Goal: Task Accomplishment & Management: Manage account settings

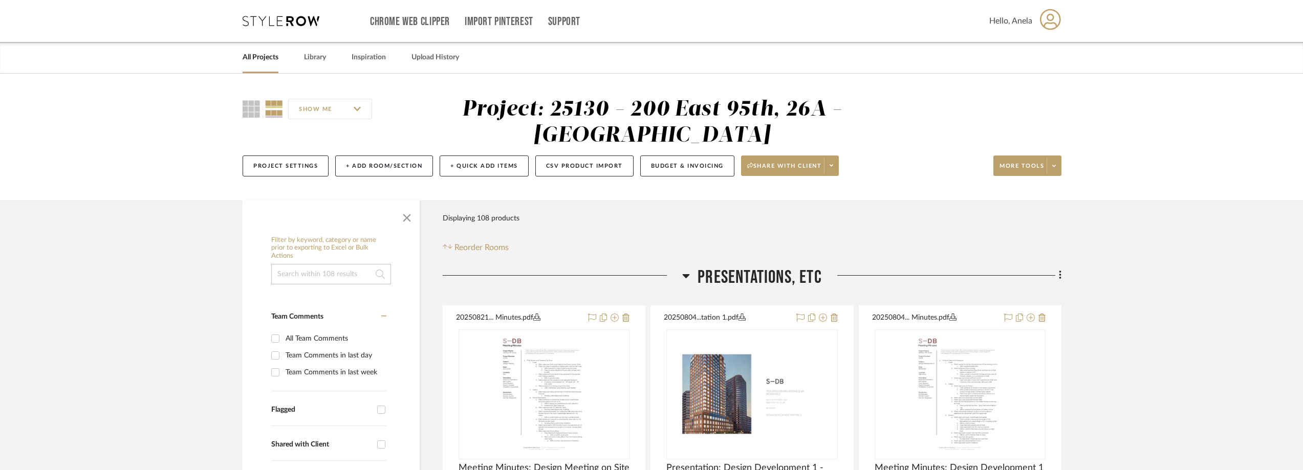
click at [259, 23] on icon at bounding box center [281, 21] width 77 height 10
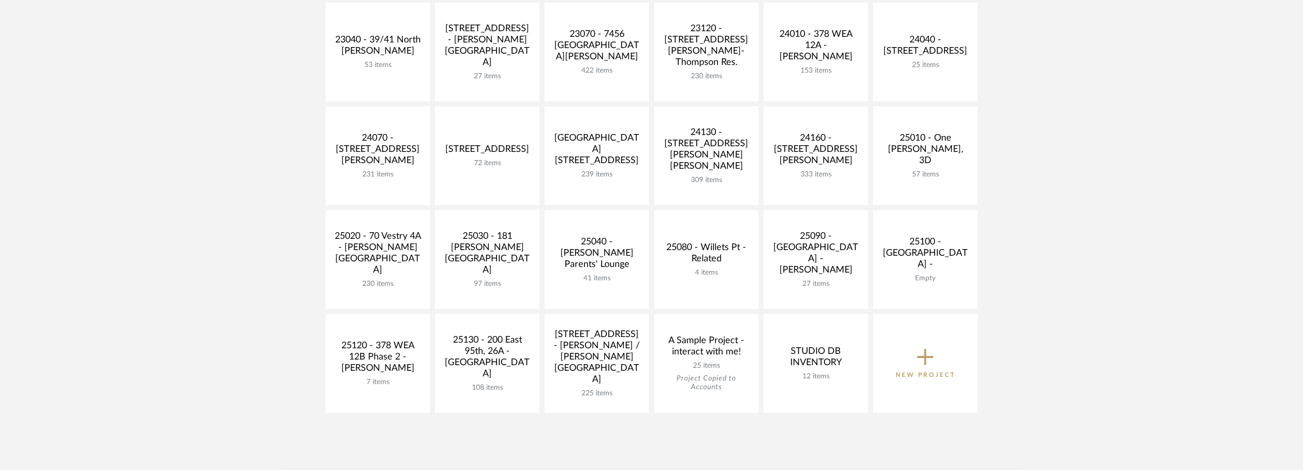
scroll to position [358, 0]
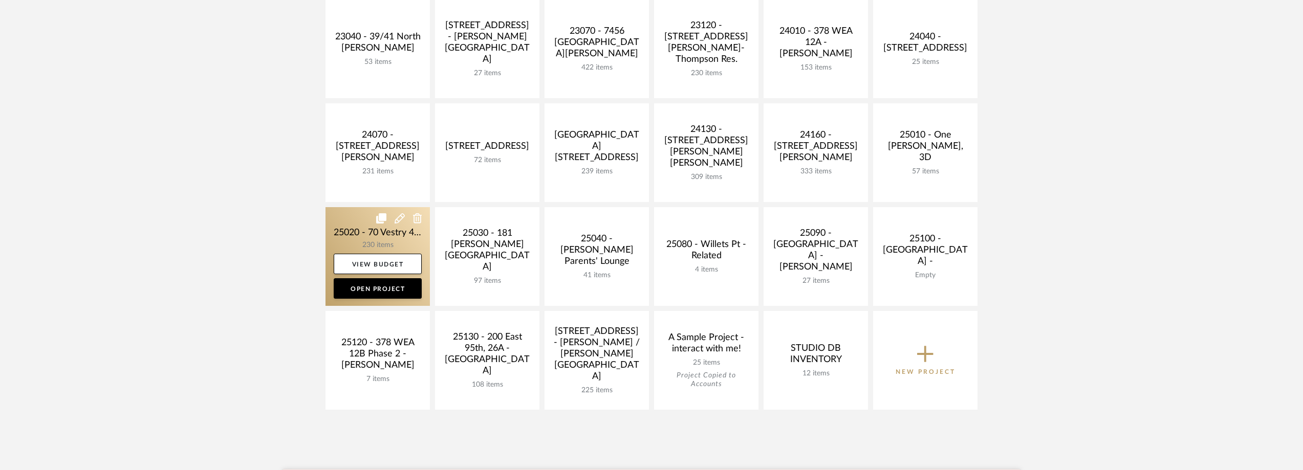
click at [342, 240] on link at bounding box center [377, 256] width 104 height 99
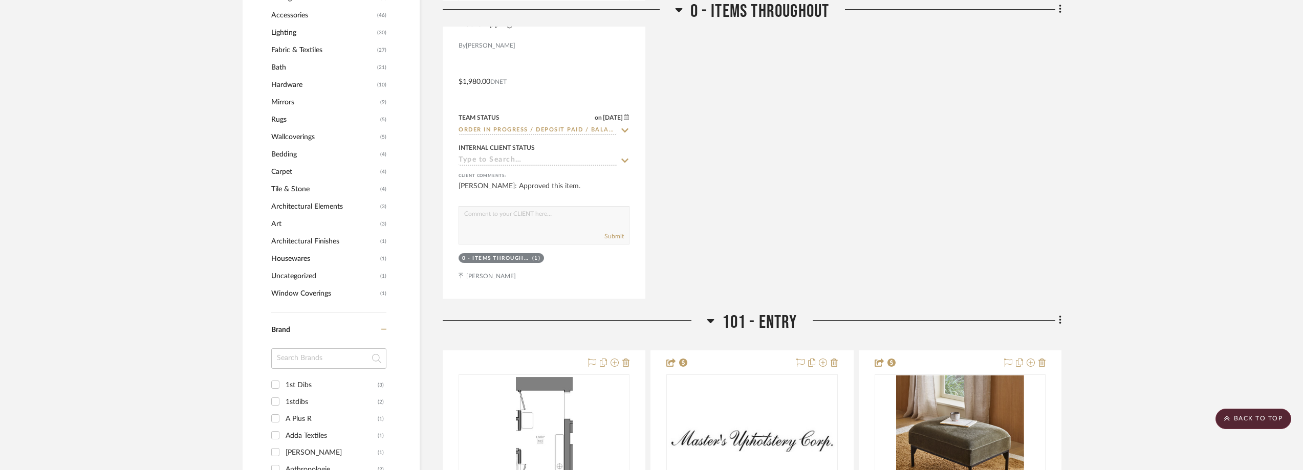
scroll to position [921, 0]
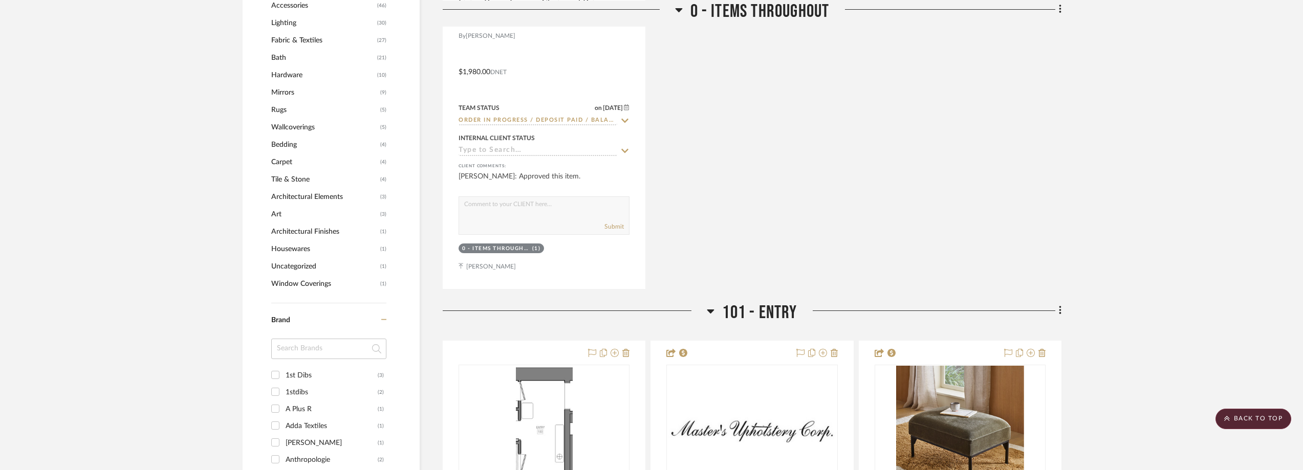
click at [303, 349] on input at bounding box center [328, 349] width 115 height 20
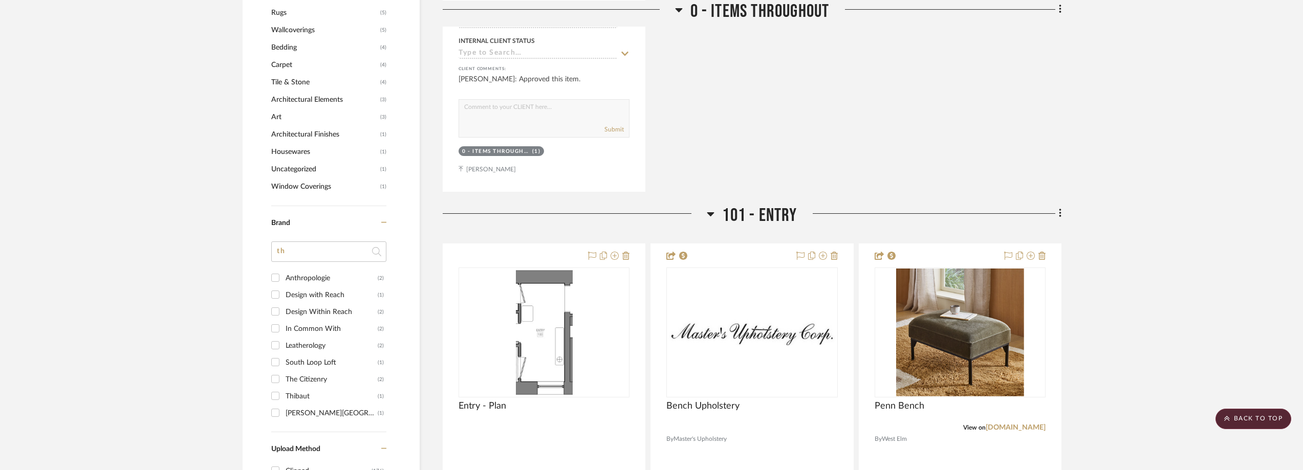
scroll to position [1075, 0]
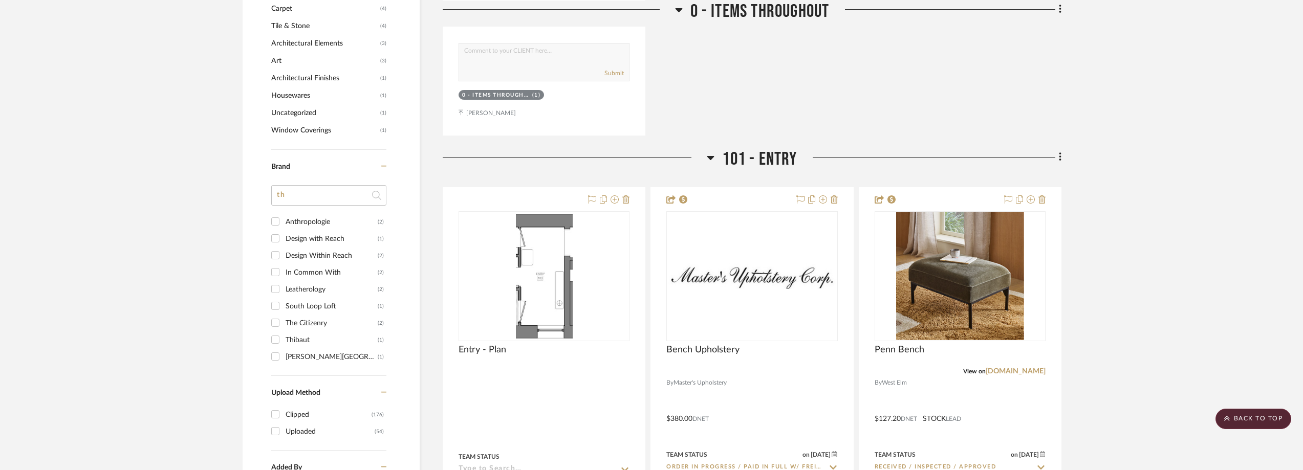
type input "th"
click at [317, 364] on div "Thompson Street Studio" at bounding box center [332, 357] width 92 height 16
click at [283, 364] on input "Thompson Street Studio (1)" at bounding box center [275, 356] width 16 height 16
checkbox input "true"
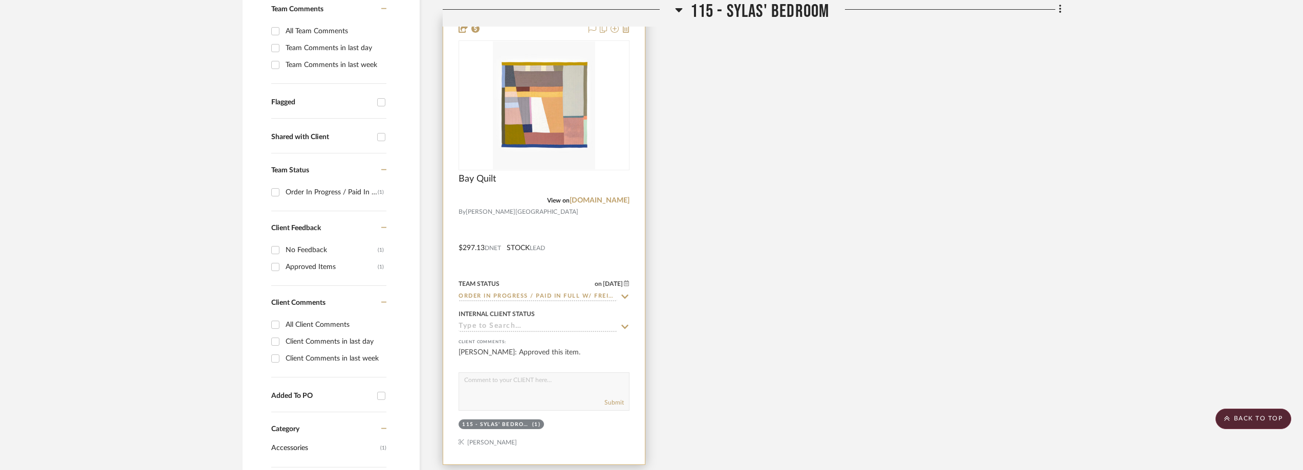
scroll to position [306, 0]
click at [622, 297] on icon at bounding box center [625, 298] width 7 height 4
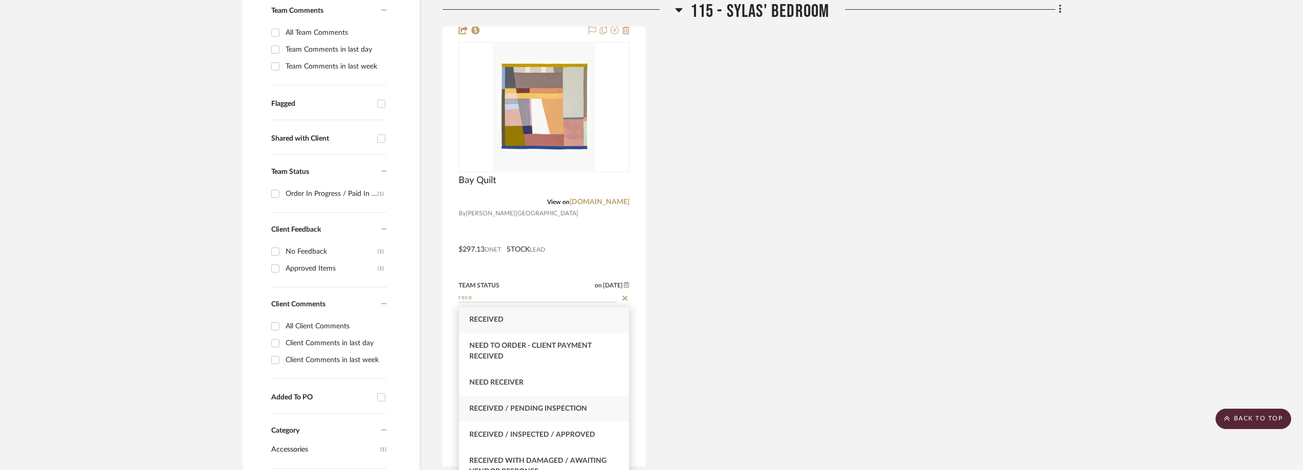
type input "rece"
click at [564, 412] on span "Received / Pending Inspection" at bounding box center [528, 408] width 118 height 7
type input "8/26/2025"
type input "Received / Pending Inspection"
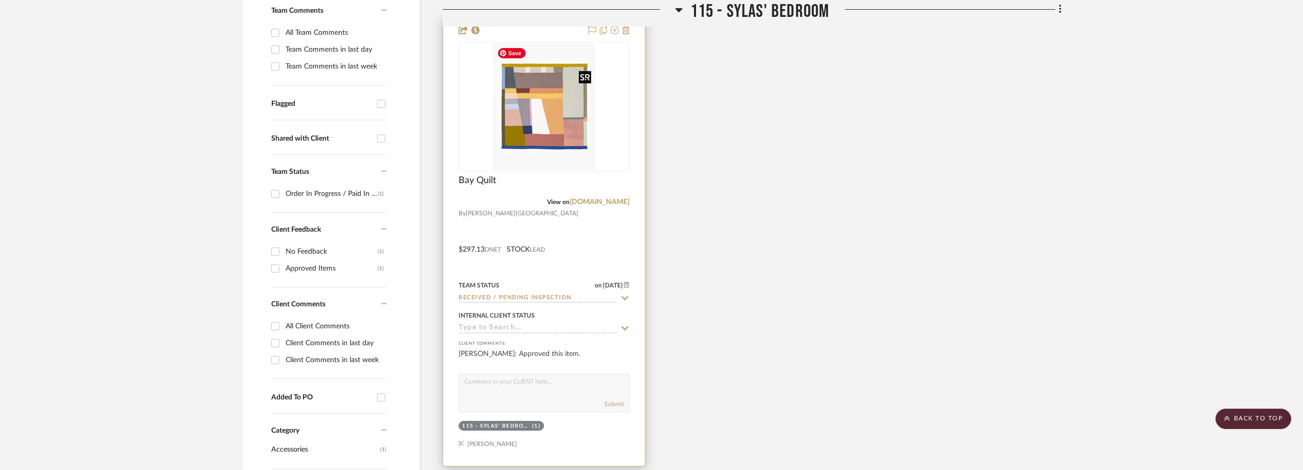
click at [0, 0] on img at bounding box center [0, 0] width 0 height 0
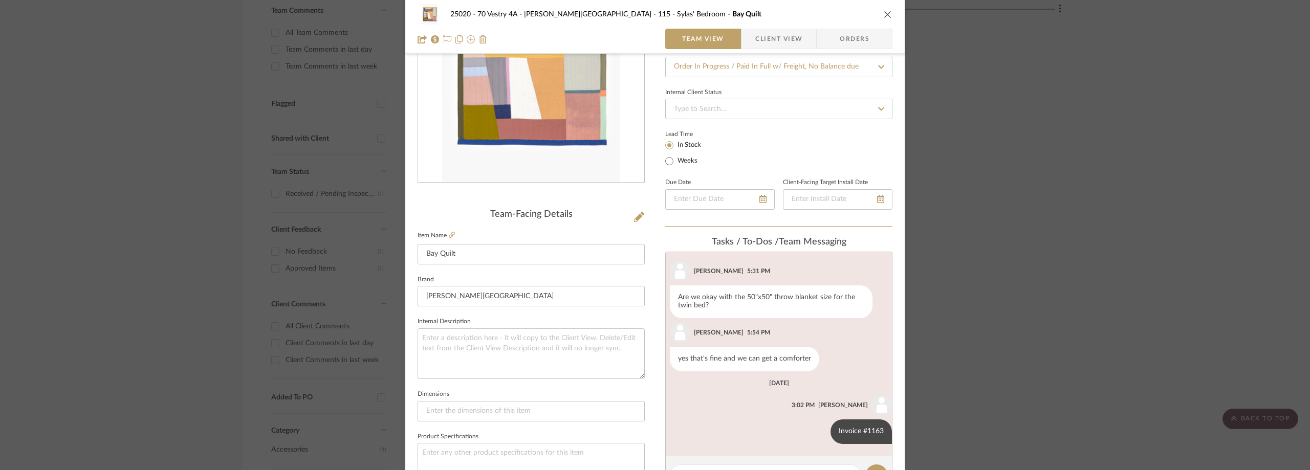
scroll to position [154, 0]
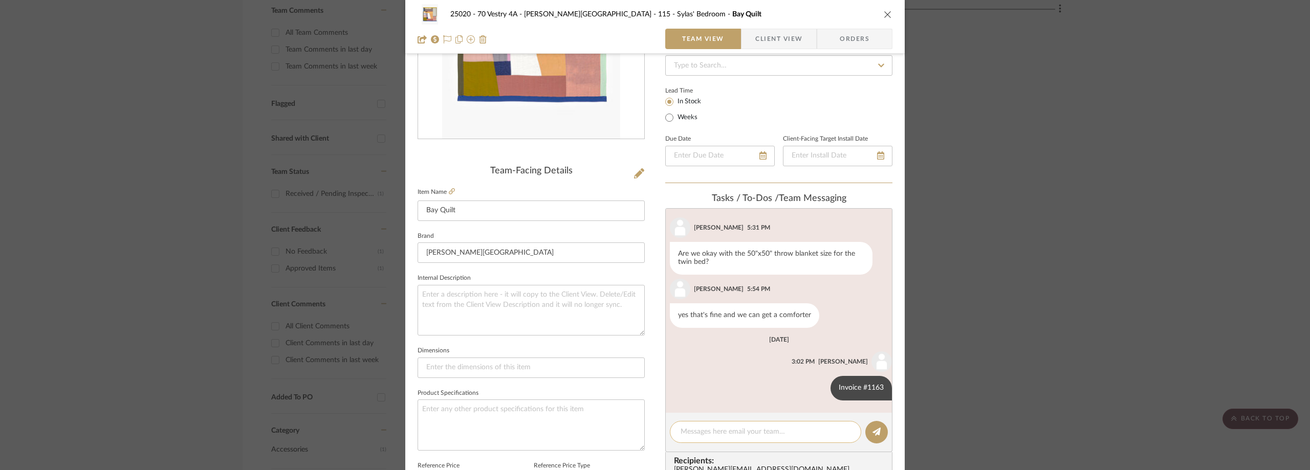
click at [730, 427] on div at bounding box center [765, 432] width 191 height 22
click at [723, 431] on textarea at bounding box center [766, 432] width 170 height 11
paste textarea "UPS TRACKING: 1ZX987R40399364775"
paste textarea "delivered July 26th"
type textarea "UPS TRACKING: 1ZX987R40399364775 delivered July 26th"
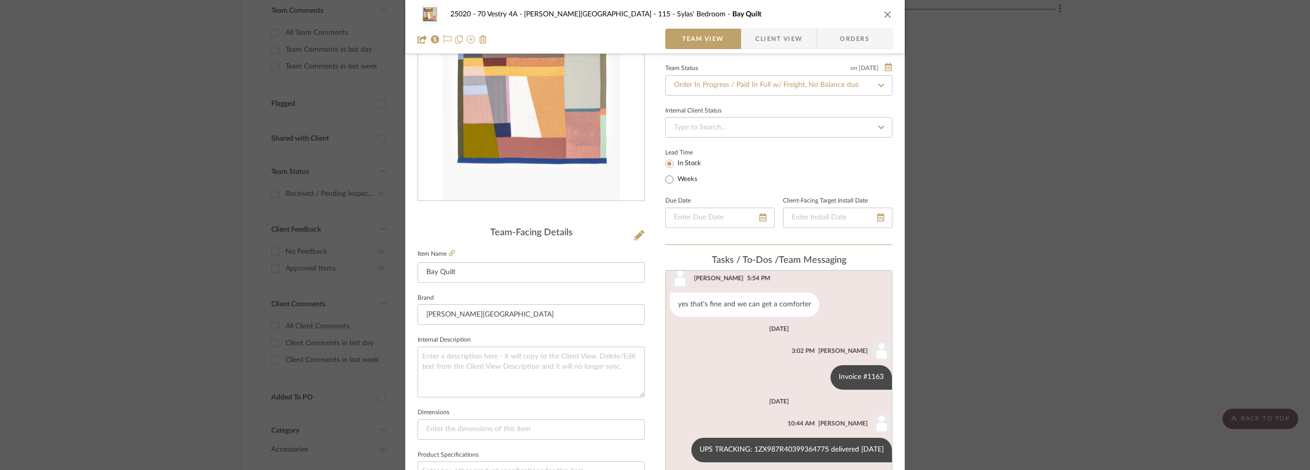
scroll to position [0, 0]
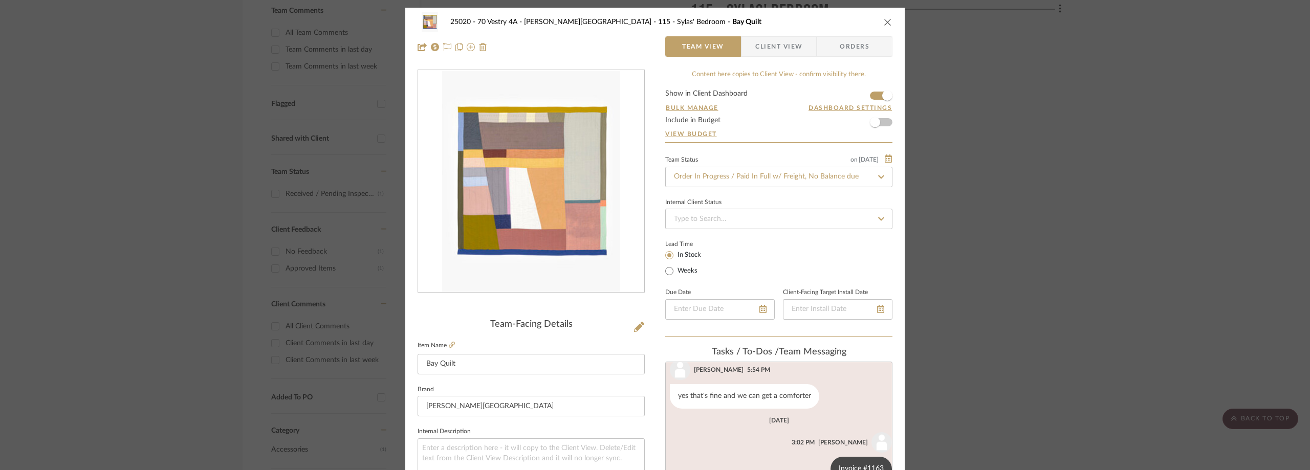
click at [1057, 120] on div "25020 - 70 Vestry 4A - Grant-Stanleigh 115 - Sylas' Bedroom Bay Quilt Team View…" at bounding box center [655, 235] width 1310 height 470
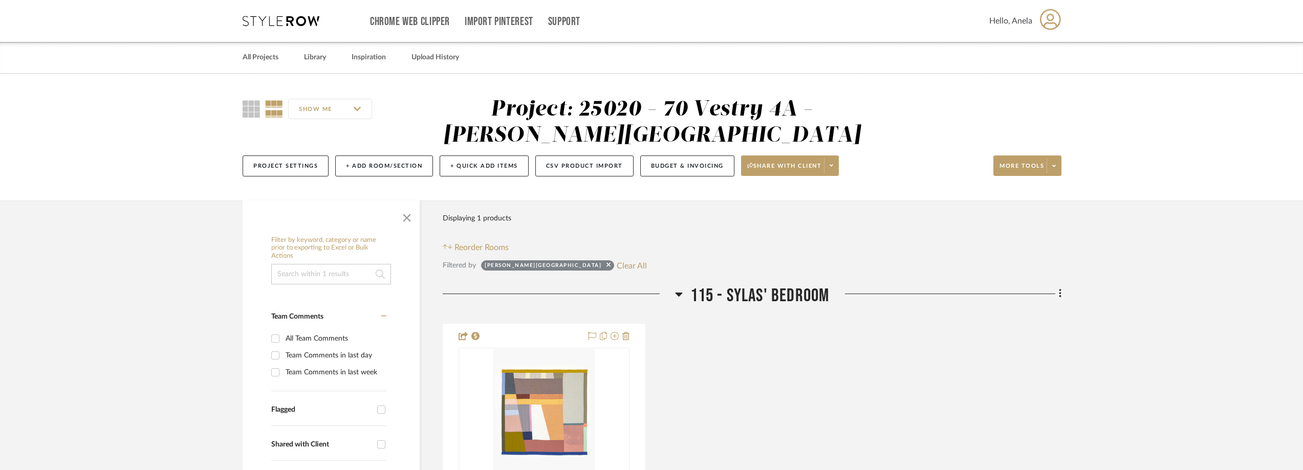
click at [275, 20] on icon at bounding box center [281, 21] width 77 height 10
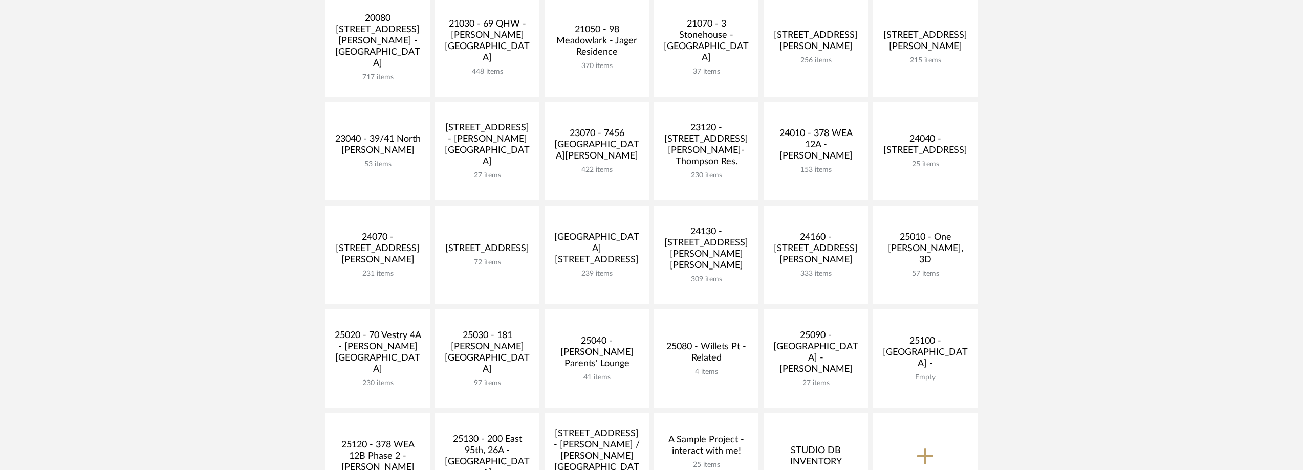
scroll to position [358, 0]
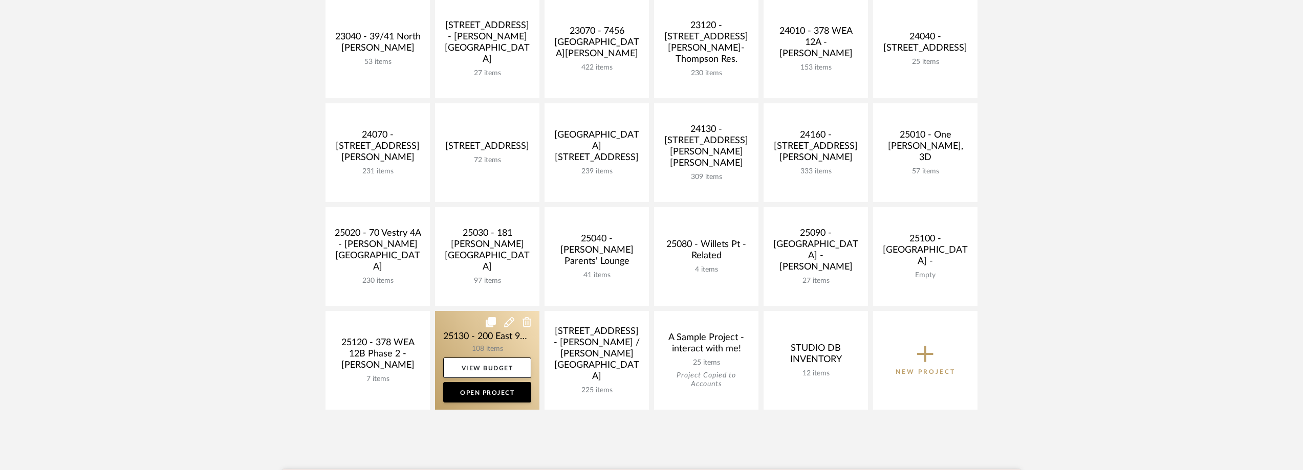
click at [478, 328] on link at bounding box center [487, 360] width 104 height 99
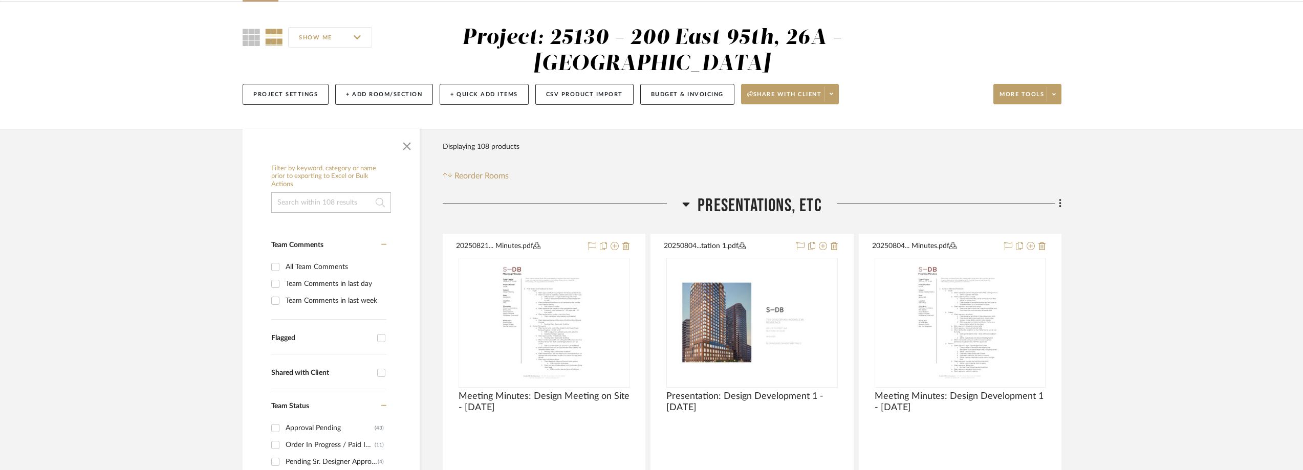
scroll to position [307, 0]
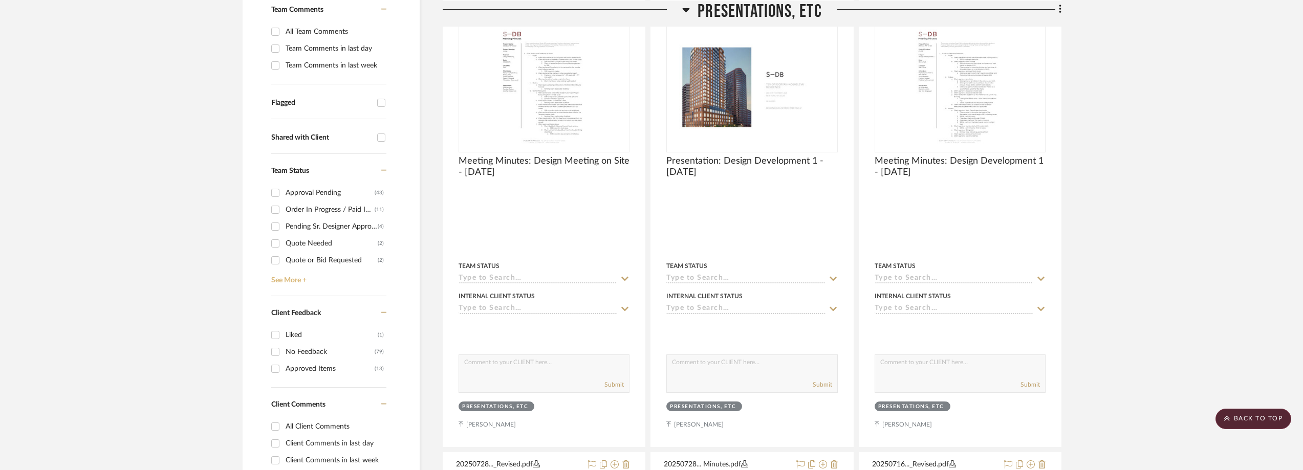
click at [279, 280] on link "See More +" at bounding box center [328, 277] width 118 height 16
click at [315, 248] on div "Need to Order - Client Payment Received" at bounding box center [332, 248] width 92 height 16
click at [283, 248] on input "Need to Order - Client Payment Received (2)" at bounding box center [275, 248] width 16 height 16
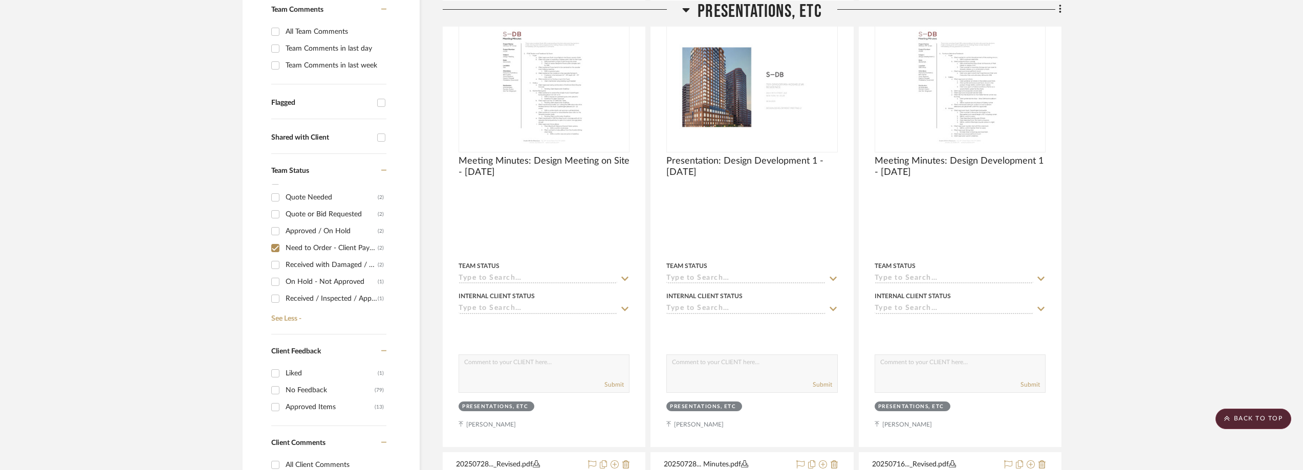
checkbox input "true"
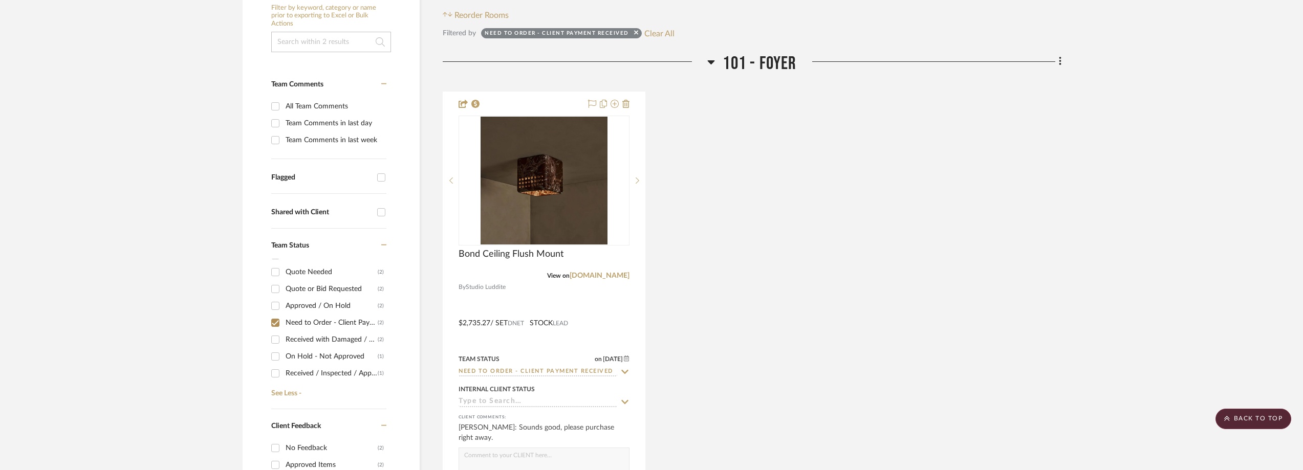
scroll to position [6, 0]
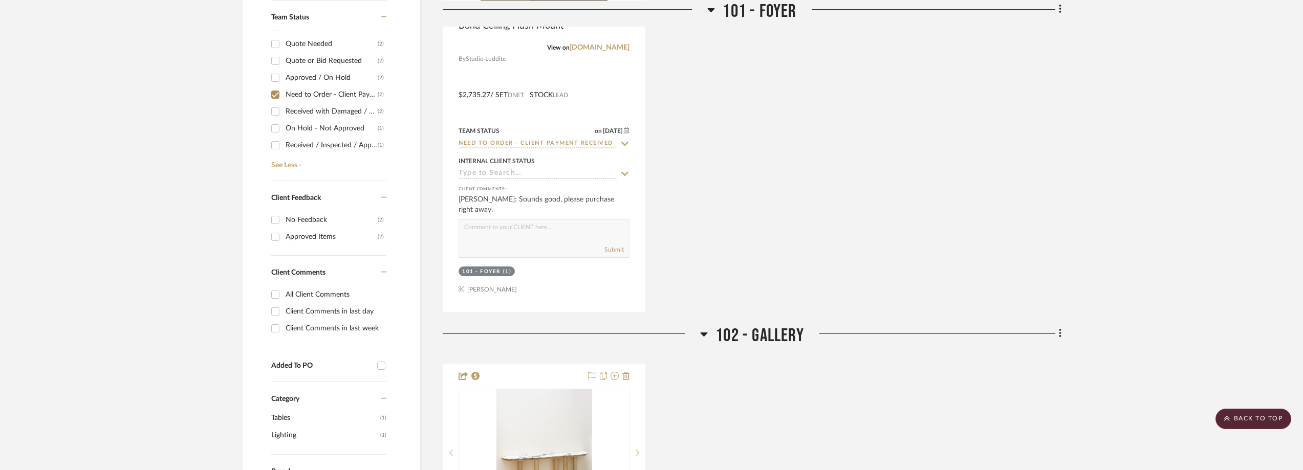
scroll to position [768, 0]
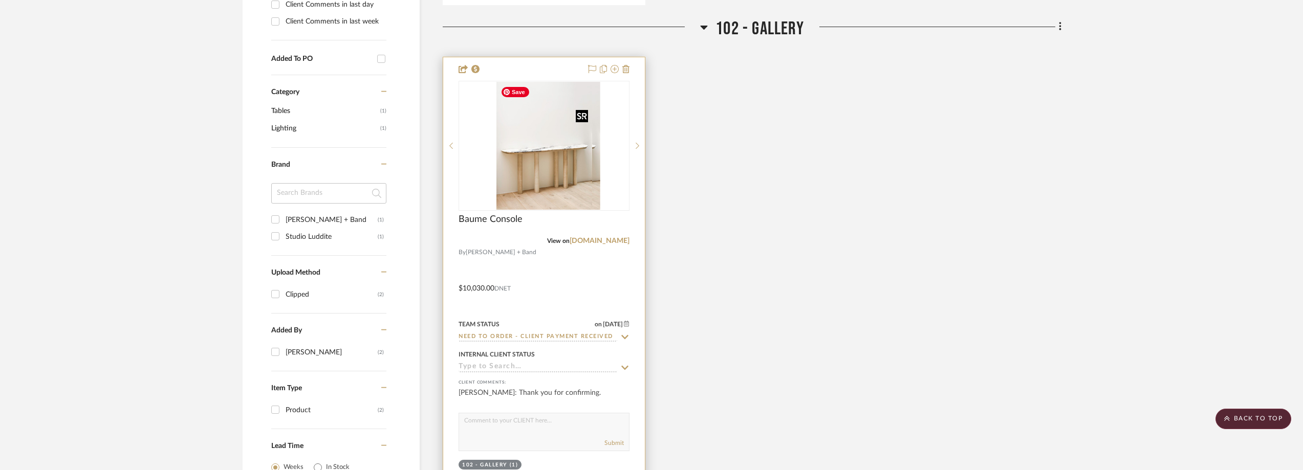
click at [550, 169] on div at bounding box center [544, 146] width 171 height 130
click at [550, 169] on img "0" at bounding box center [544, 146] width 96 height 128
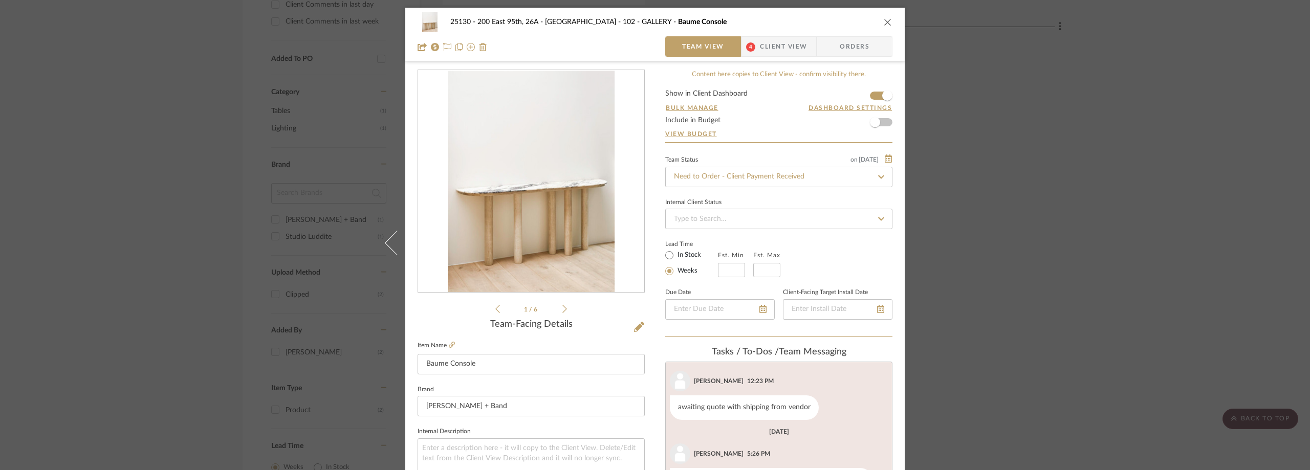
scroll to position [409, 0]
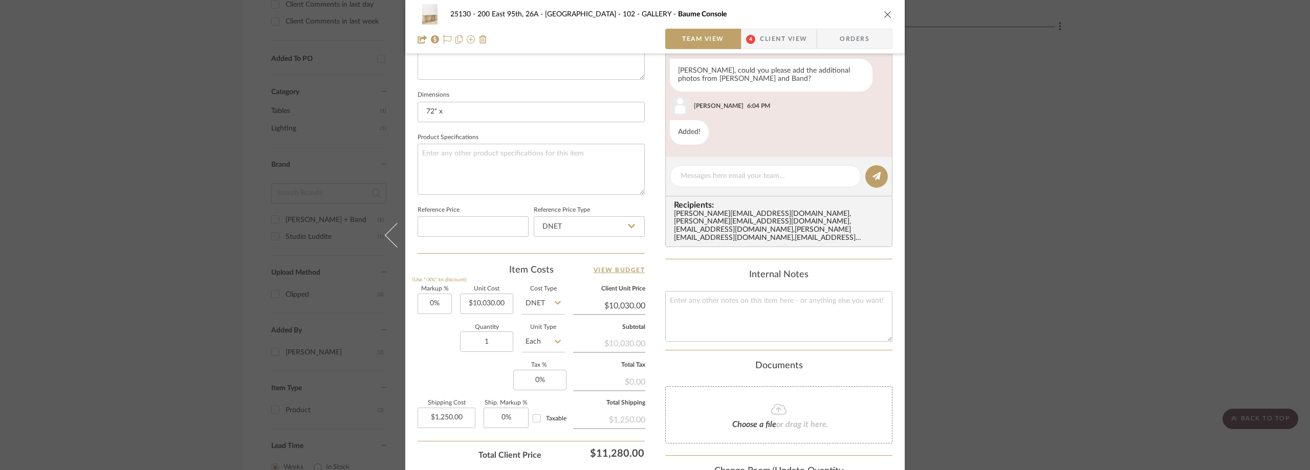
click at [1018, 156] on div "25130 - 200 East 95th, 26A - Kosheleva 102 - GALLERY Baume Console Team View 4 …" at bounding box center [655, 235] width 1310 height 470
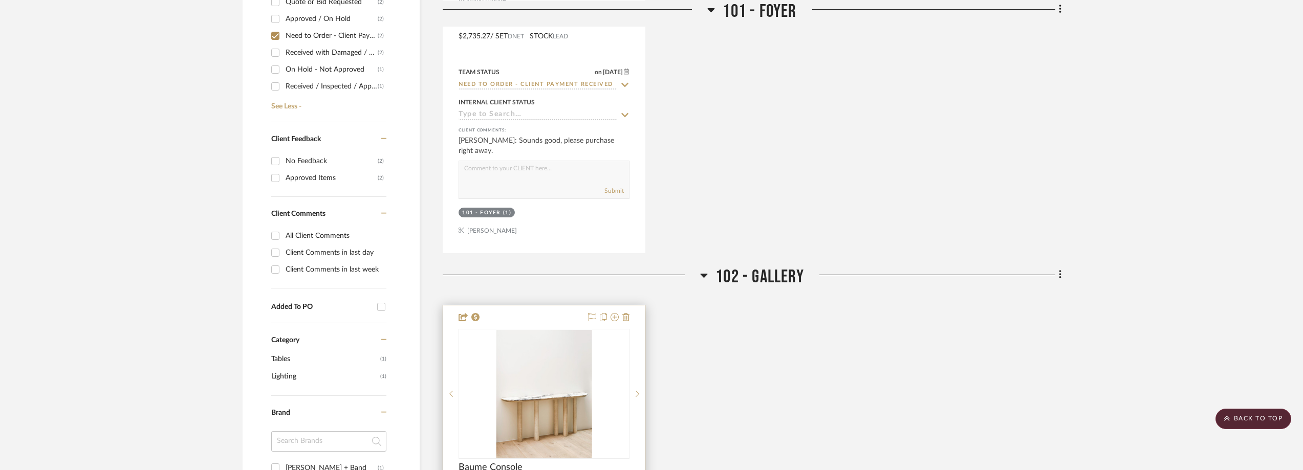
scroll to position [307, 0]
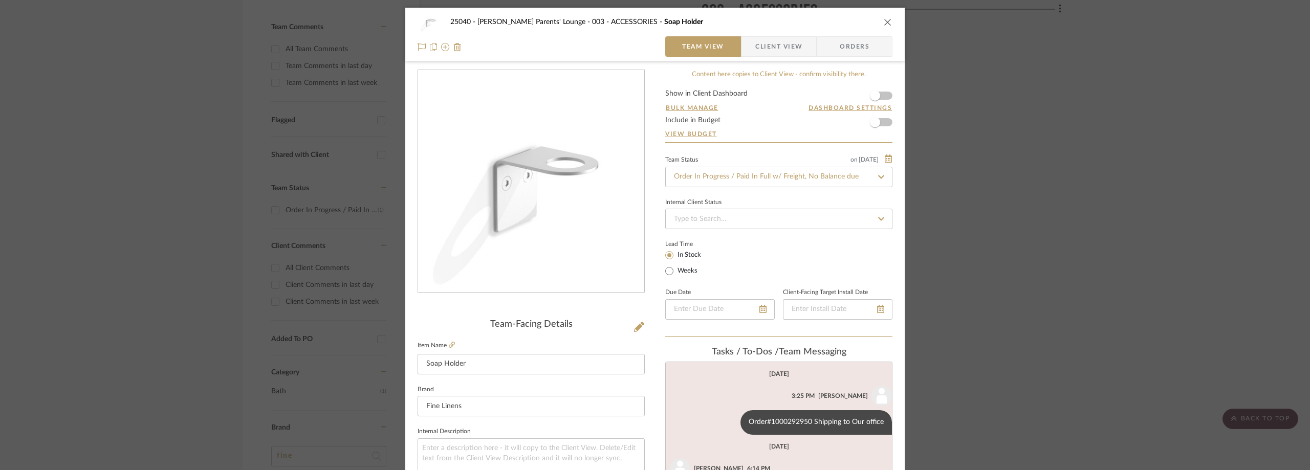
click at [234, 134] on div "25040 - Grace Church Parents' Lounge 003 - ACCESSORIES Soap Holder Team View Cl…" at bounding box center [655, 235] width 1310 height 470
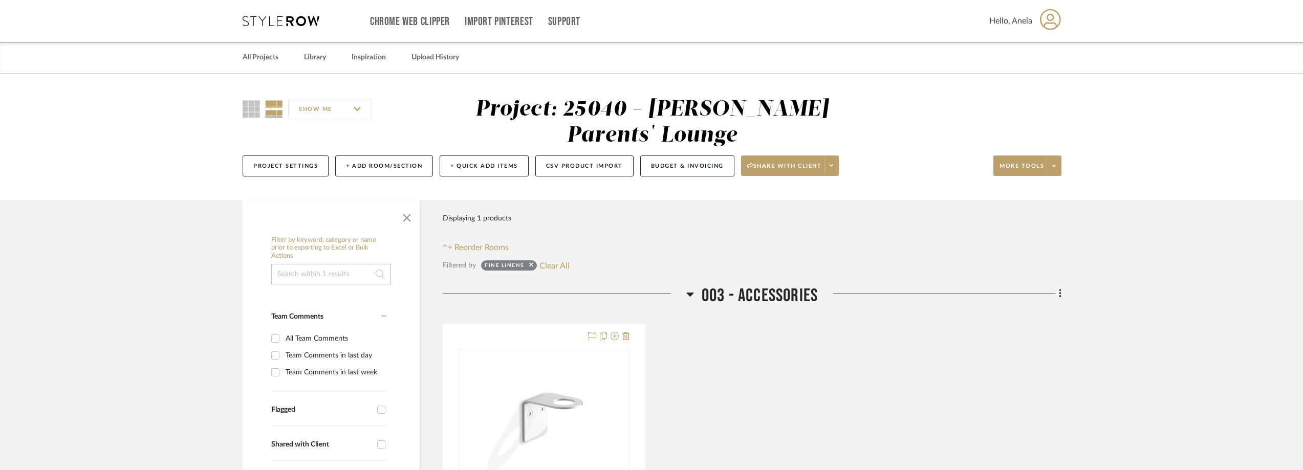
click at [266, 23] on icon at bounding box center [281, 21] width 77 height 10
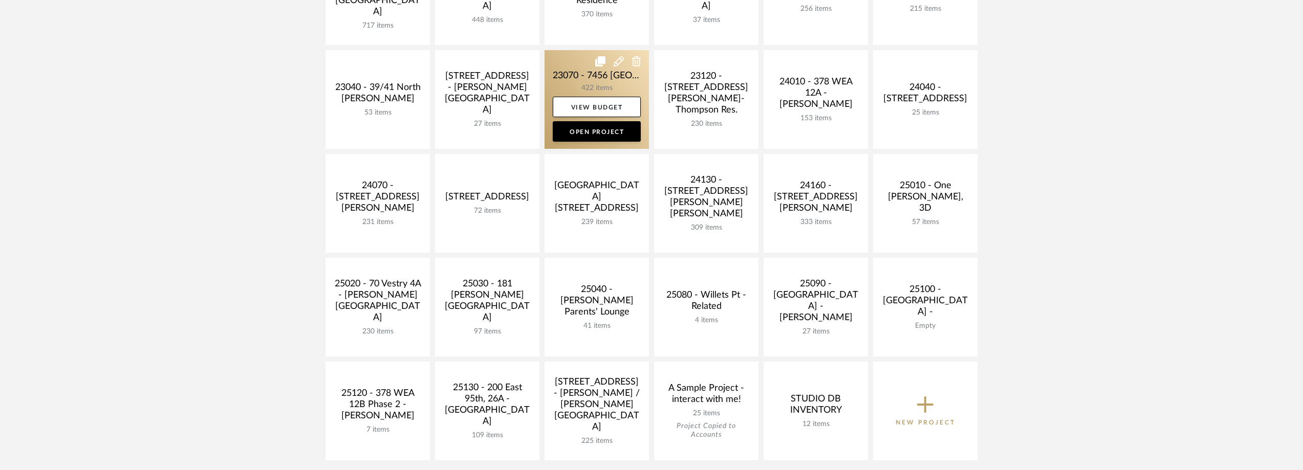
scroll to position [307, 0]
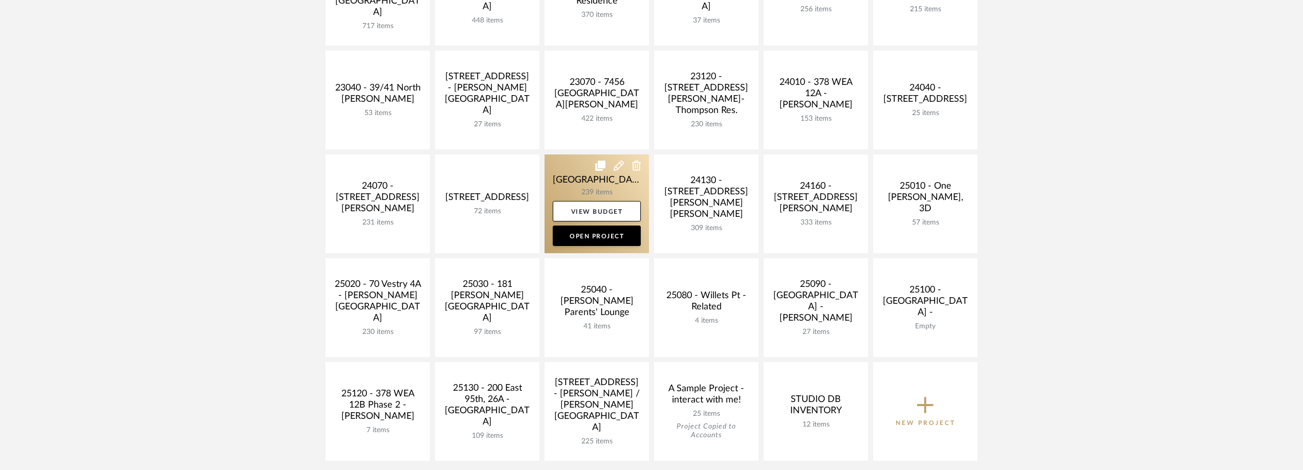
click at [575, 187] on link at bounding box center [596, 204] width 104 height 99
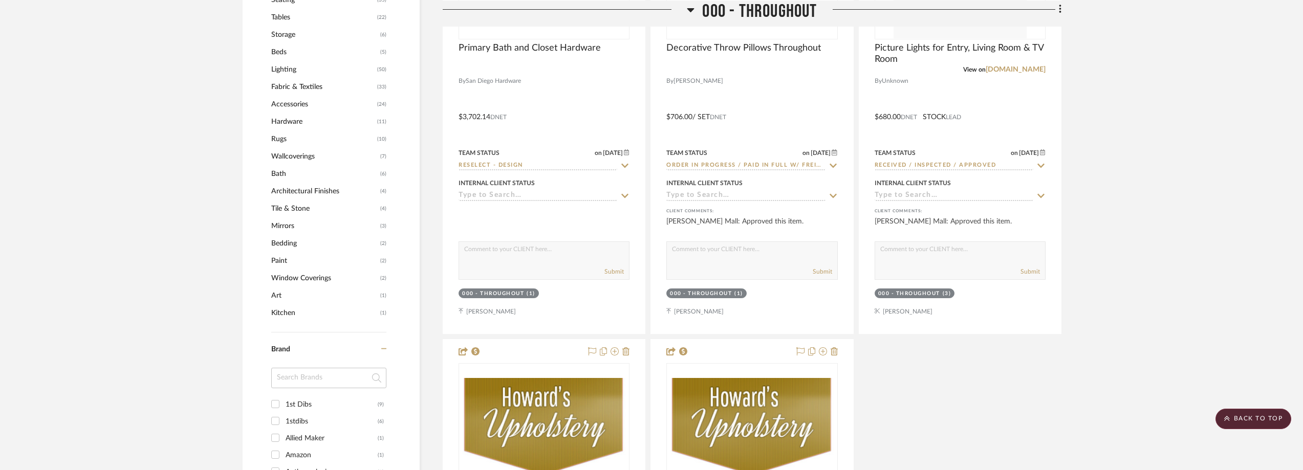
scroll to position [1075, 0]
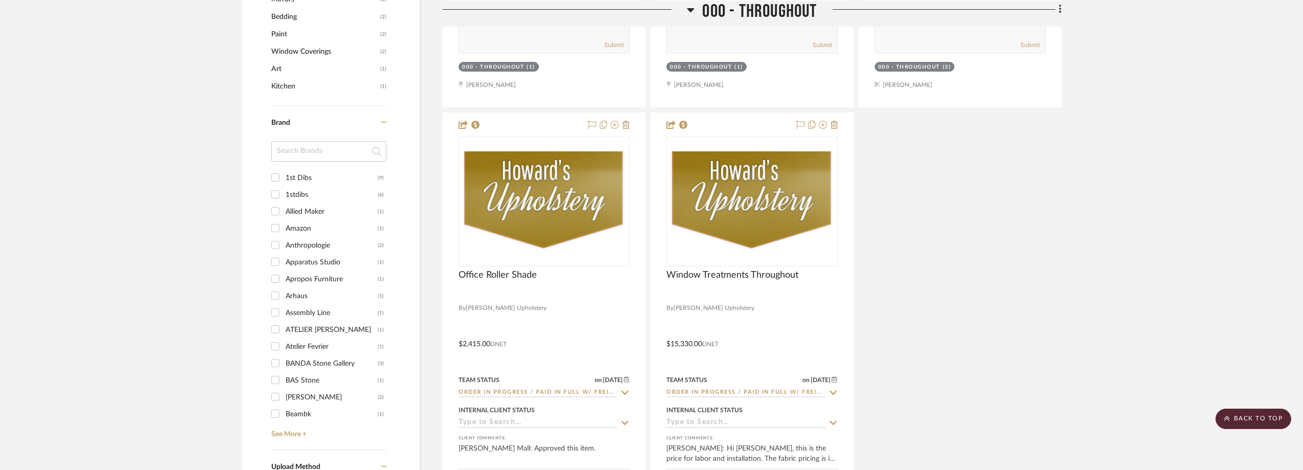
click at [301, 176] on div "1st Dibs" at bounding box center [332, 178] width 92 height 16
click at [283, 176] on input "1st Dibs (9)" at bounding box center [275, 177] width 16 height 16
checkbox input "true"
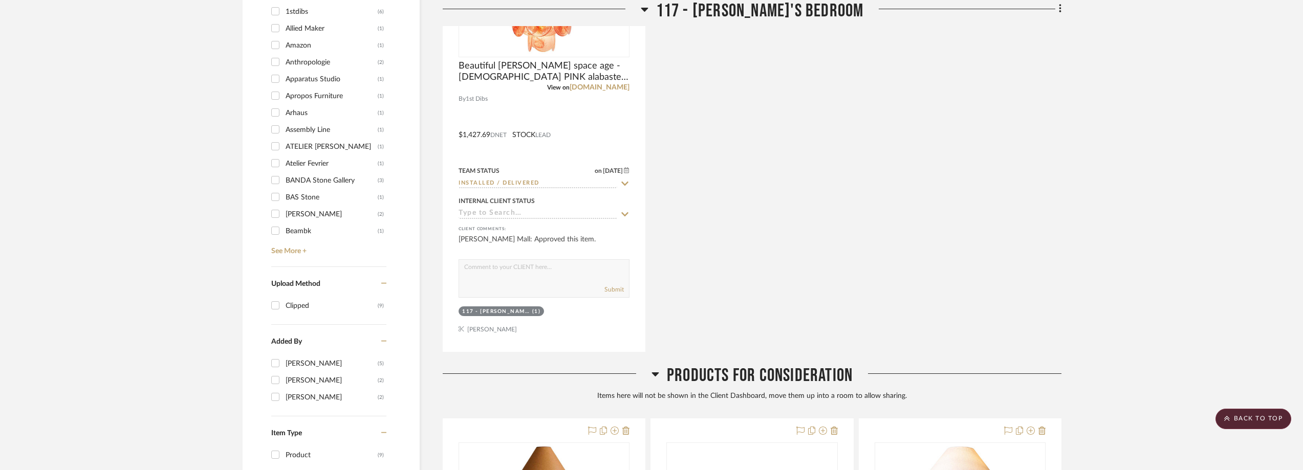
scroll to position [785, 0]
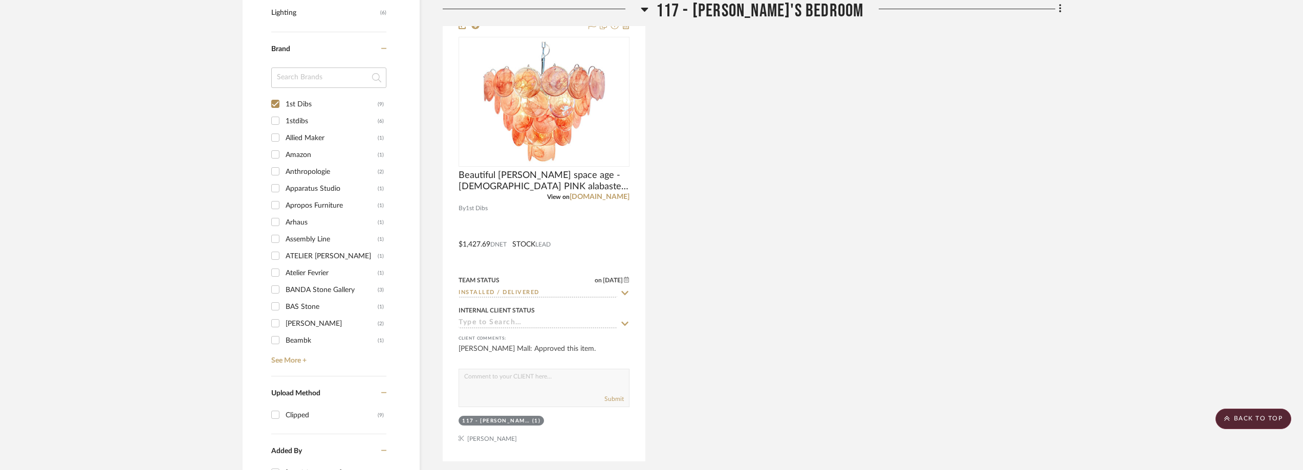
click at [307, 115] on div "1stdibs" at bounding box center [332, 121] width 92 height 16
click at [283, 115] on input "1stdibs (6)" at bounding box center [275, 121] width 16 height 16
checkbox input "true"
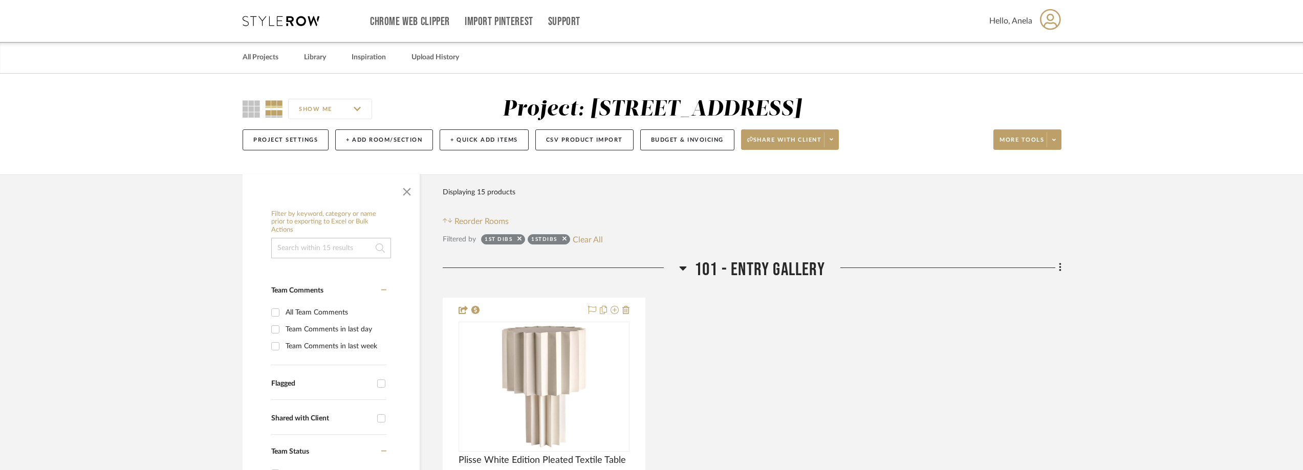
click at [288, 23] on icon at bounding box center [281, 21] width 77 height 10
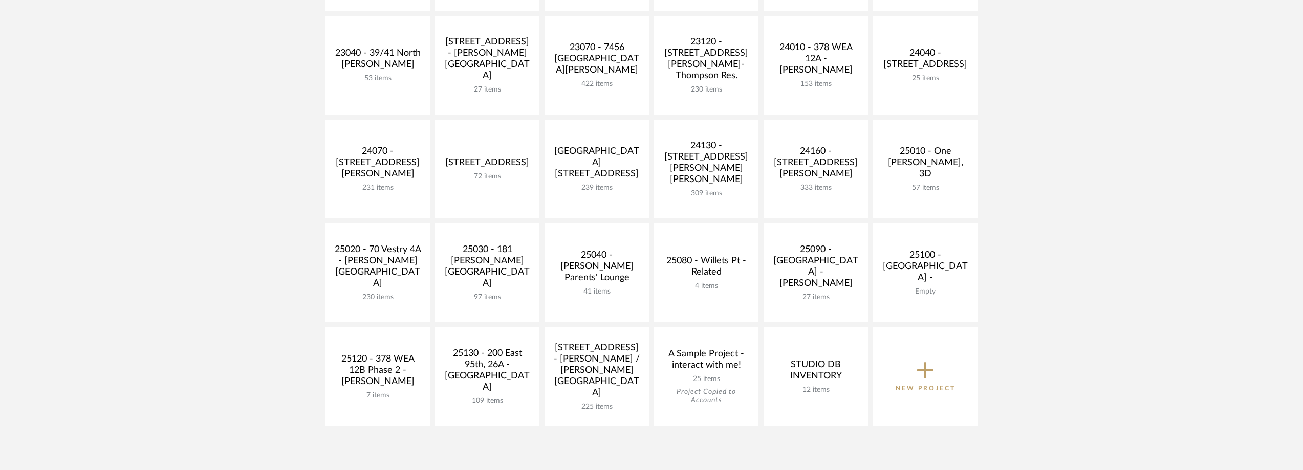
scroll to position [358, 0]
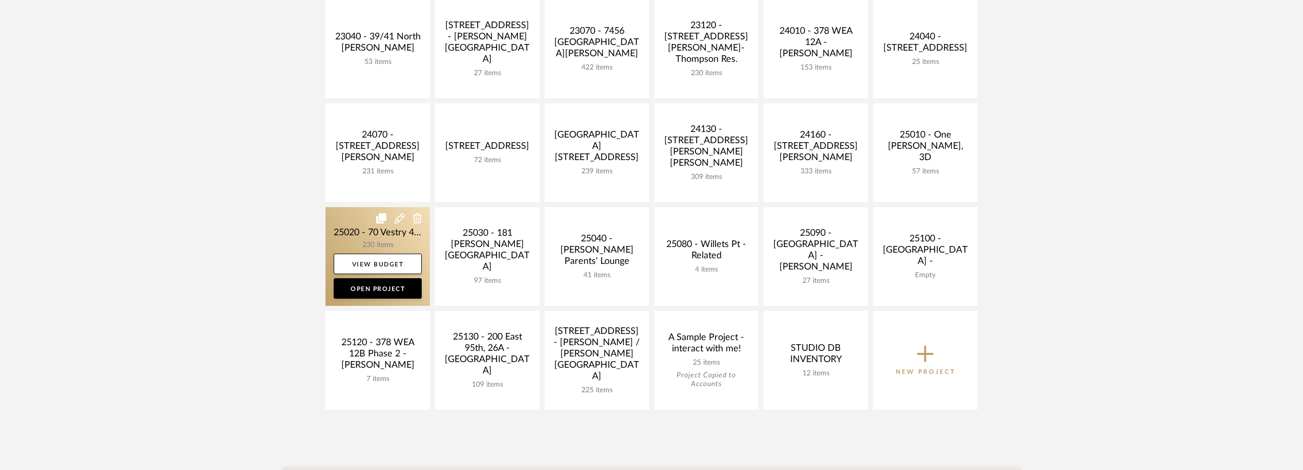
click at [357, 232] on link at bounding box center [377, 256] width 104 height 99
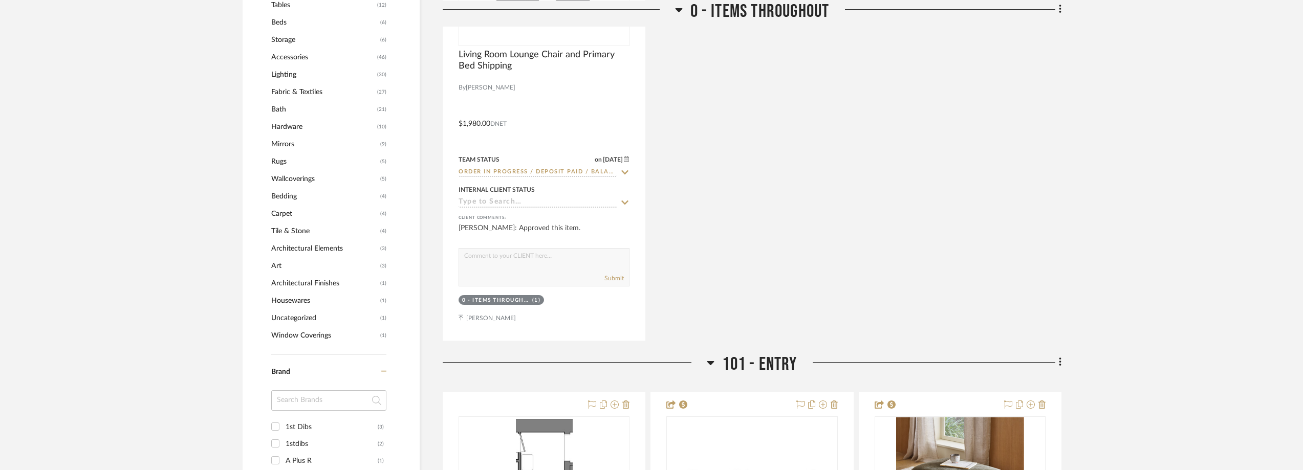
scroll to position [972, 0]
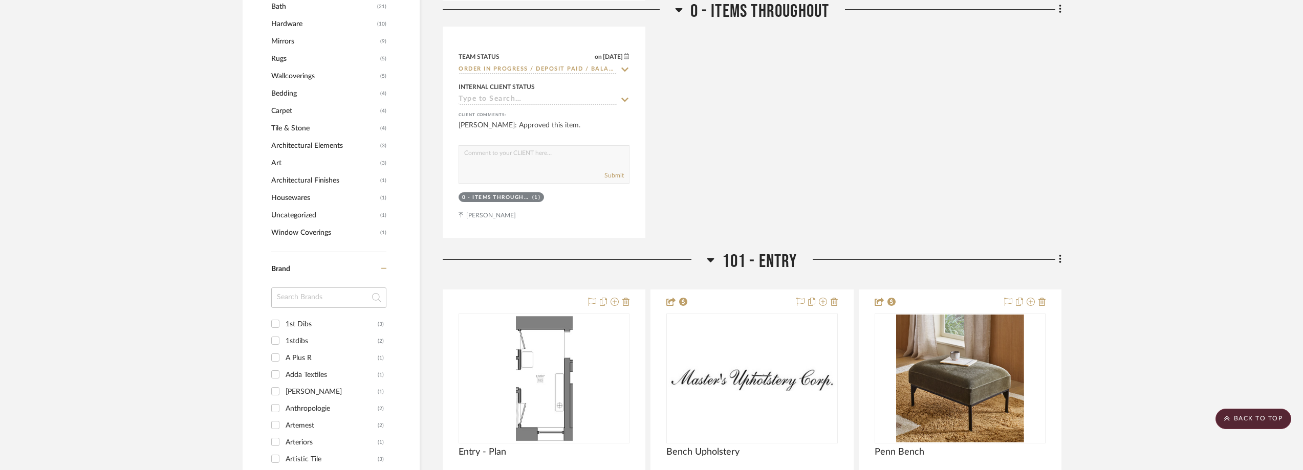
click at [318, 321] on div "1st Dibs" at bounding box center [332, 324] width 92 height 16
click at [283, 321] on input "1st Dibs (3)" at bounding box center [275, 324] width 16 height 16
checkbox input "true"
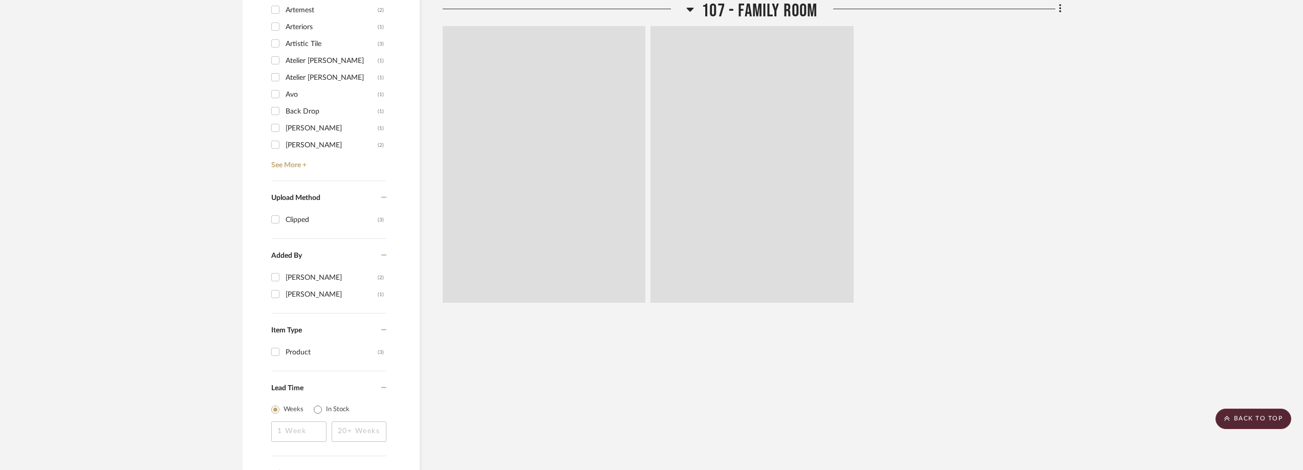
scroll to position [905, 0]
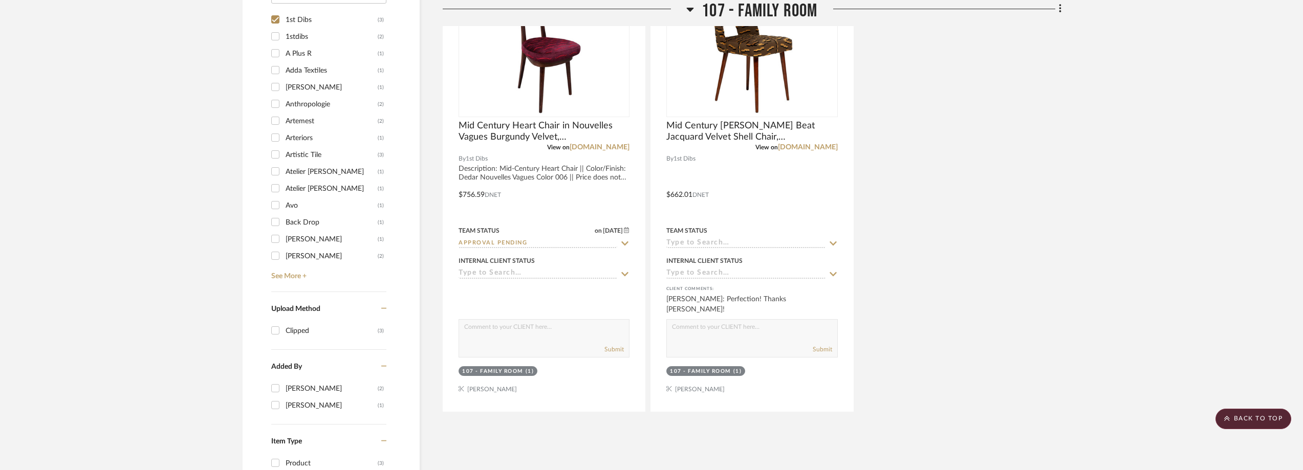
scroll to position [751, 0]
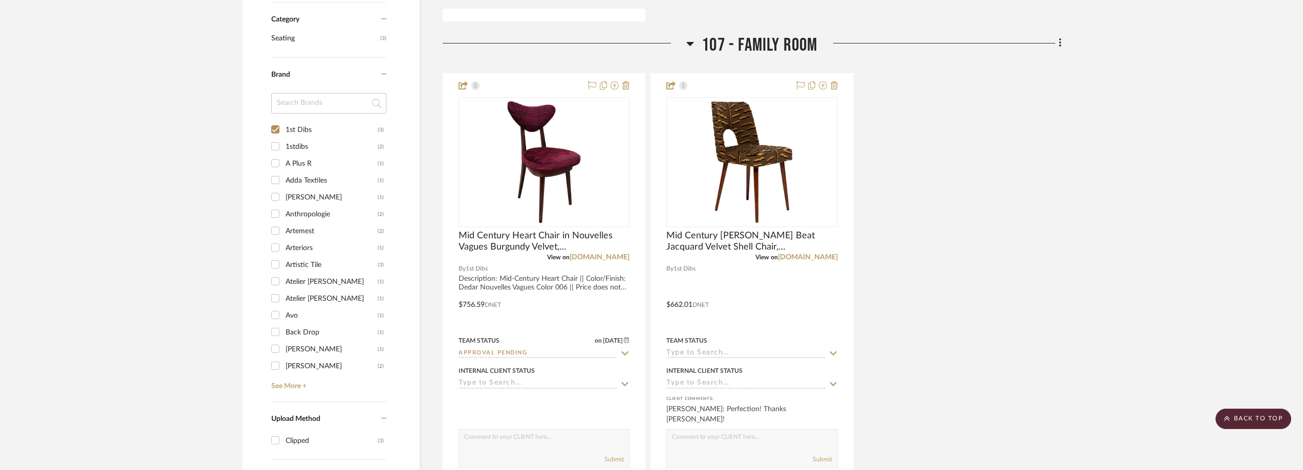
click at [315, 148] on div "1stdibs" at bounding box center [332, 147] width 92 height 16
click at [283, 148] on input "1stdibs (2)" at bounding box center [275, 146] width 16 height 16
checkbox input "true"
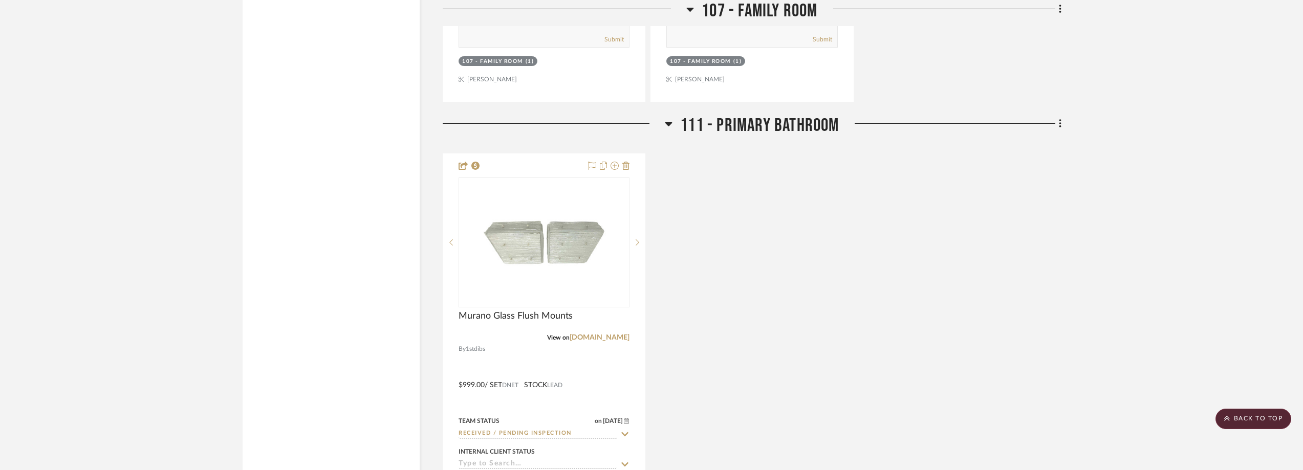
scroll to position [1792, 0]
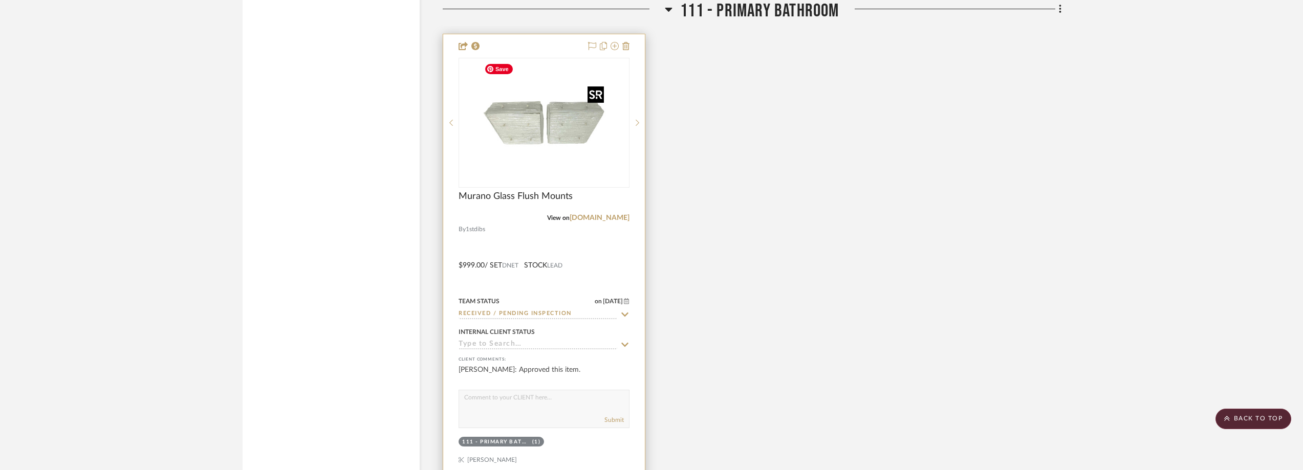
click at [544, 139] on img "0" at bounding box center [544, 123] width 128 height 128
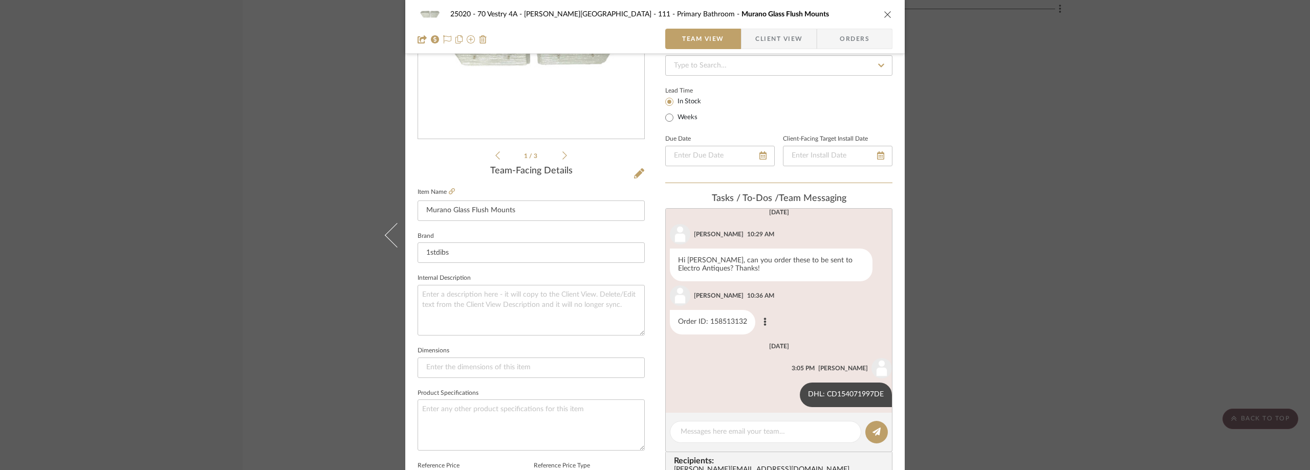
scroll to position [416, 0]
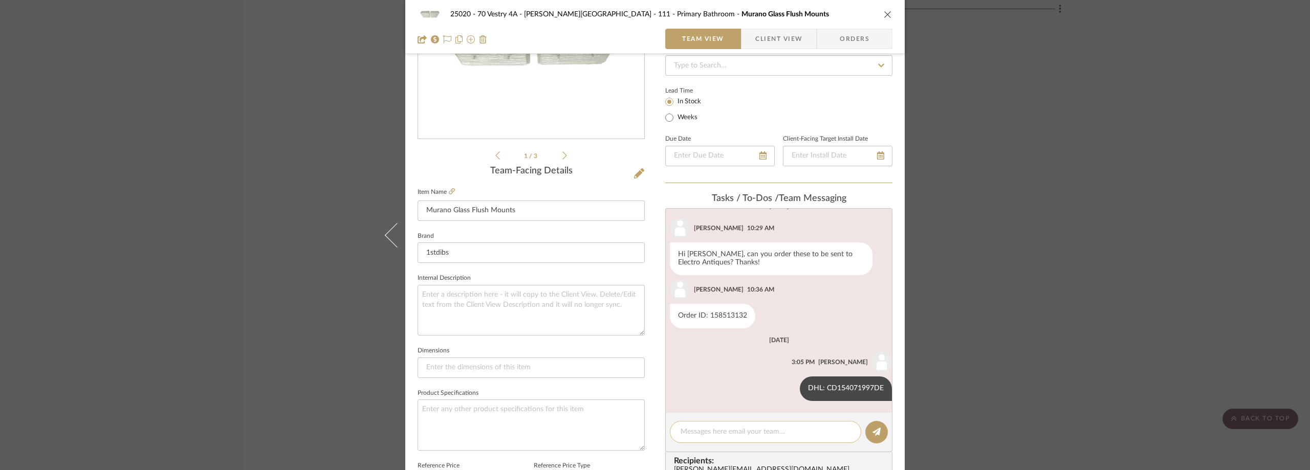
click at [756, 434] on textarea at bounding box center [766, 432] width 170 height 11
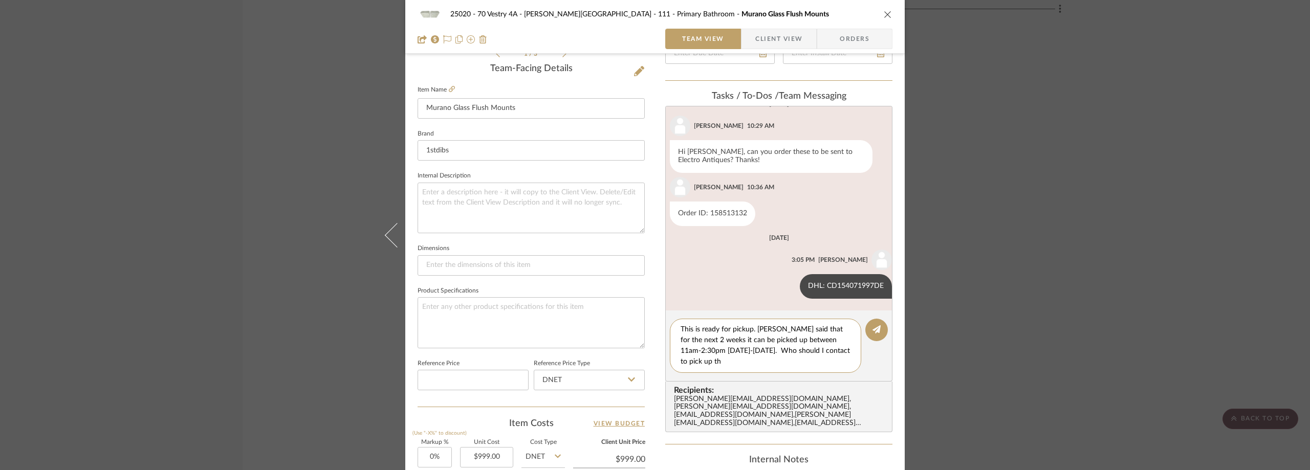
scroll to position [0, 0]
type textarea "This is ready for pickup. Naz said that for the next 2 weeks it can be picked u…"
drag, startPoint x: 728, startPoint y: 363, endPoint x: 669, endPoint y: 329, distance: 68.1
click at [670, 329] on div "This is ready for pickup. Naz said that for the next 2 weeks it can be picked u…" at bounding box center [765, 346] width 191 height 54
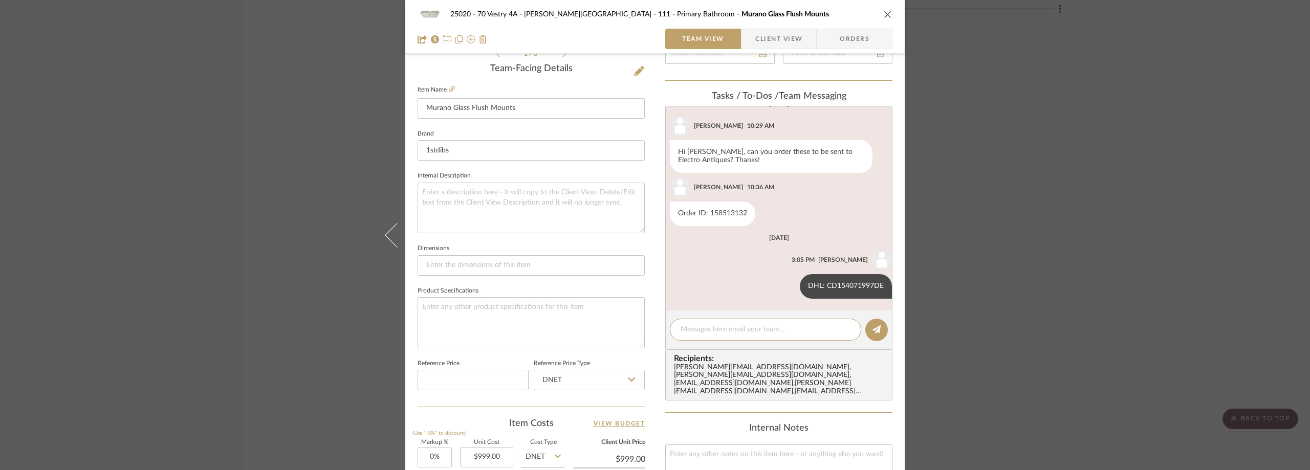
paste textarea "This is ready for pickup. Naz mentioned it can be collected between 11:00 AM an…"
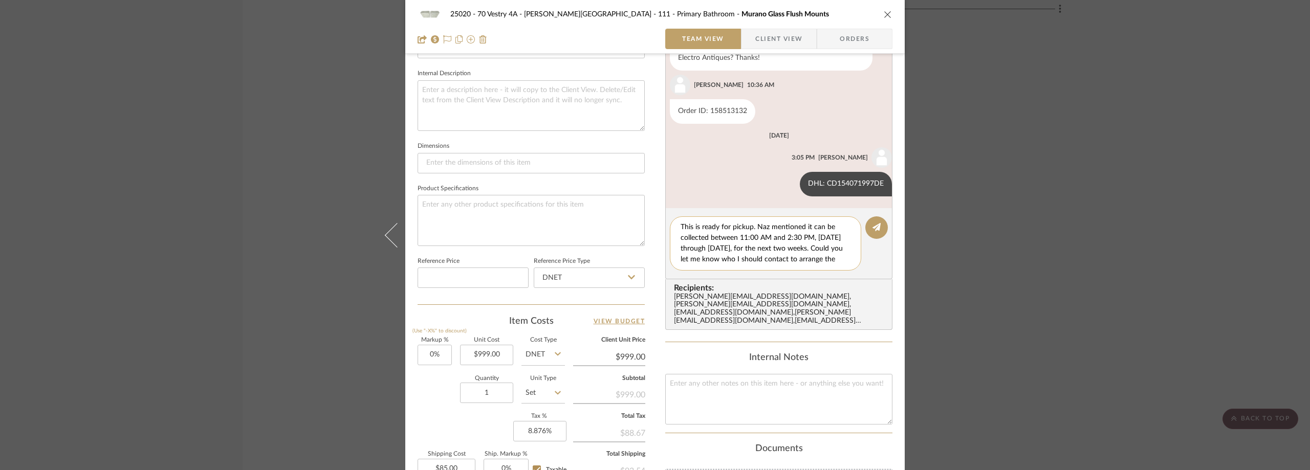
scroll to position [32, 0]
type textarea "This is ready for pickup. Naz mentioned it can be collected between 11:00 AM an…"
click at [874, 235] on button at bounding box center [876, 227] width 23 height 23
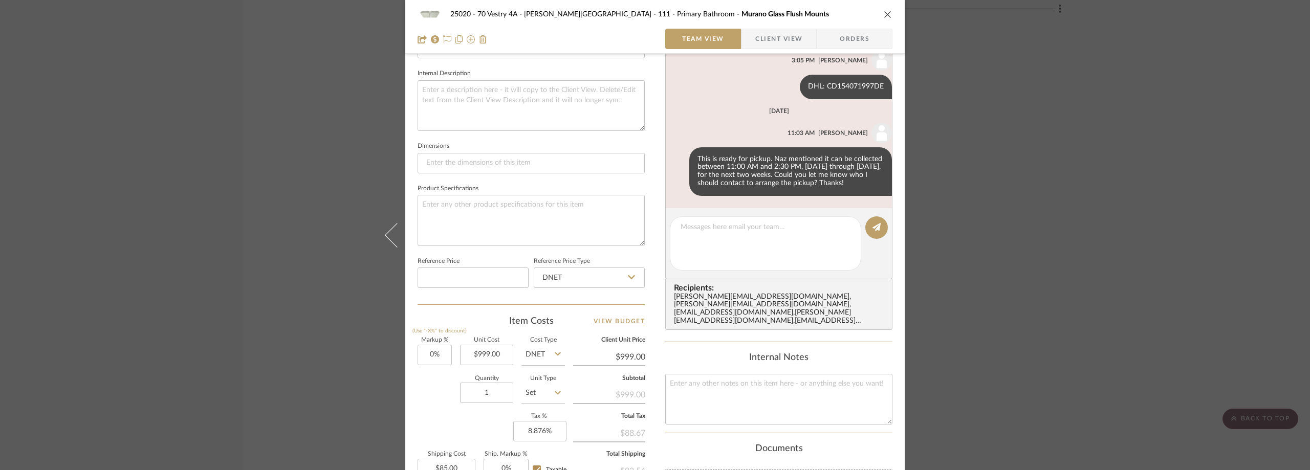
click at [252, 181] on div "25020 - 70 Vestry 4A - Grant-Stanleigh 111 - Primary Bathroom Murano Glass Flus…" at bounding box center [655, 235] width 1310 height 470
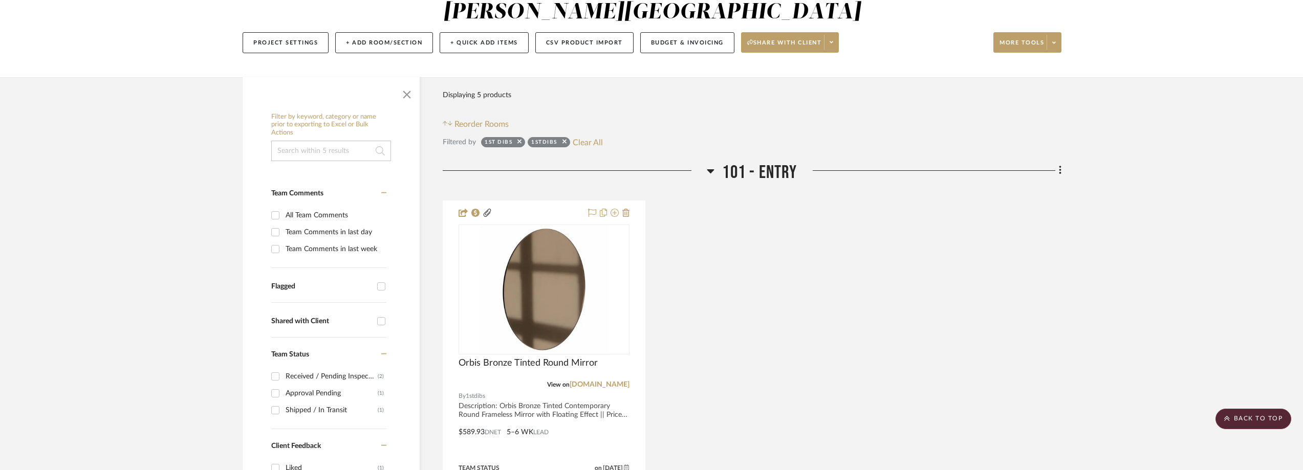
scroll to position [0, 0]
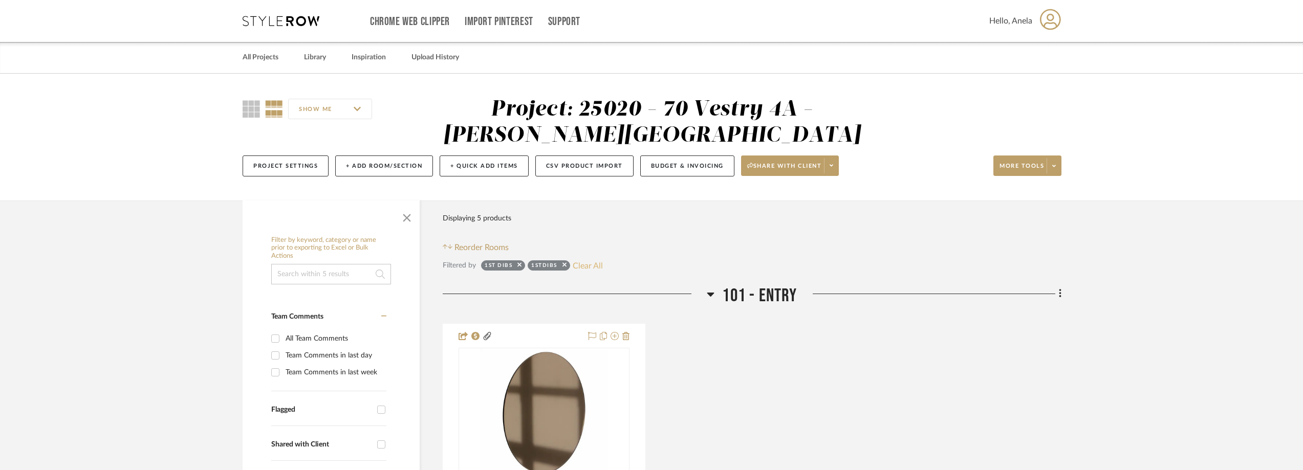
click at [597, 261] on button "Clear All" at bounding box center [588, 265] width 30 height 13
checkbox input "false"
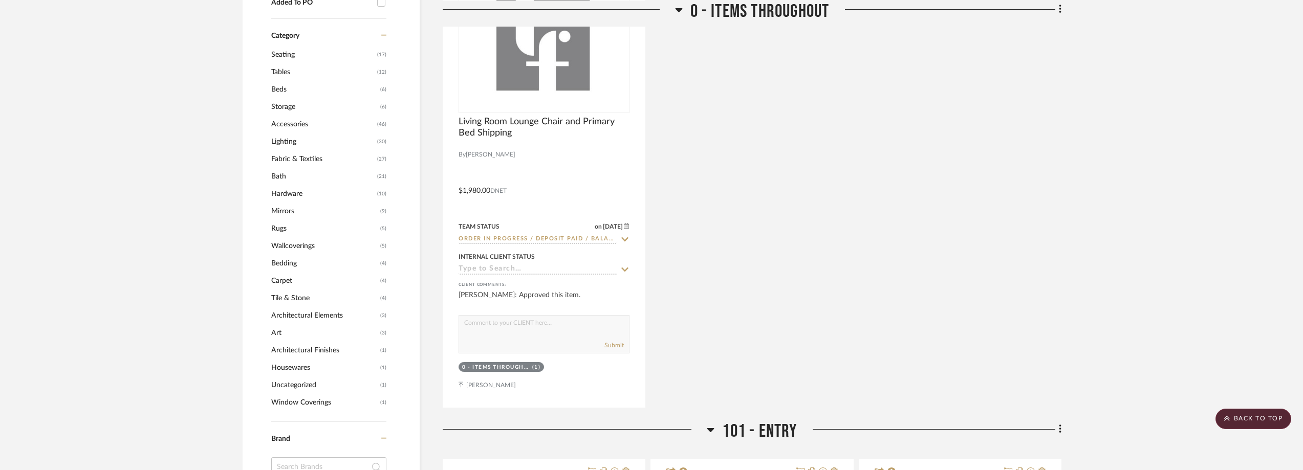
scroll to position [972, 0]
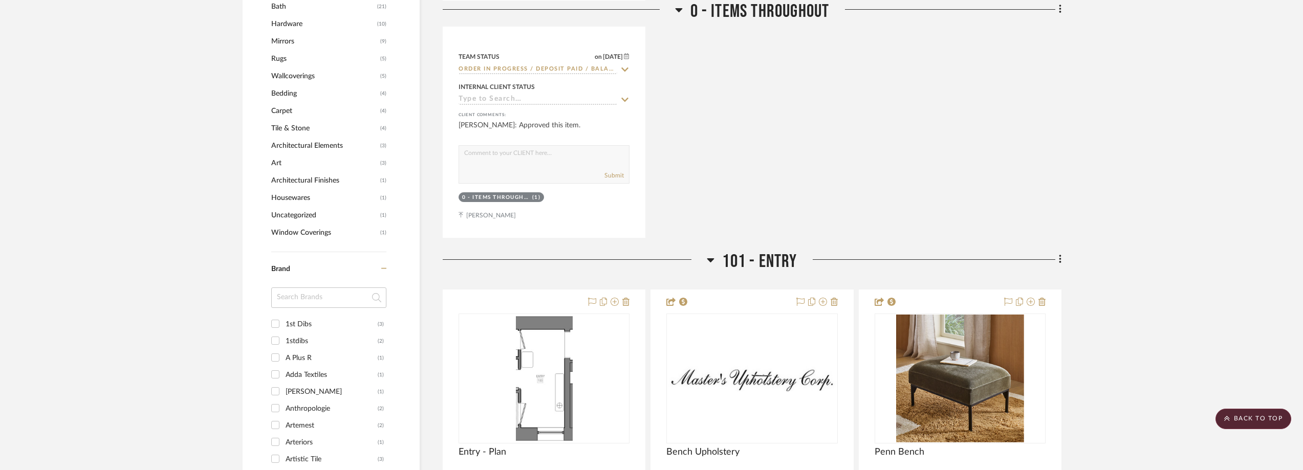
click at [300, 297] on input at bounding box center [328, 298] width 115 height 20
type input "wes"
click at [308, 337] on div "West Elm" at bounding box center [330, 341] width 89 height 16
click at [283, 337] on input "West Elm (20)" at bounding box center [275, 341] width 16 height 16
checkbox input "true"
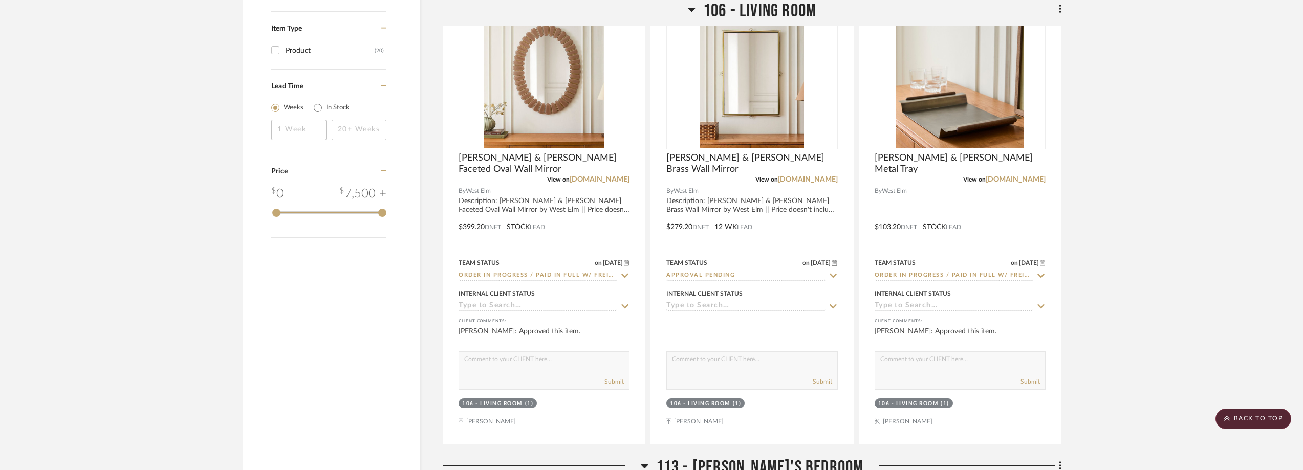
scroll to position [1330, 0]
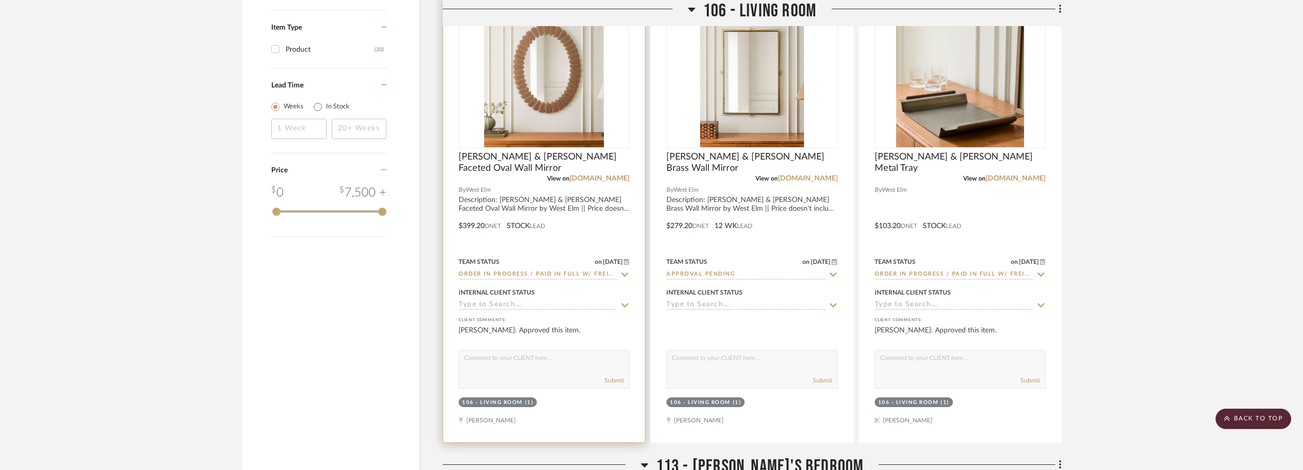
click at [623, 275] on icon at bounding box center [625, 275] width 7 height 4
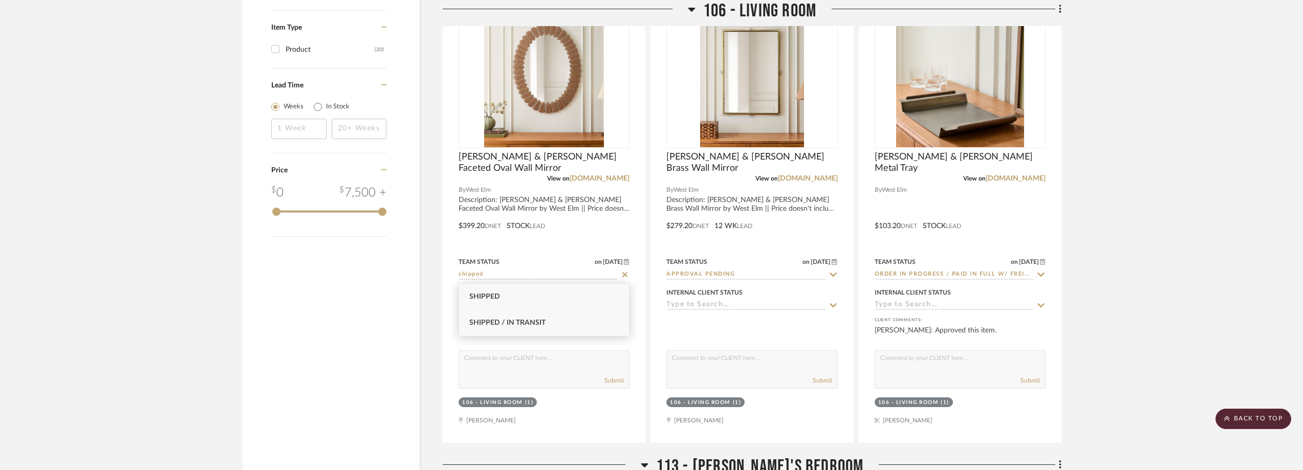
type input "shipped"
click at [586, 324] on div "Shipped / In Transit" at bounding box center [544, 323] width 170 height 26
type input "8/26/2025"
type input "Shipped / In Transit"
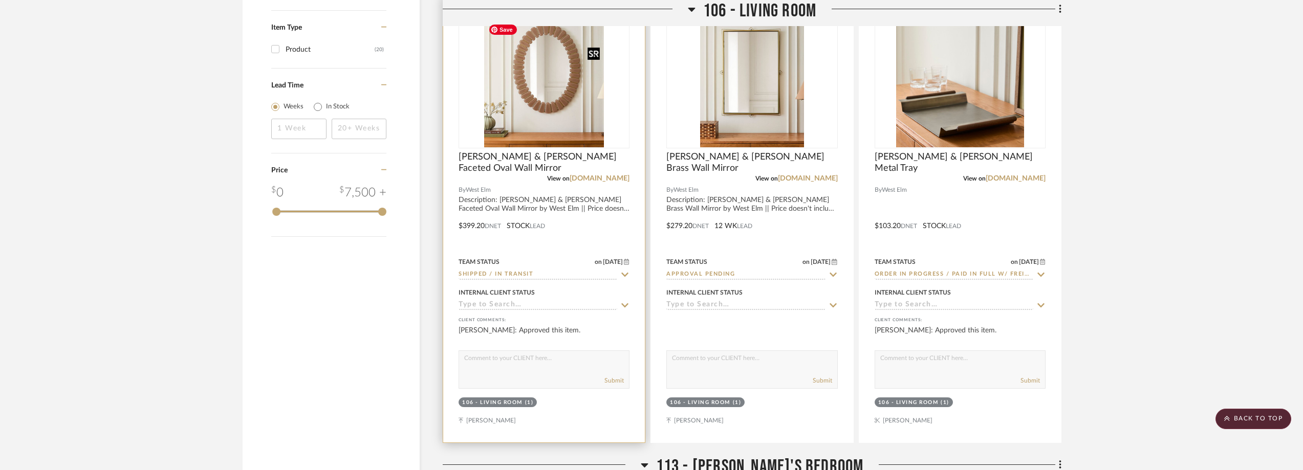
click at [557, 81] on img "0" at bounding box center [544, 83] width 120 height 128
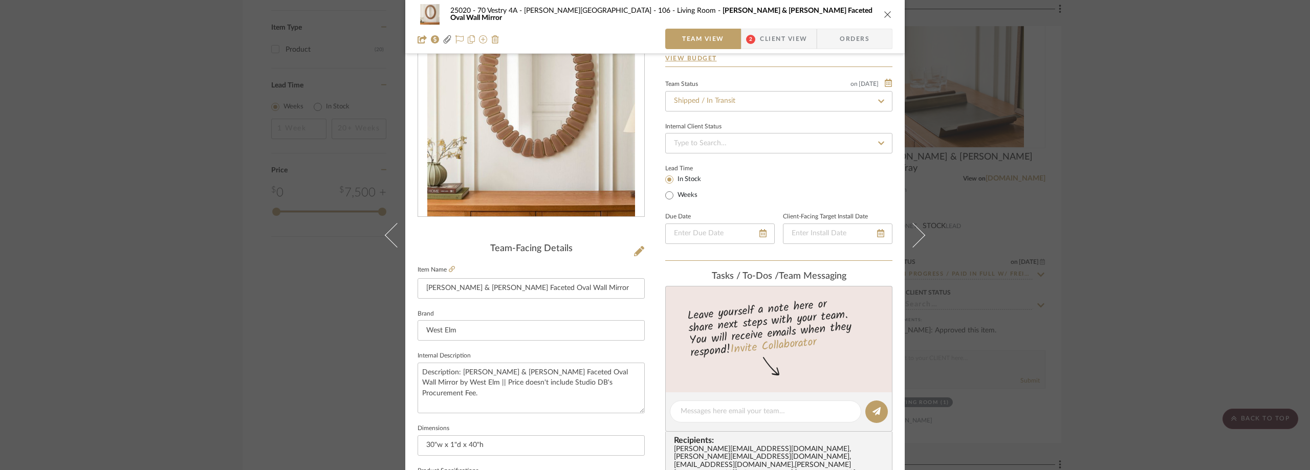
scroll to position [154, 0]
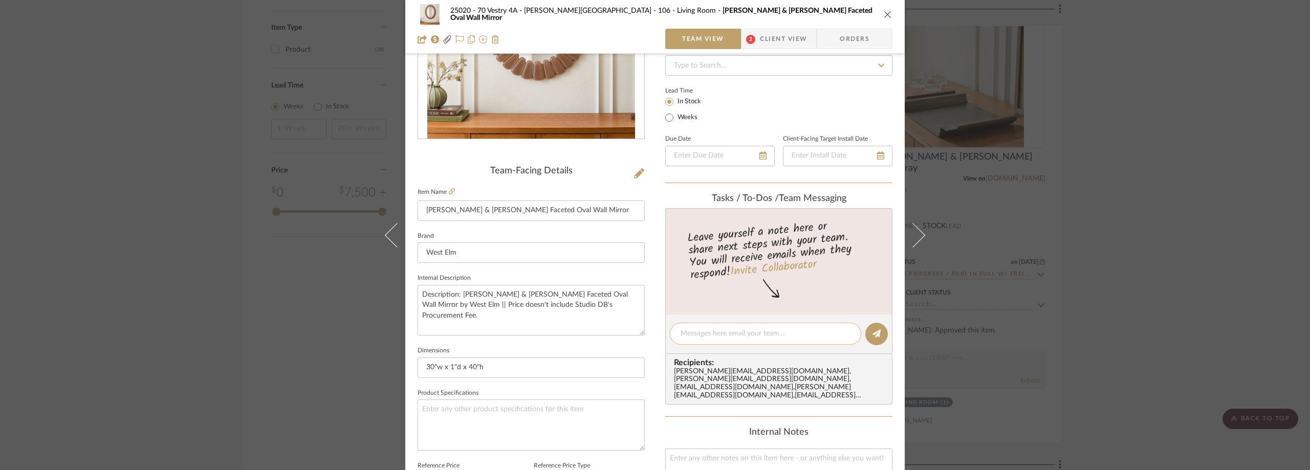
click at [716, 337] on textarea at bounding box center [766, 334] width 170 height 11
paste textarea "1ZX174841202655842 Estimated delivery Today, August 26 between 12:15 P.M. - 4:1…"
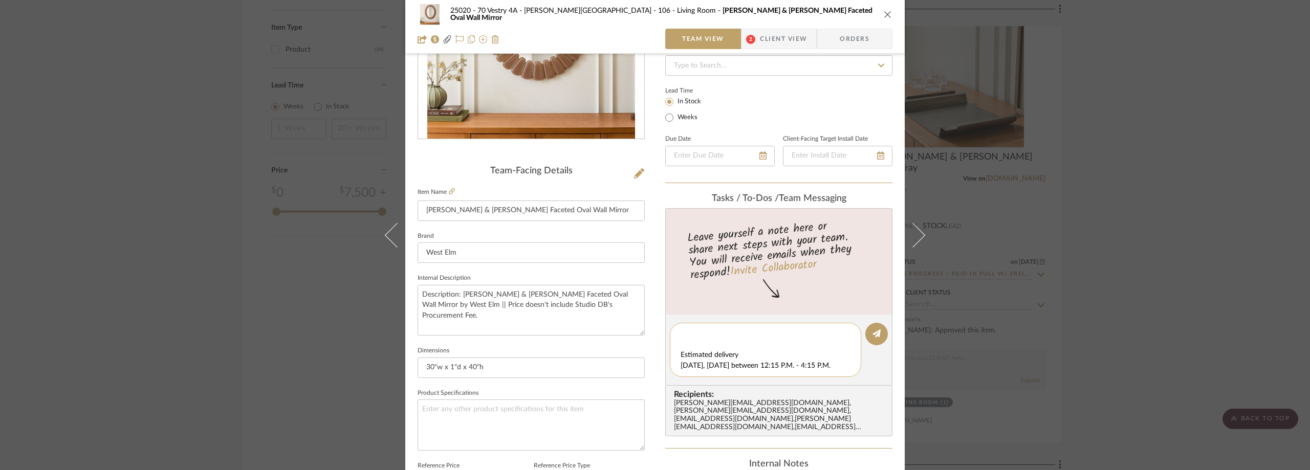
click at [706, 340] on textarea "UPS 1ZX174841202655842 Estimated delivery Today, August 26 between 12:15 P.M. -…" at bounding box center [770, 350] width 178 height 43
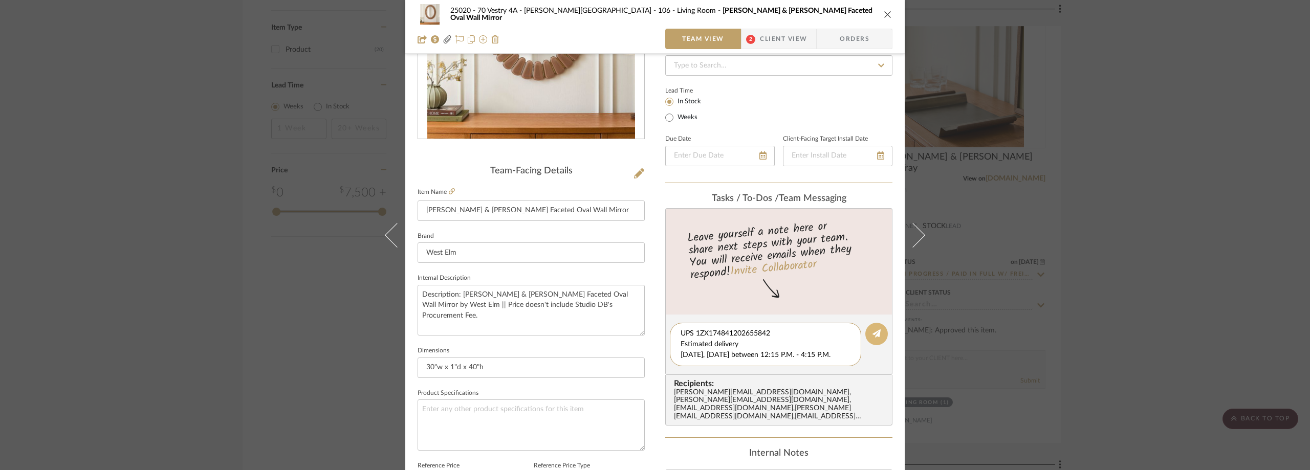
type textarea "UPS 1ZX174841202655842 Estimated delivery Today, August 26 between 12:15 P.M. -…"
click at [876, 331] on icon at bounding box center [876, 334] width 8 height 8
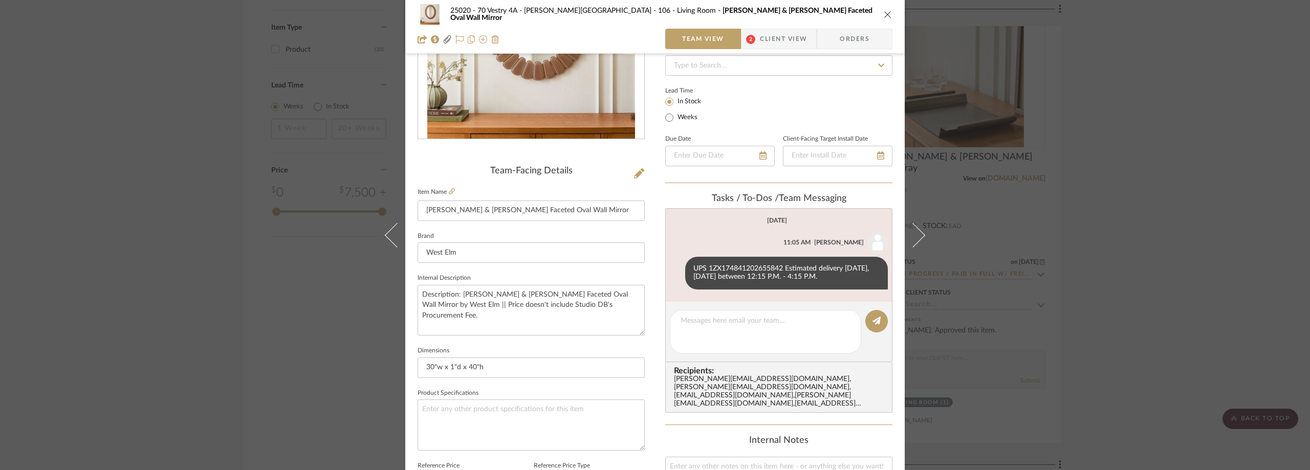
click at [229, 100] on div "25020 - 70 Vestry 4A - Grant-Stanleigh 106 - Living Room Pierce & Ward Faceted …" at bounding box center [655, 235] width 1310 height 470
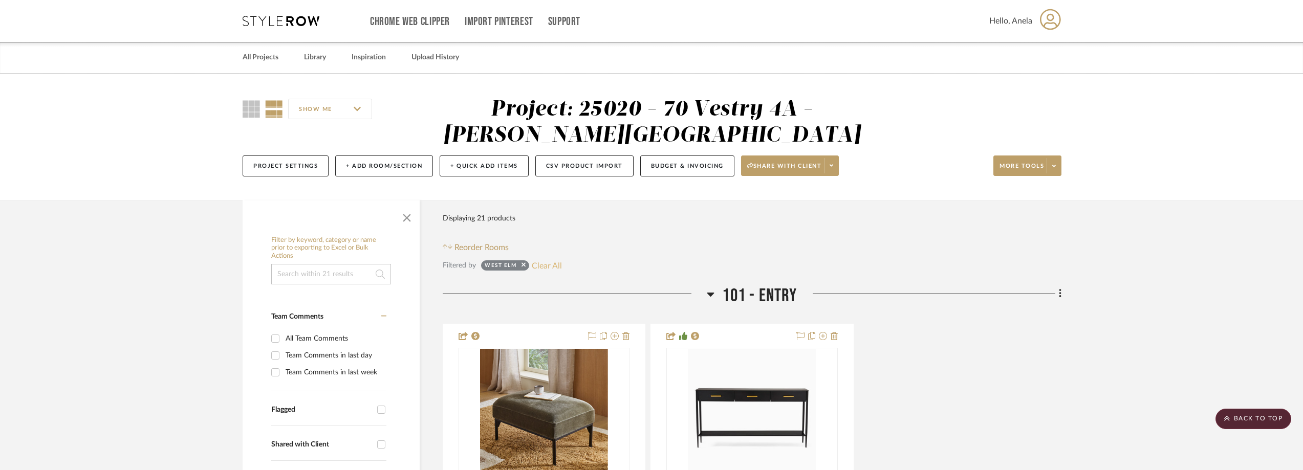
click at [535, 264] on button "Clear All" at bounding box center [547, 265] width 30 height 13
checkbox input "false"
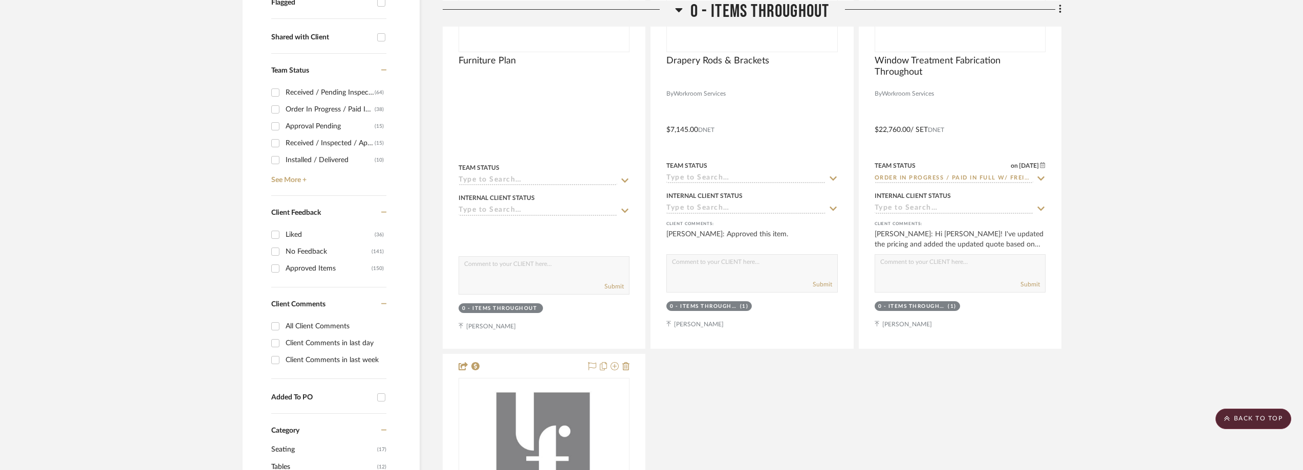
scroll to position [256, 0]
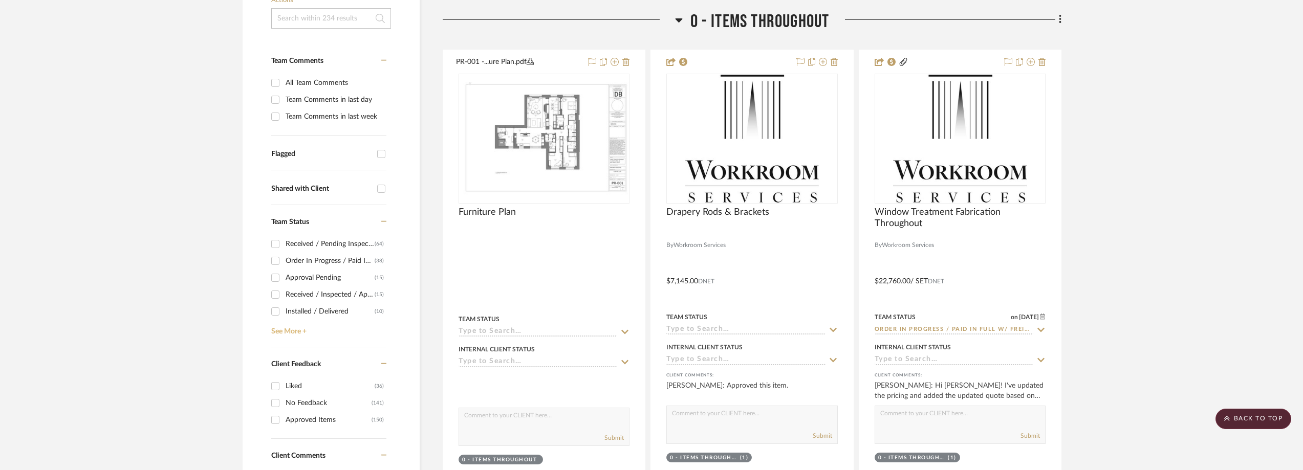
click at [323, 327] on link "See More +" at bounding box center [328, 328] width 118 height 16
click at [337, 330] on div "Need to Order - Client Payment Received" at bounding box center [332, 327] width 92 height 16
click at [283, 330] on input "Need to Order - Client Payment Received (1)" at bounding box center [275, 327] width 16 height 16
checkbox input "true"
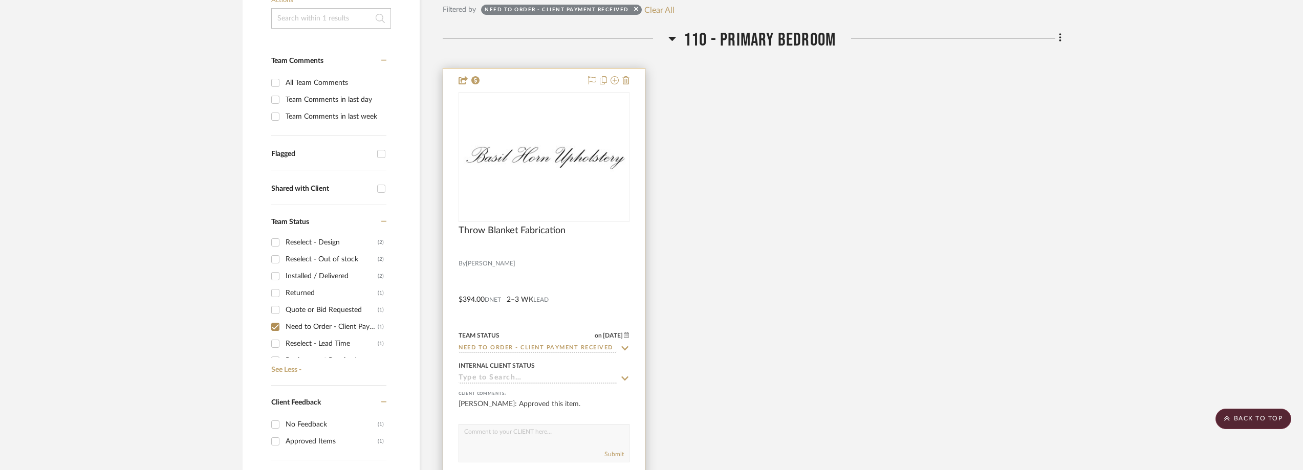
click at [0, 0] on img at bounding box center [0, 0] width 0 height 0
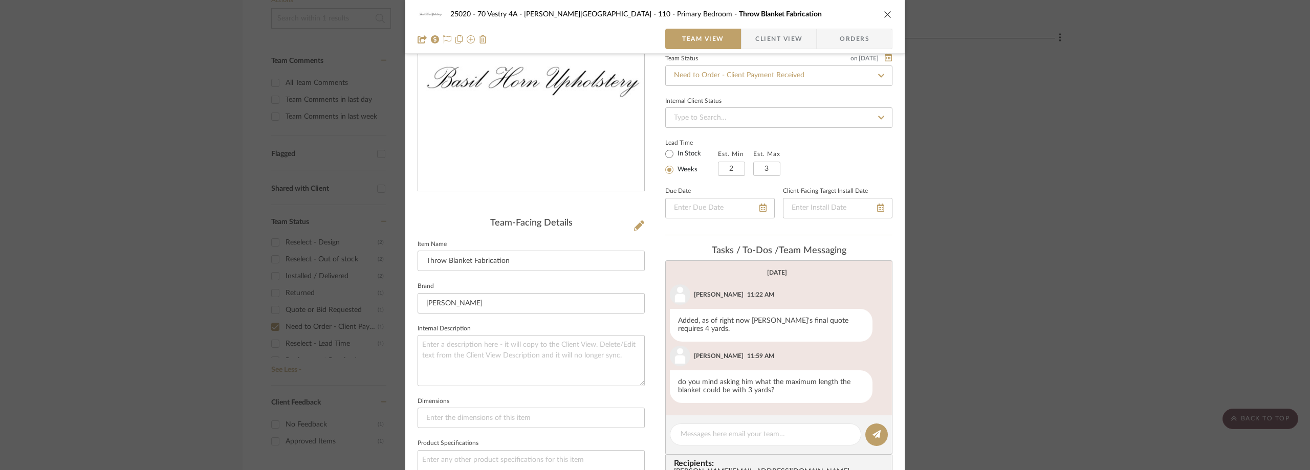
scroll to position [102, 0]
click at [774, 428] on textarea at bounding box center [766, 433] width 170 height 11
type textarea "Should I request a check or wait until the blanket is ready? Thanks!"
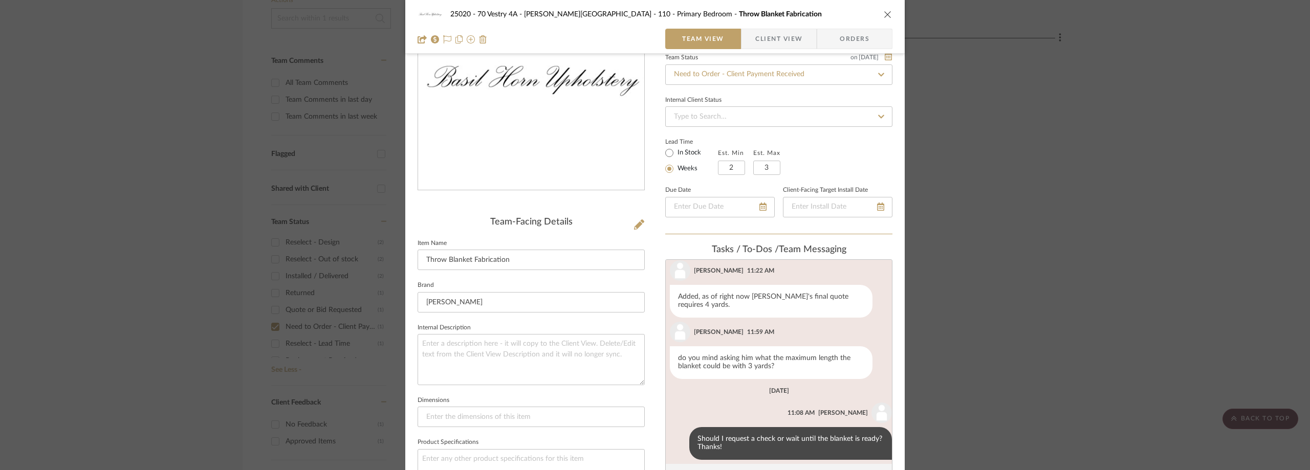
click at [979, 213] on div "25020 - 70 Vestry 4A - Grant-Stanleigh 110 - Primary Bedroom Throw Blanket Fabr…" at bounding box center [655, 235] width 1310 height 470
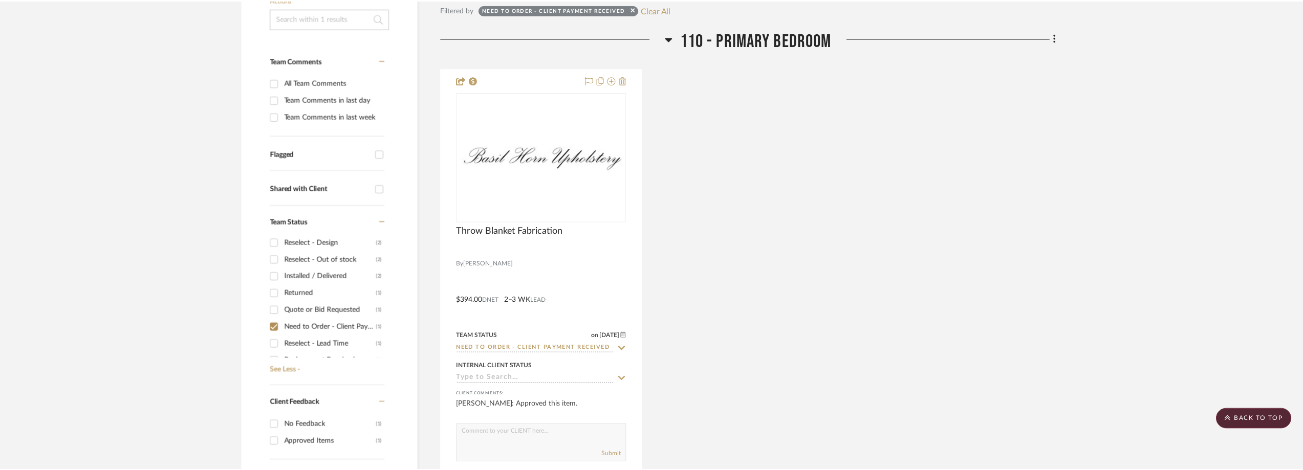
scroll to position [256, 0]
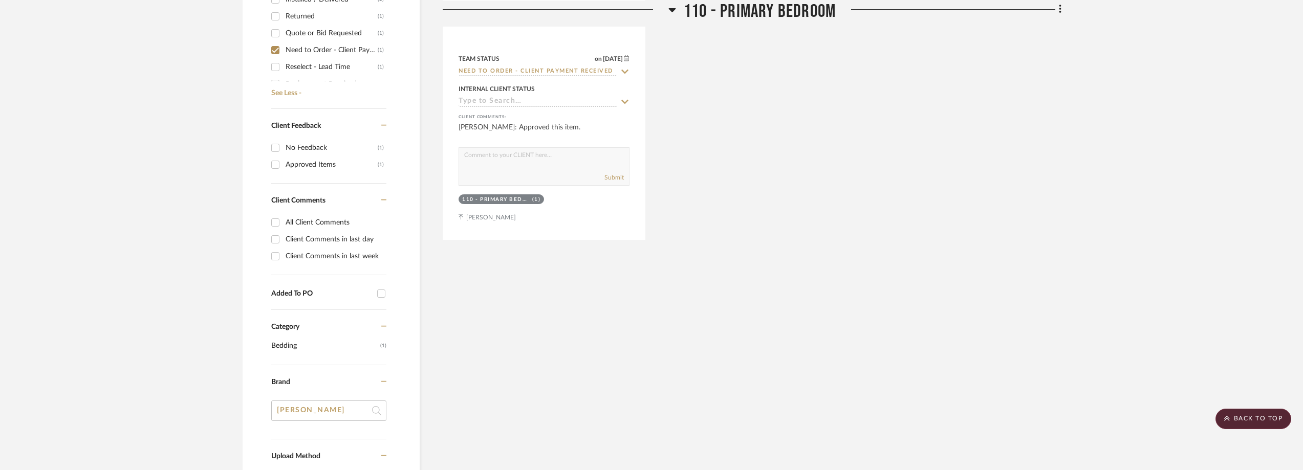
click at [788, 465] on div "Filter Products Displaying 1 products Reorder Rooms Filtered by Need to Order -…" at bounding box center [752, 225] width 619 height 1114
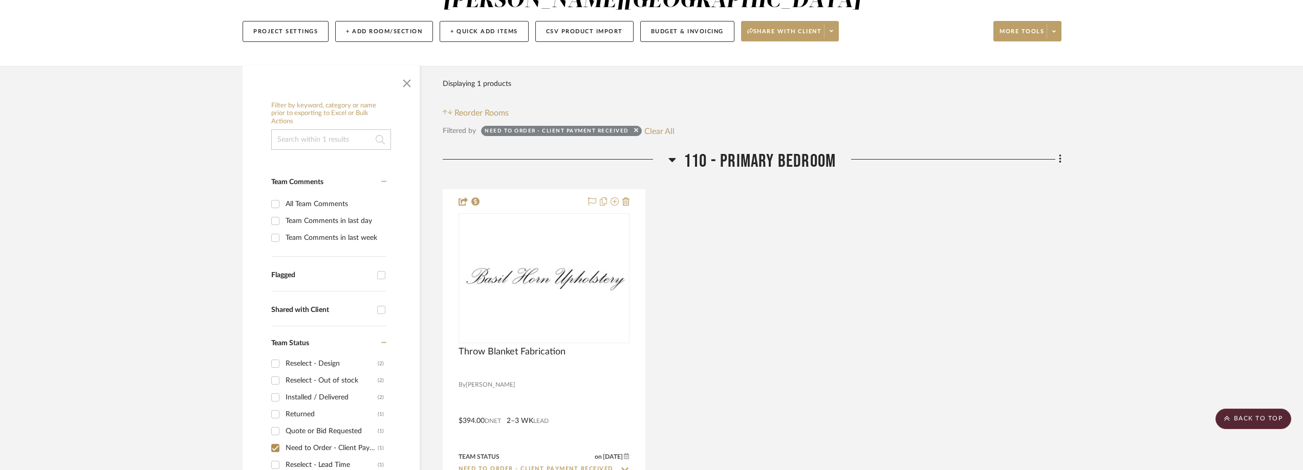
scroll to position [72, 0]
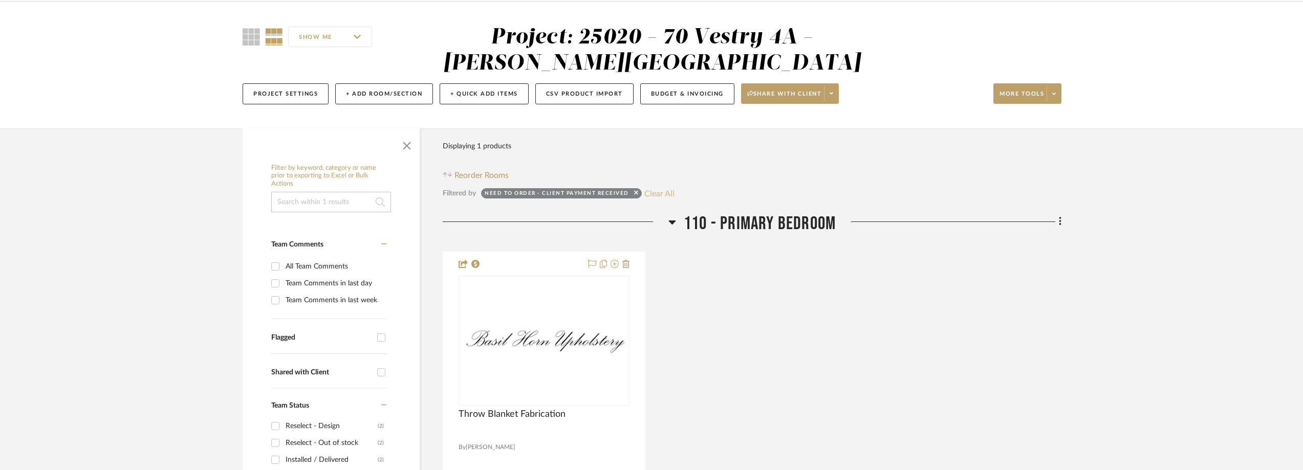
click at [653, 194] on button "Clear All" at bounding box center [659, 193] width 30 height 13
checkbox input "false"
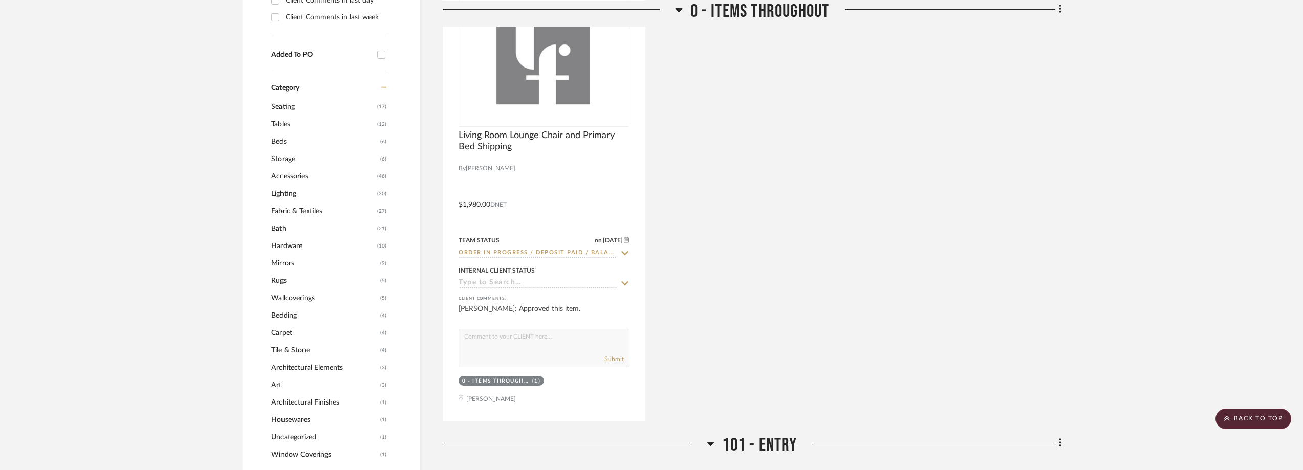
scroll to position [1147, 0]
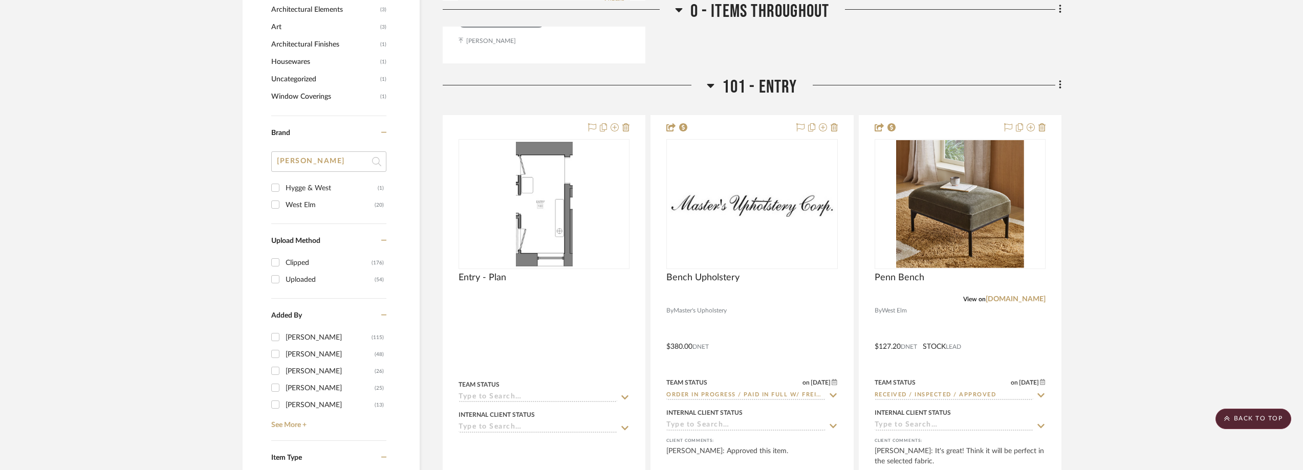
drag, startPoint x: 317, startPoint y: 155, endPoint x: 261, endPoint y: 156, distance: 55.8
type input "nor"
click at [316, 205] on div "Nordstrom" at bounding box center [332, 205] width 92 height 16
click at [283, 205] on input "Nordstrom (1)" at bounding box center [275, 205] width 16 height 16
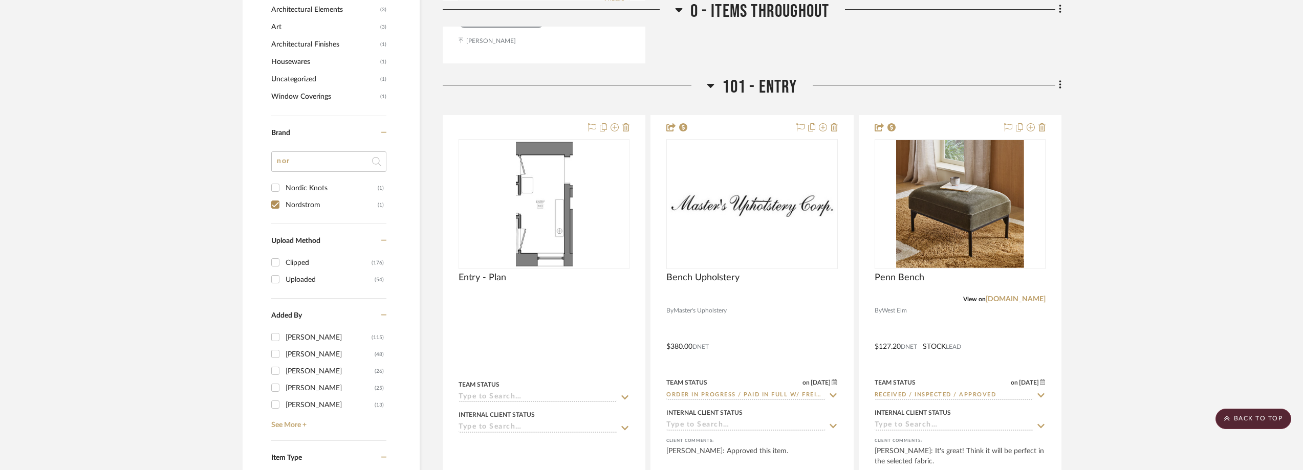
checkbox input "true"
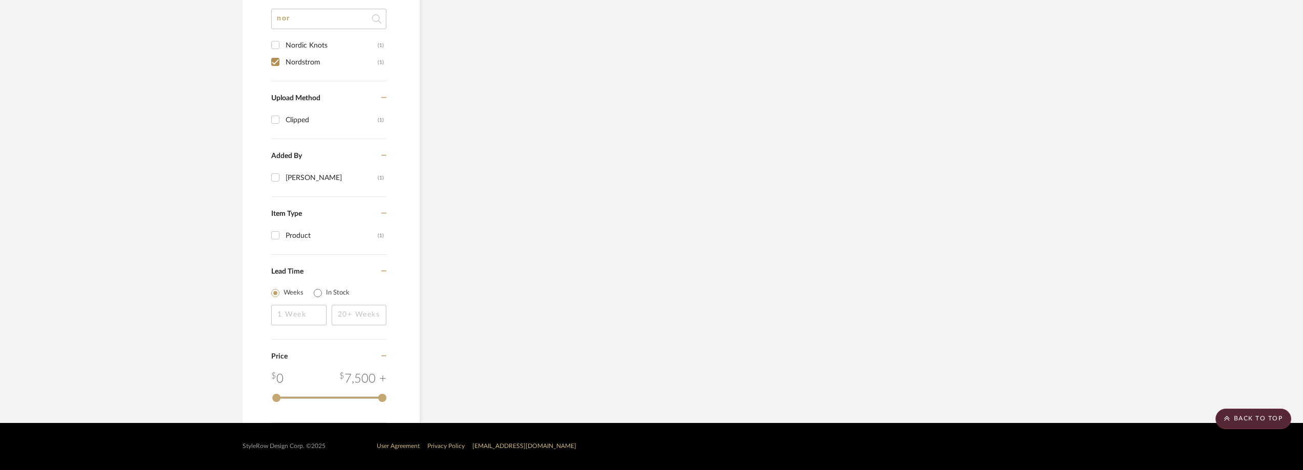
scroll to position [0, 0]
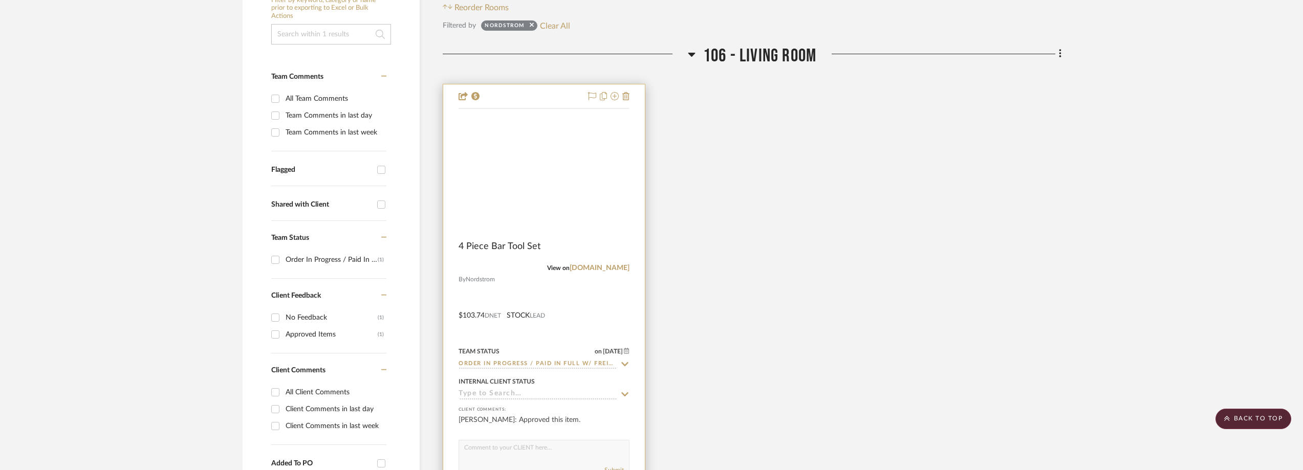
scroll to position [239, 0]
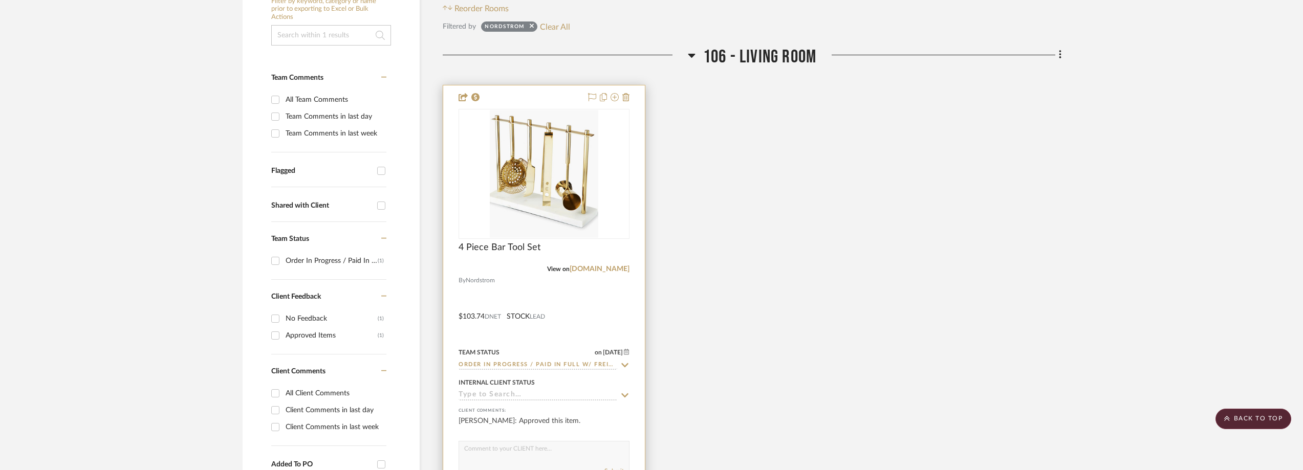
click at [625, 364] on icon at bounding box center [624, 365] width 9 height 8
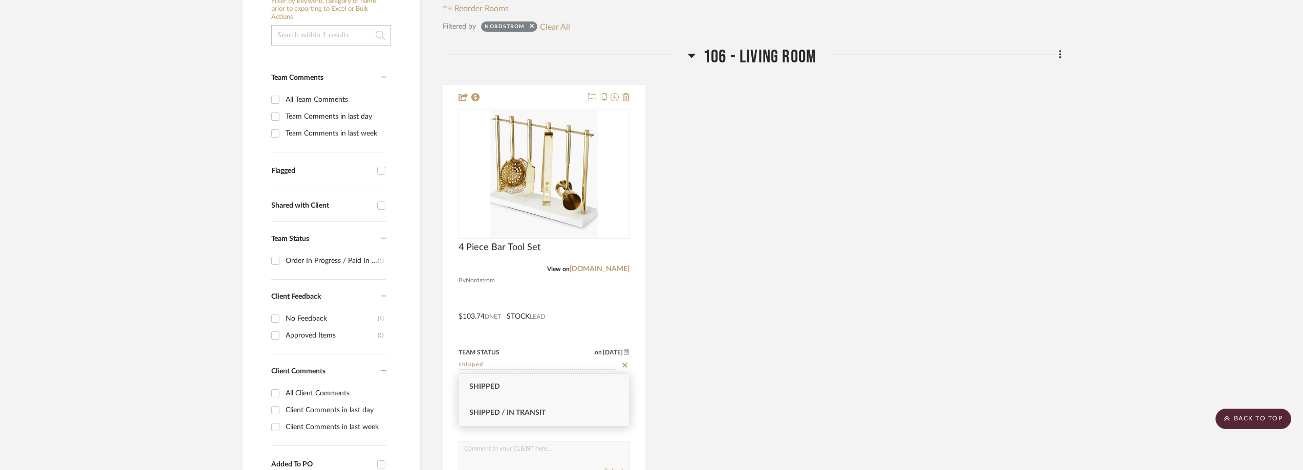
type input "shipped"
click at [600, 412] on div "Shipped / In Transit" at bounding box center [544, 413] width 170 height 26
type input "8/26/2025"
type input "Shipped / In Transit"
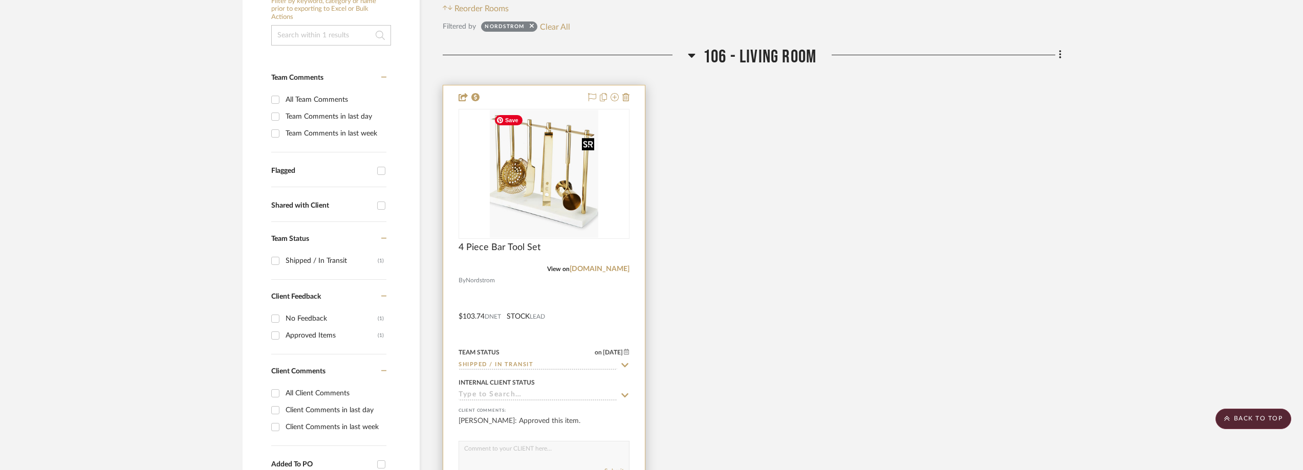
click at [568, 161] on img "0" at bounding box center [544, 174] width 108 height 128
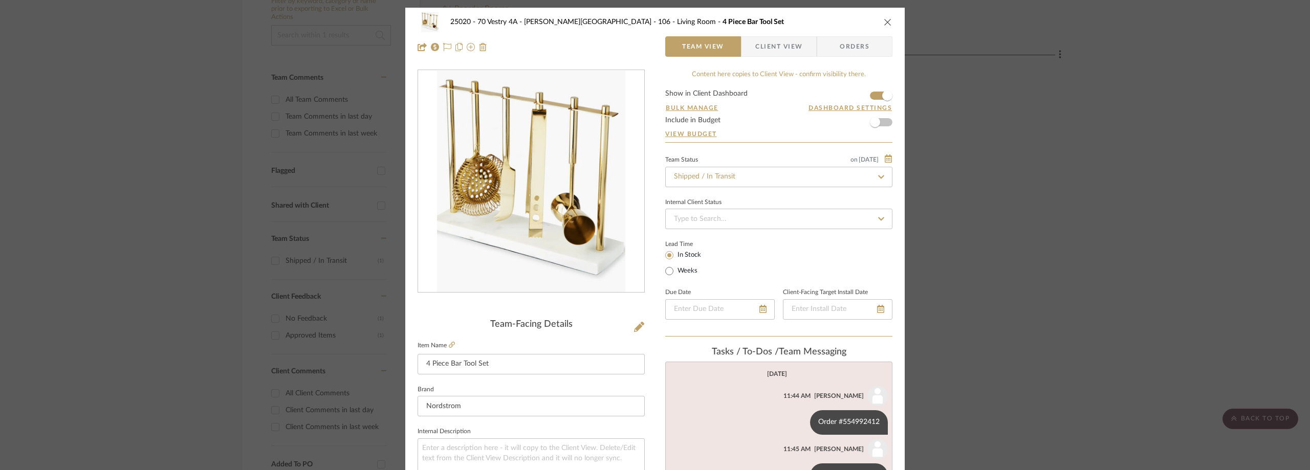
scroll to position [154, 0]
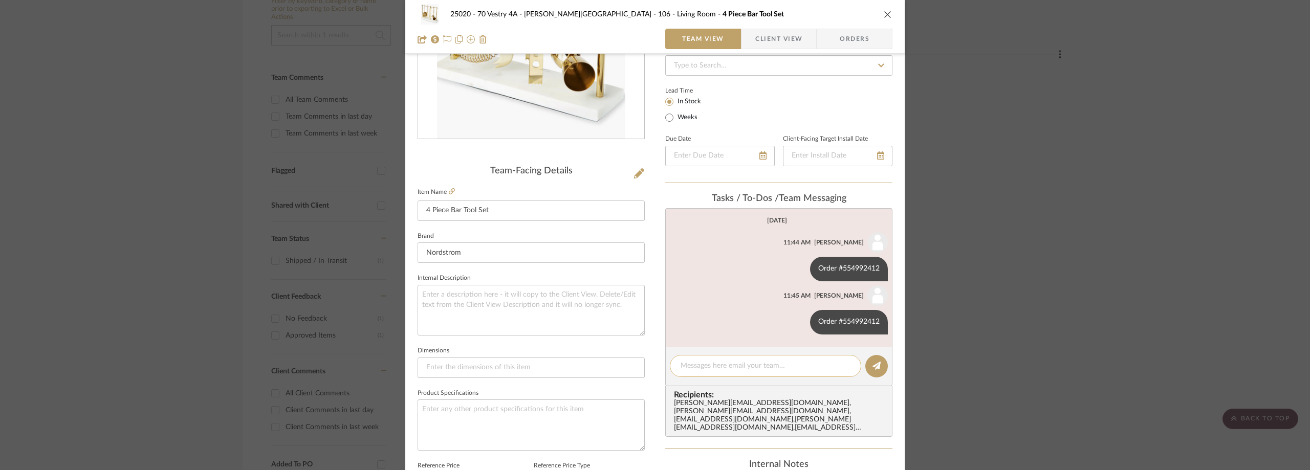
click at [719, 363] on textarea at bounding box center [766, 366] width 170 height 11
paste textarea "Tracking # 883844772681"
drag, startPoint x: 728, startPoint y: 368, endPoint x: 699, endPoint y: 365, distance: 29.8
click at [699, 365] on textarea "FedEx Tracking: Tracking # 883844772681" at bounding box center [766, 366] width 170 height 11
click at [792, 366] on textarea "FedEx Tracking # 883844772681" at bounding box center [766, 366] width 170 height 11
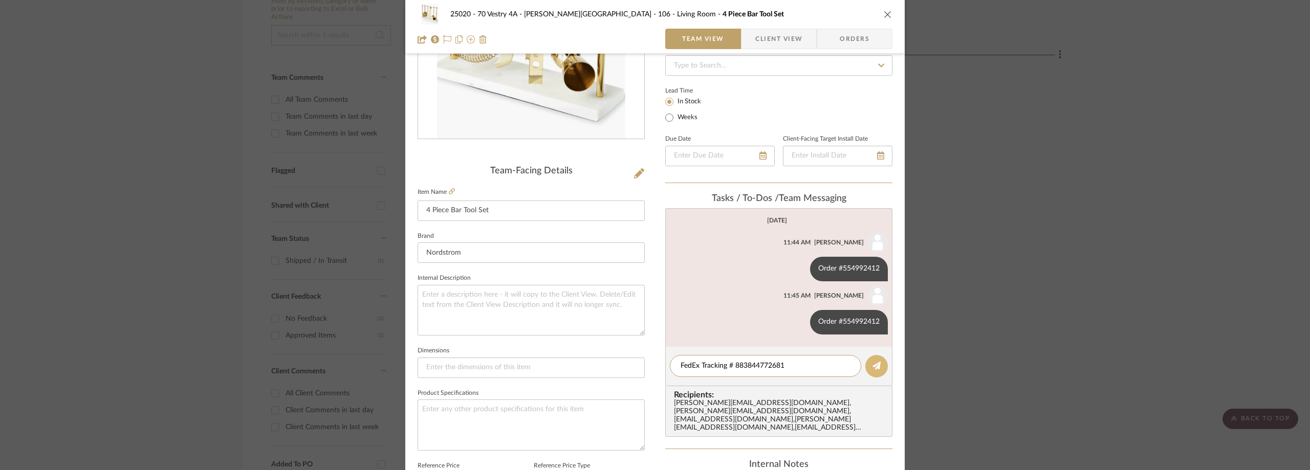
type textarea "FedEx Tracking # 883844772681"
click at [868, 366] on button at bounding box center [876, 366] width 23 height 23
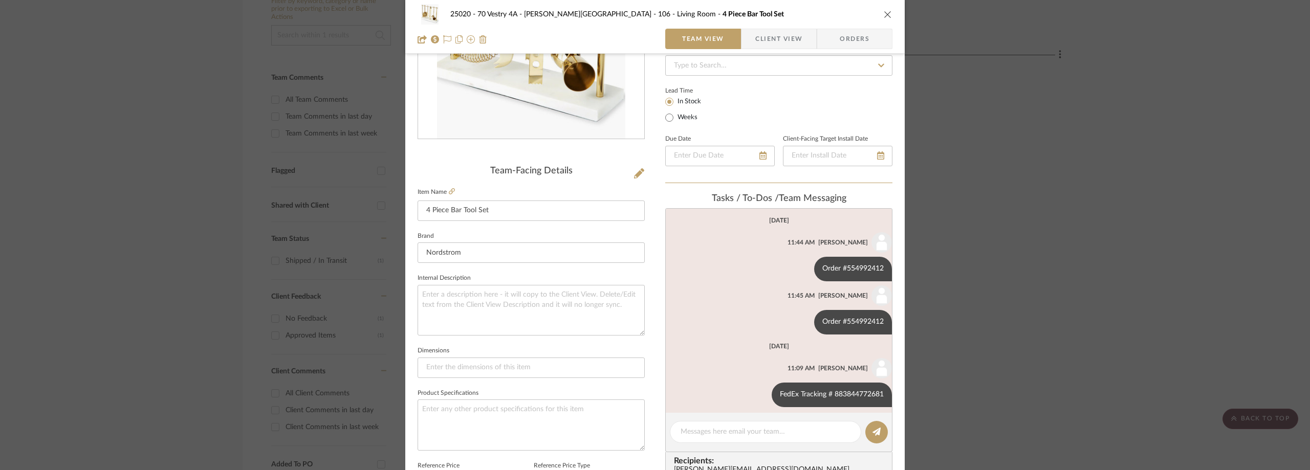
click at [1035, 188] on div "25020 - 70 Vestry 4A - Grant-Stanleigh 106 - Living Room 4 Piece Bar Tool Set T…" at bounding box center [655, 235] width 1310 height 470
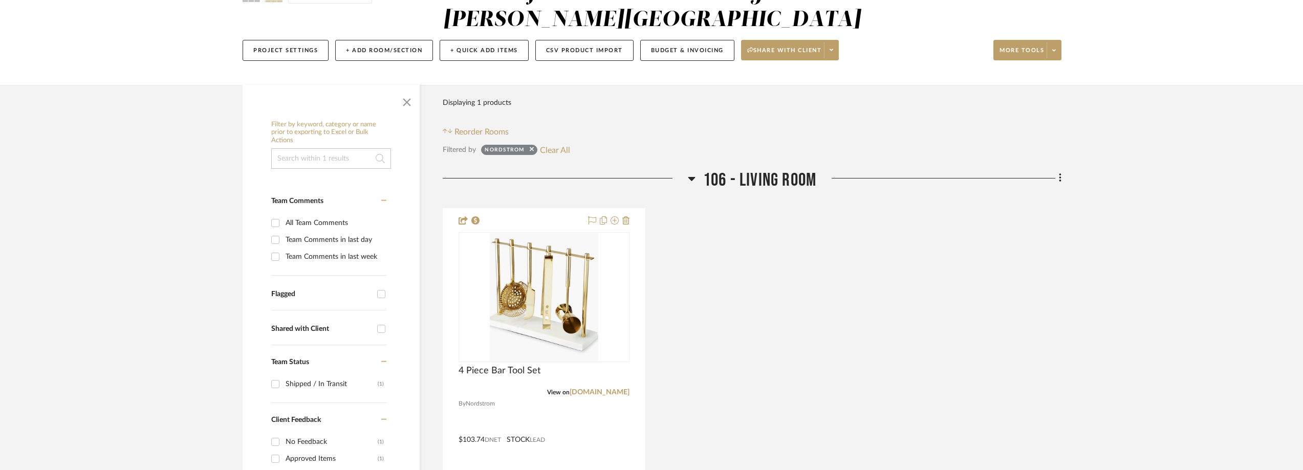
scroll to position [0, 0]
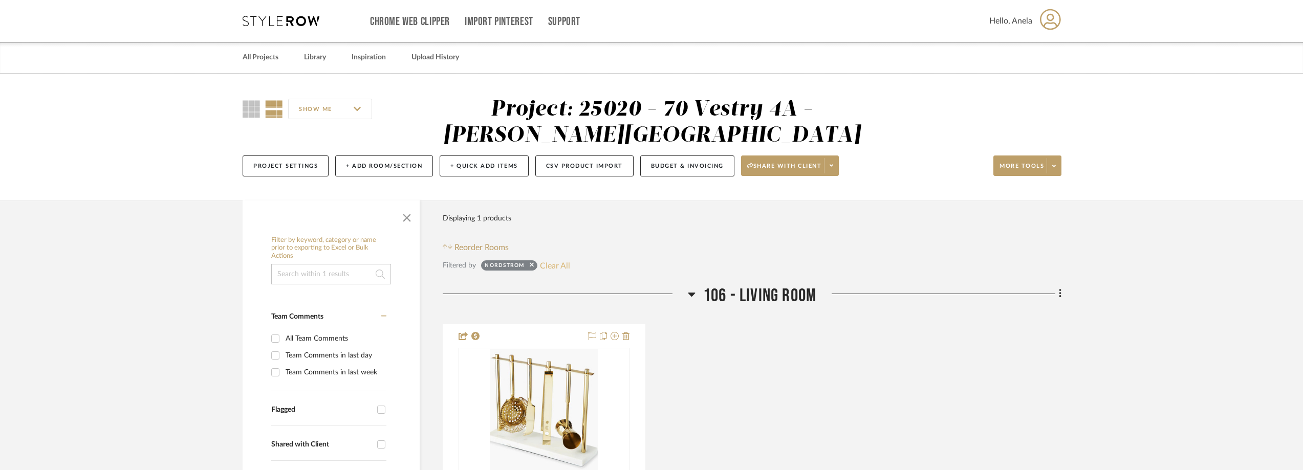
click at [560, 263] on button "Clear All" at bounding box center [555, 265] width 30 height 13
checkbox input "false"
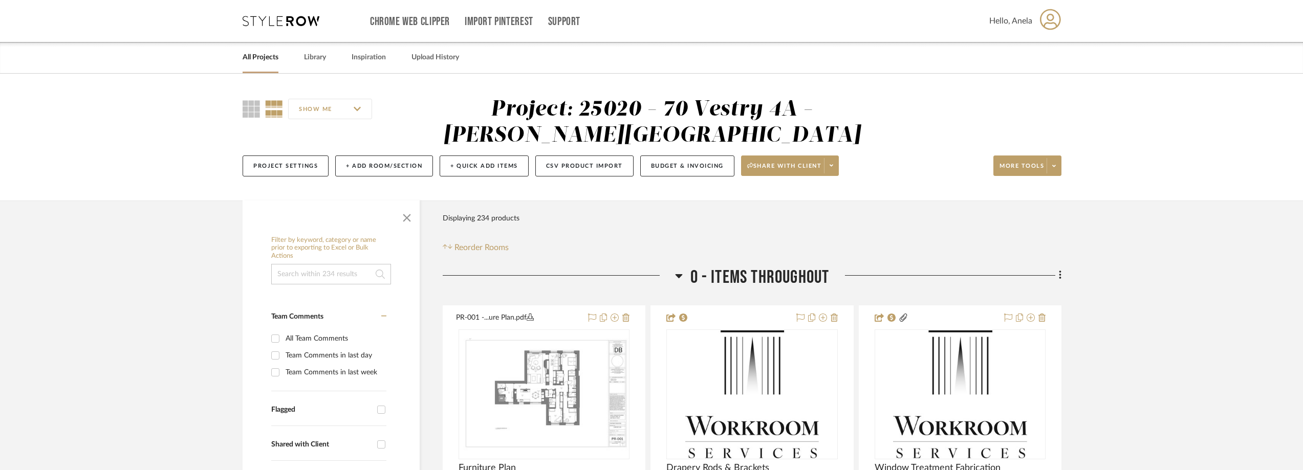
click at [291, 13] on div "Chrome Web Clipper Import Pinterest Support All Projects Library Inspiration Up…" at bounding box center [652, 21] width 819 height 42
click at [289, 16] on icon at bounding box center [281, 21] width 77 height 10
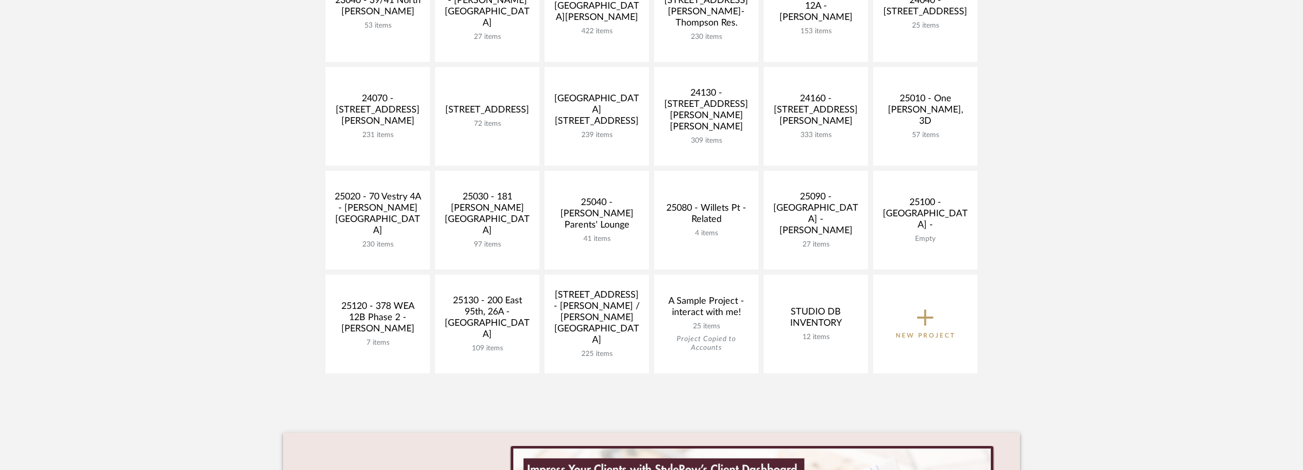
scroll to position [409, 0]
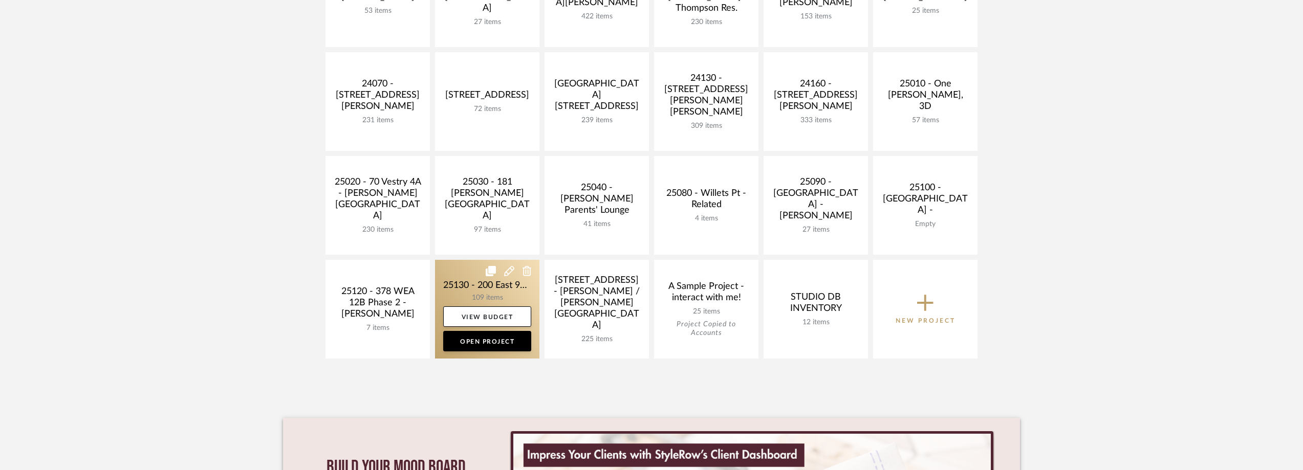
click at [459, 288] on link at bounding box center [487, 309] width 104 height 99
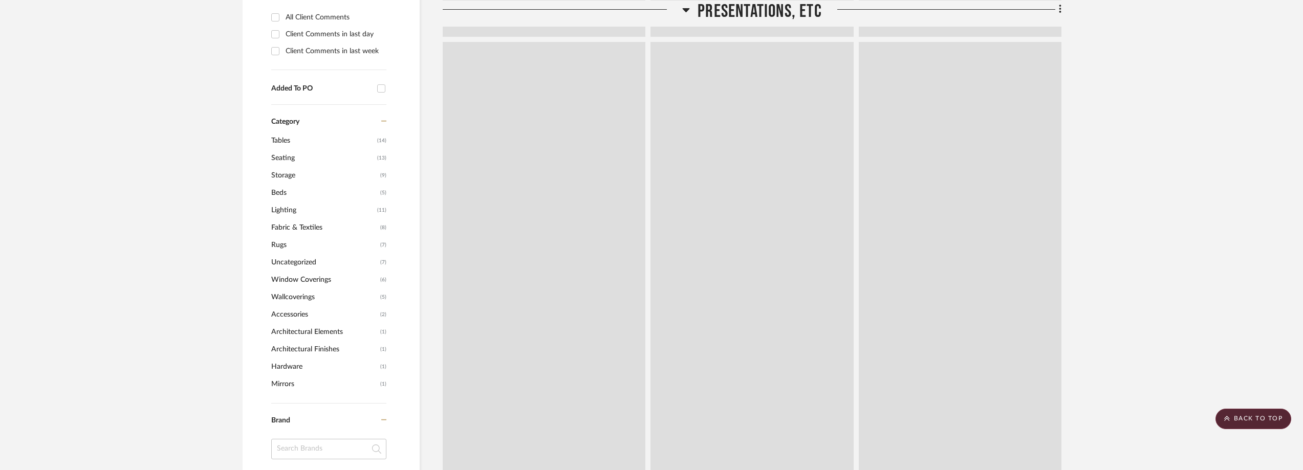
scroll to position [938, 0]
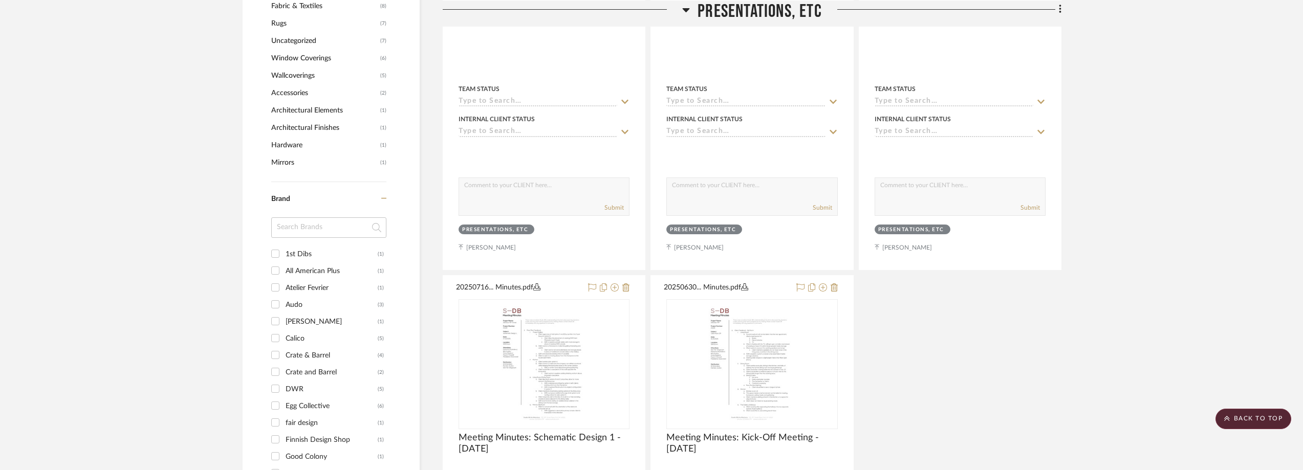
click at [314, 222] on input at bounding box center [328, 227] width 115 height 20
type input "room"
click at [331, 257] on div "Room & Board" at bounding box center [332, 254] width 92 height 16
click at [283, 257] on input "Room & Board (2)" at bounding box center [275, 254] width 16 height 16
checkbox input "true"
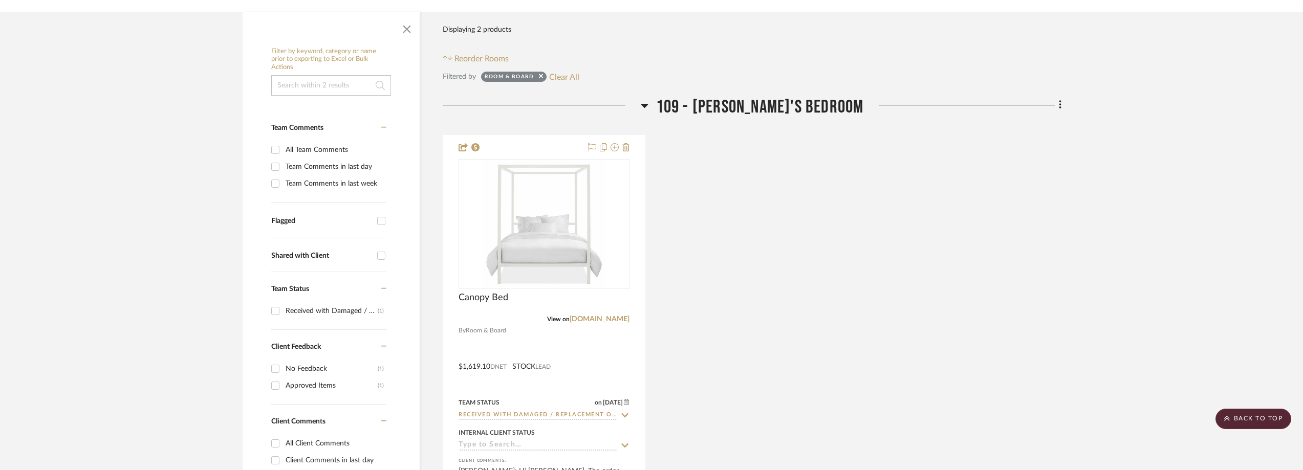
scroll to position [160, 0]
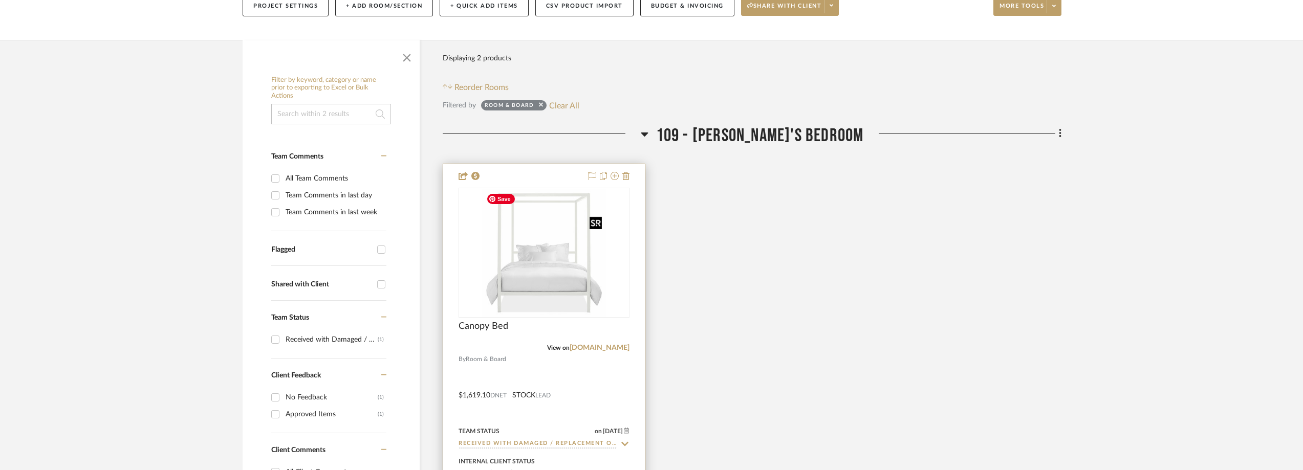
click at [0, 0] on img at bounding box center [0, 0] width 0 height 0
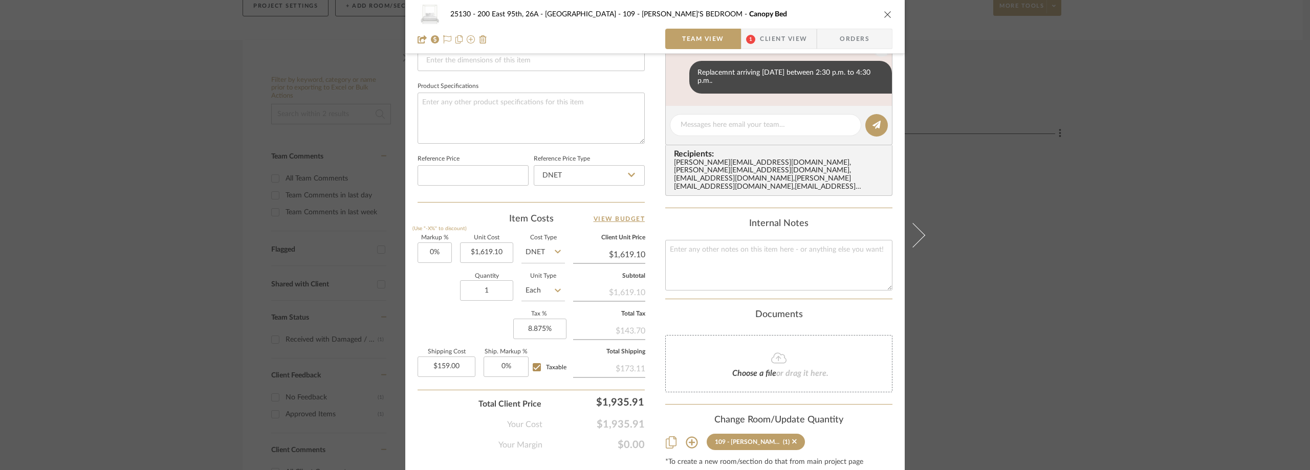
scroll to position [256, 0]
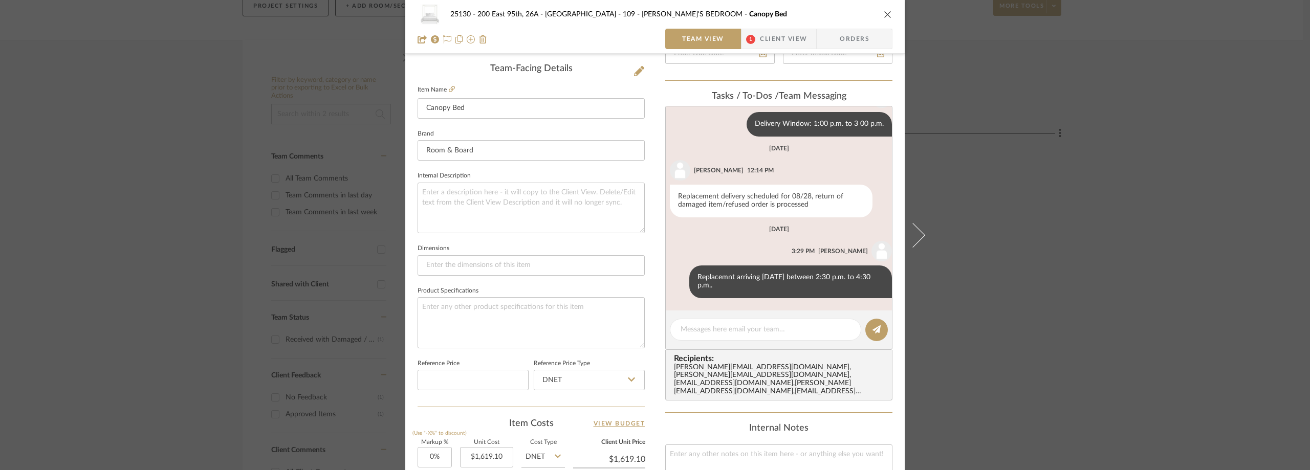
click at [753, 31] on span "1" at bounding box center [750, 39] width 18 height 20
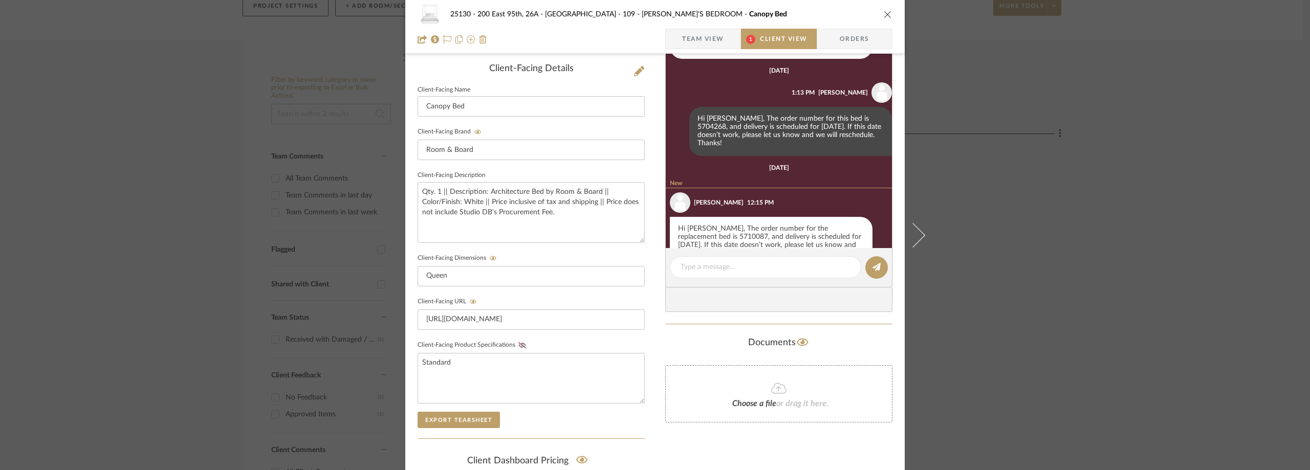
scroll to position [389, 0]
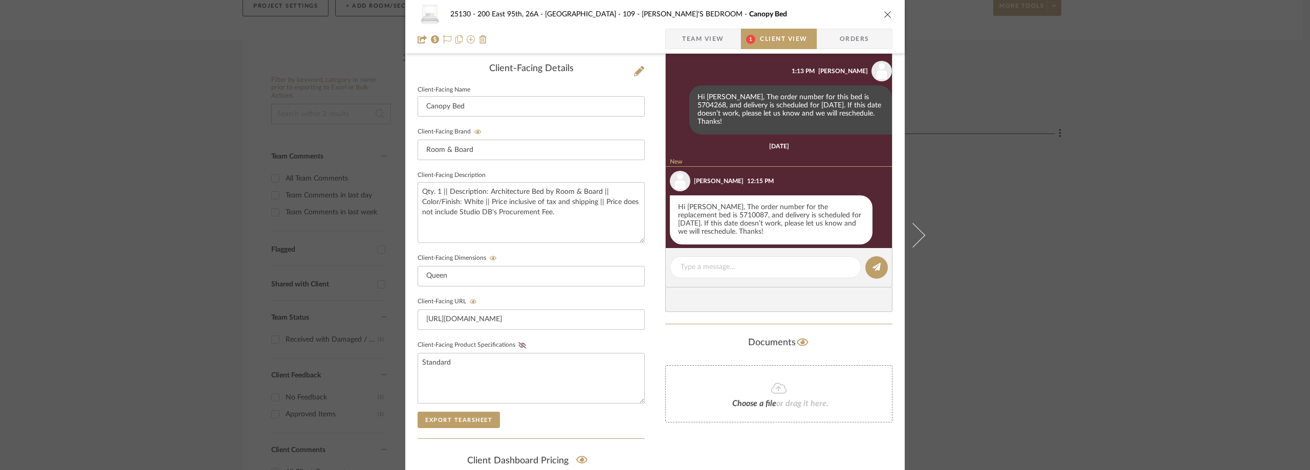
click at [685, 35] on span "Team View" at bounding box center [703, 39] width 42 height 20
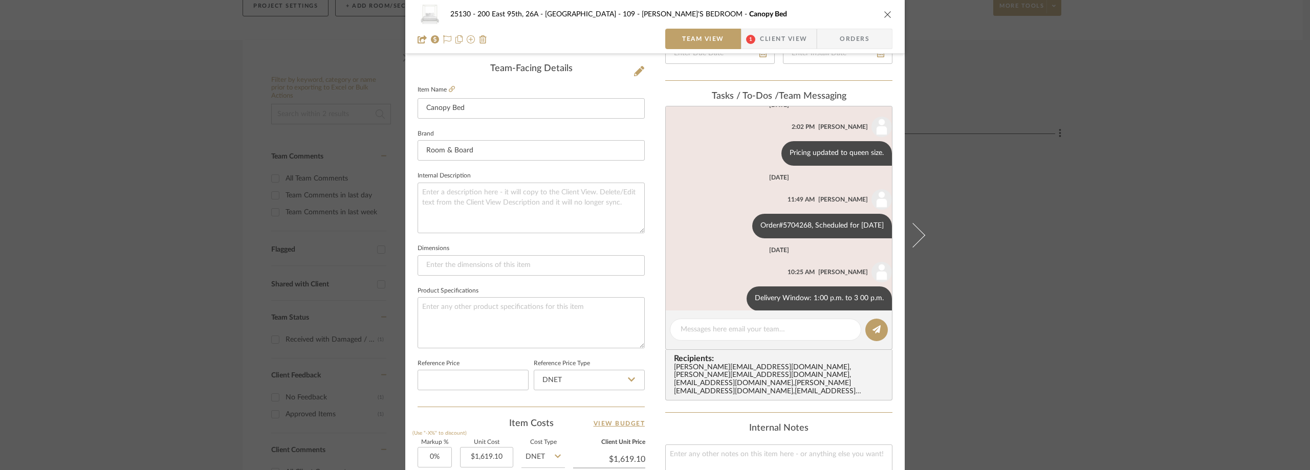
scroll to position [260, 0]
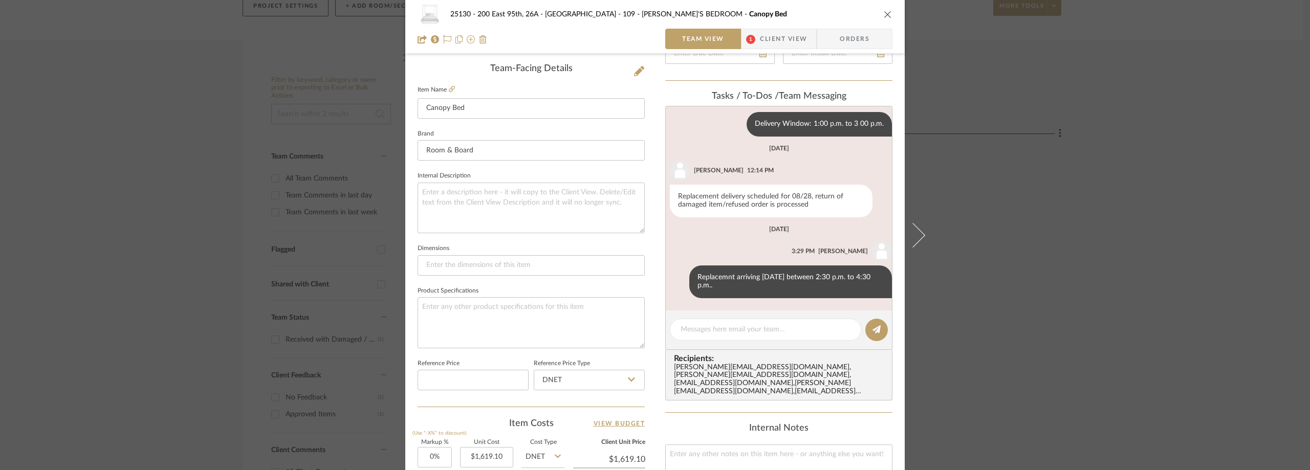
click at [219, 80] on div "25130 - 200 East 95th, 26A - Kosheleva 109 - ASTRID'S BEDROOM Canopy Bed Team V…" at bounding box center [655, 235] width 1310 height 470
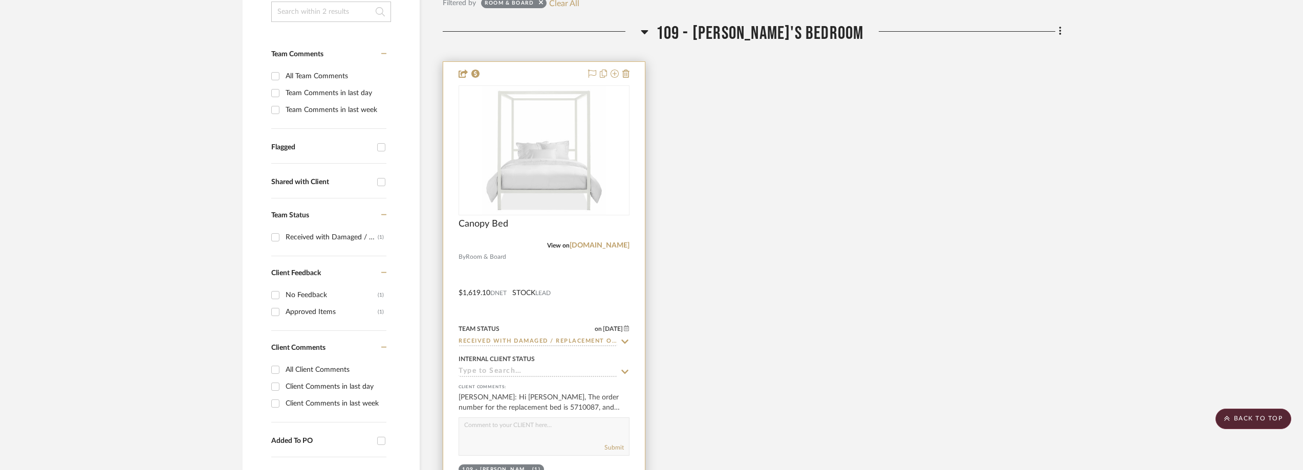
scroll to position [0, 0]
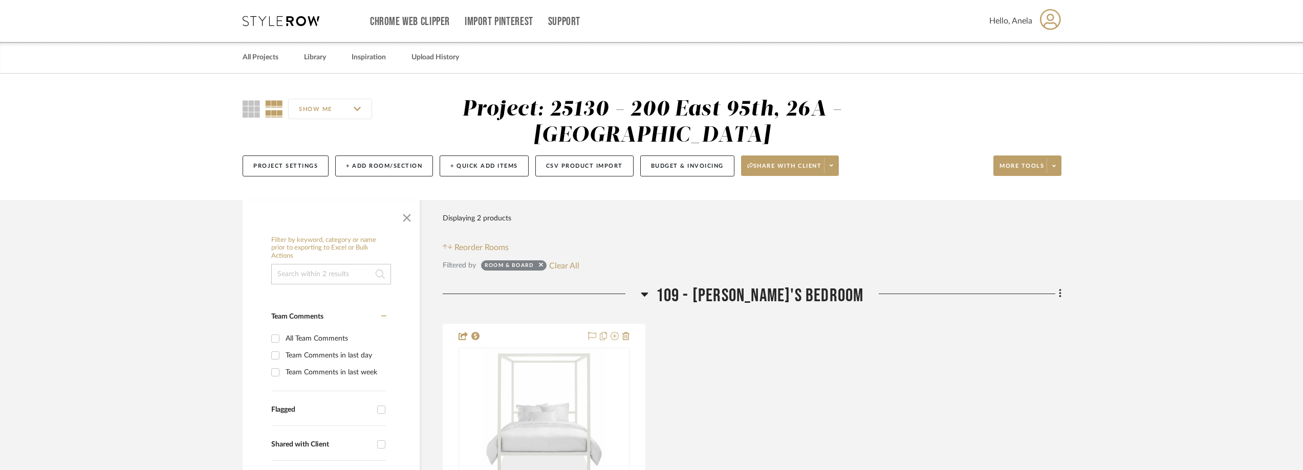
click at [269, 13] on div "Chrome Web Clipper Import Pinterest Support All Projects Library Inspiration Up…" at bounding box center [652, 21] width 819 height 42
click at [270, 20] on icon at bounding box center [281, 21] width 77 height 10
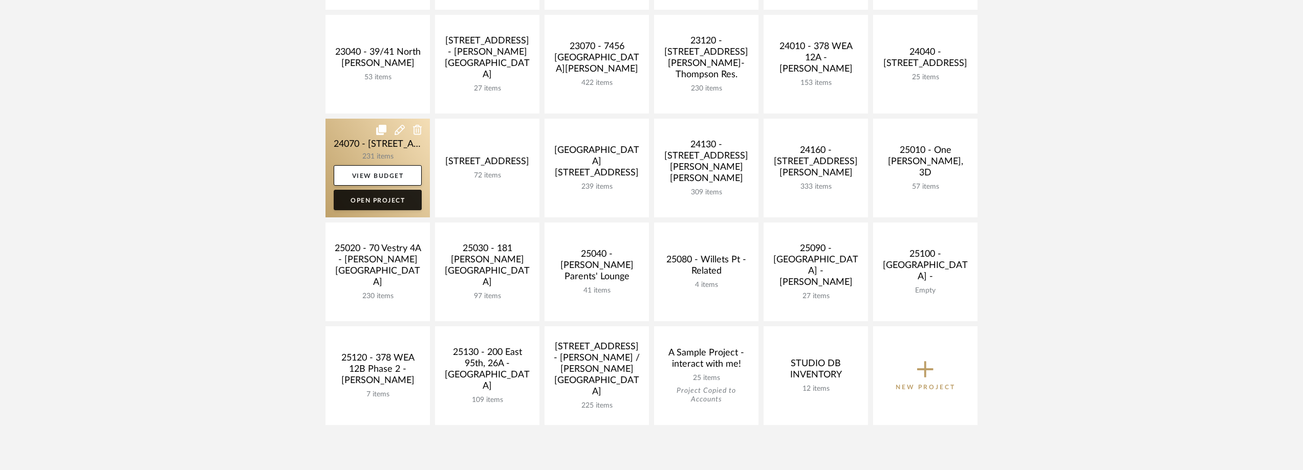
scroll to position [358, 0]
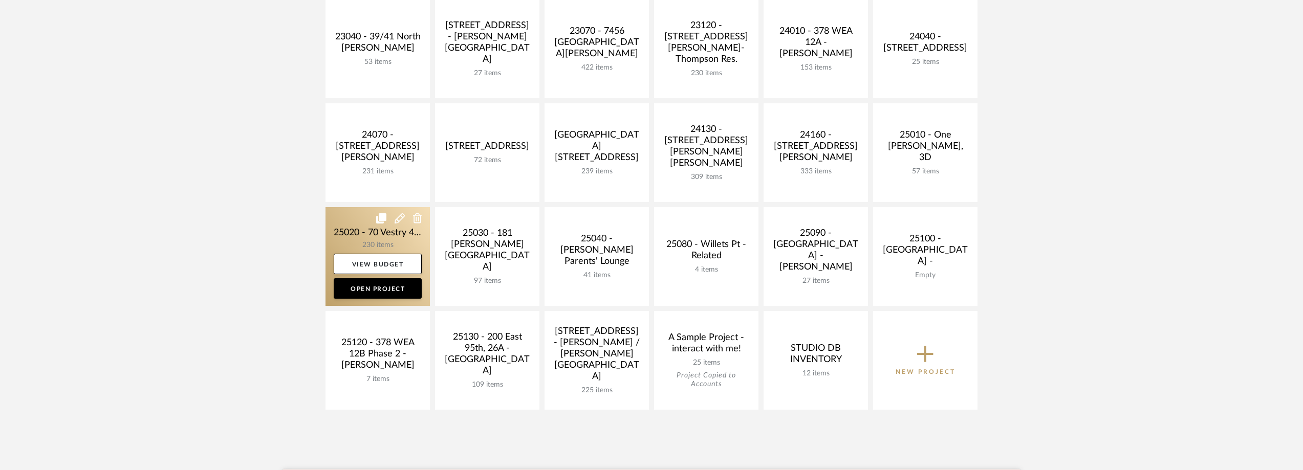
click at [371, 237] on link at bounding box center [377, 256] width 104 height 99
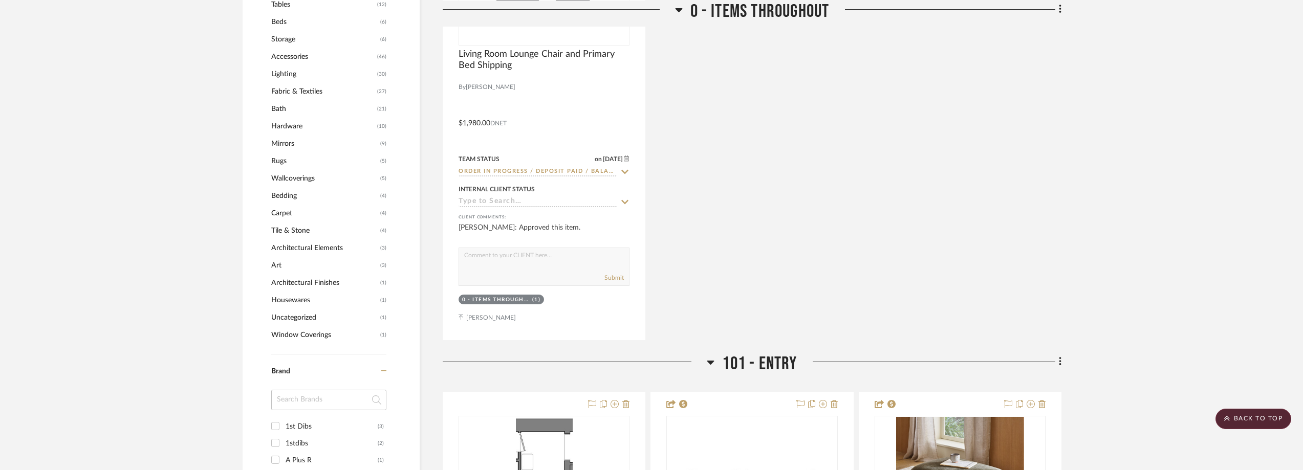
scroll to position [921, 0]
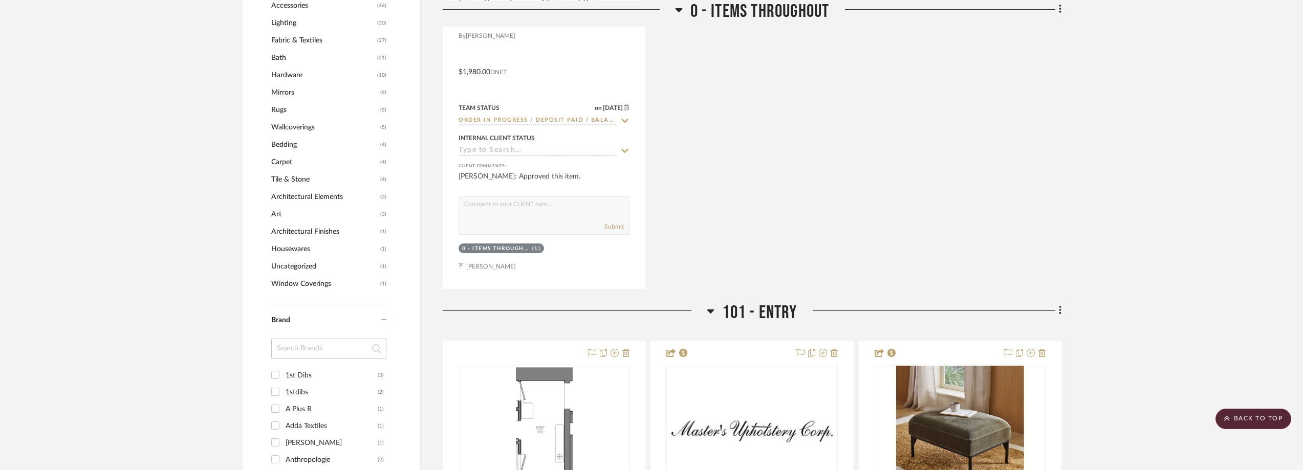
click at [311, 353] on input at bounding box center [328, 349] width 115 height 20
type input "goo"
click at [313, 370] on div "Goodee" at bounding box center [332, 375] width 92 height 16
click at [283, 370] on input "Goodee (1)" at bounding box center [275, 375] width 16 height 16
checkbox input "true"
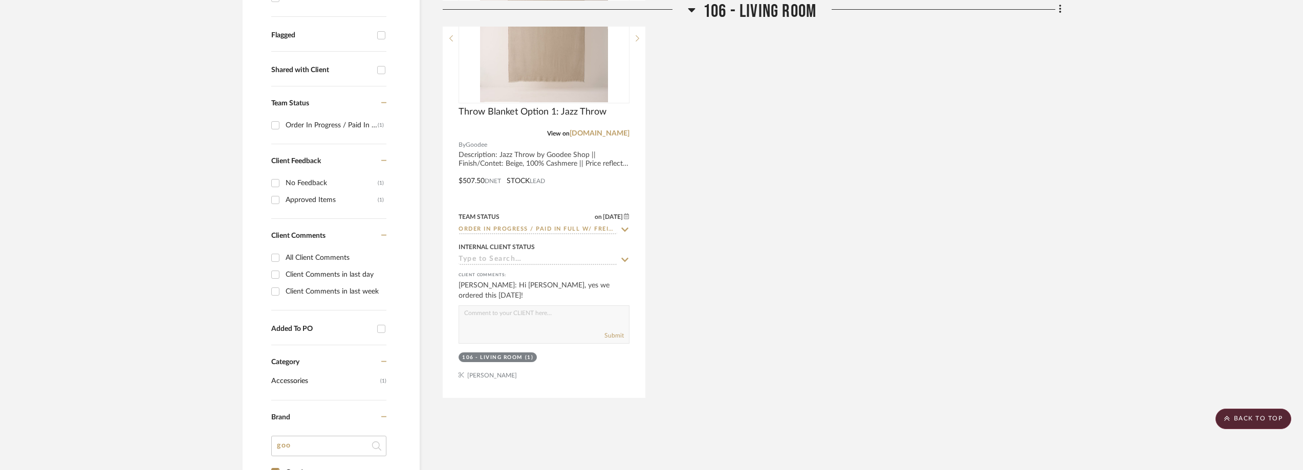
scroll to position [290, 0]
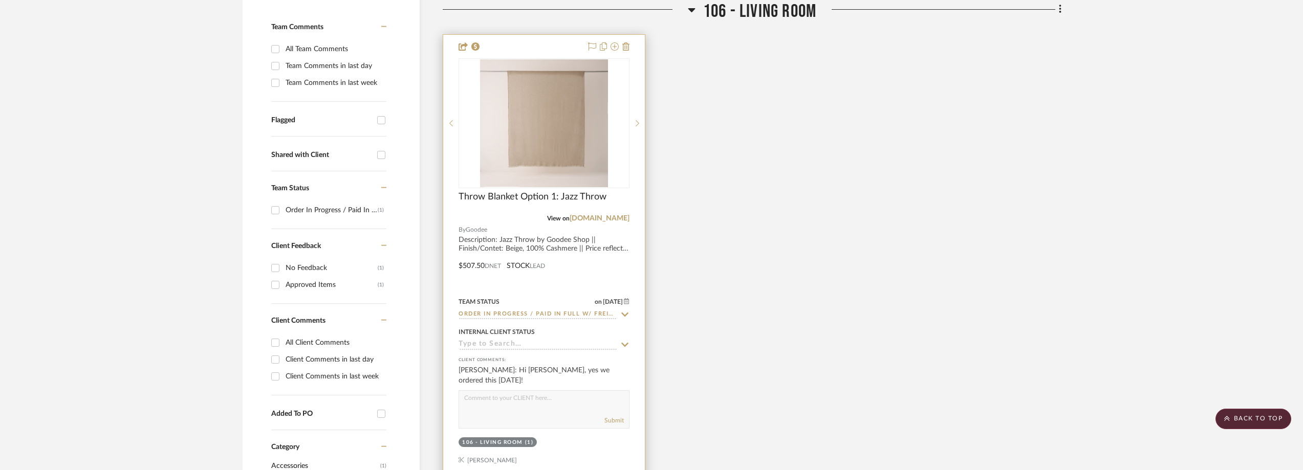
click at [621, 314] on icon at bounding box center [624, 315] width 9 height 8
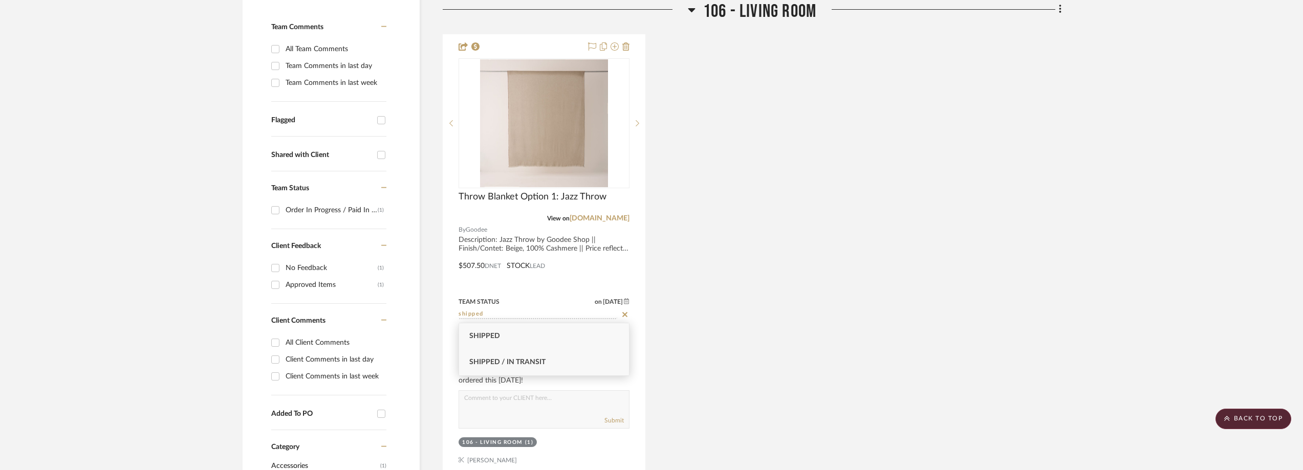
type input "shipped"
click at [567, 355] on div "Shipped / In Transit" at bounding box center [544, 363] width 170 height 26
type input "8/26/2025"
type input "Shipped / In Transit"
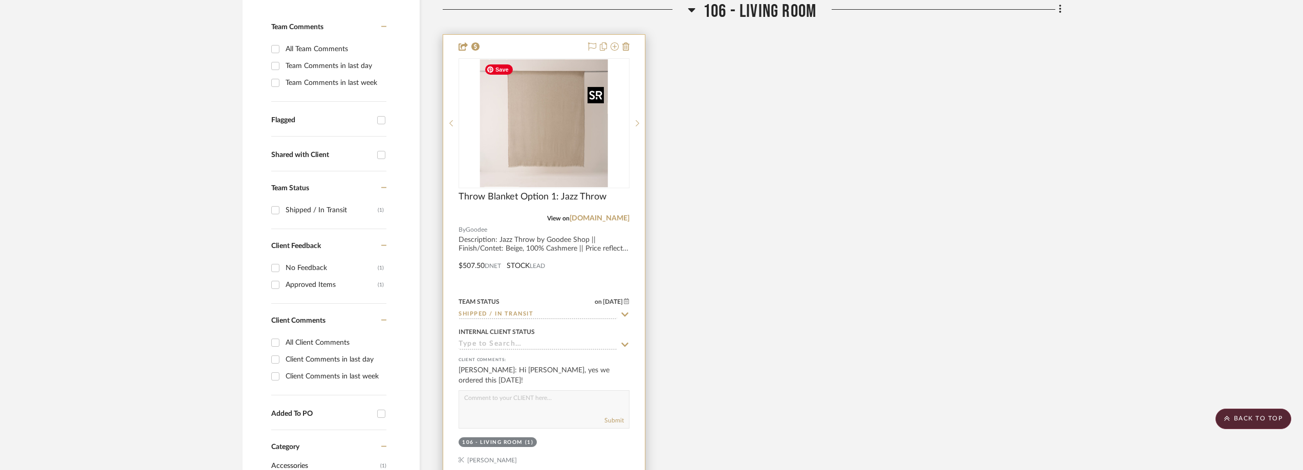
click at [0, 0] on img at bounding box center [0, 0] width 0 height 0
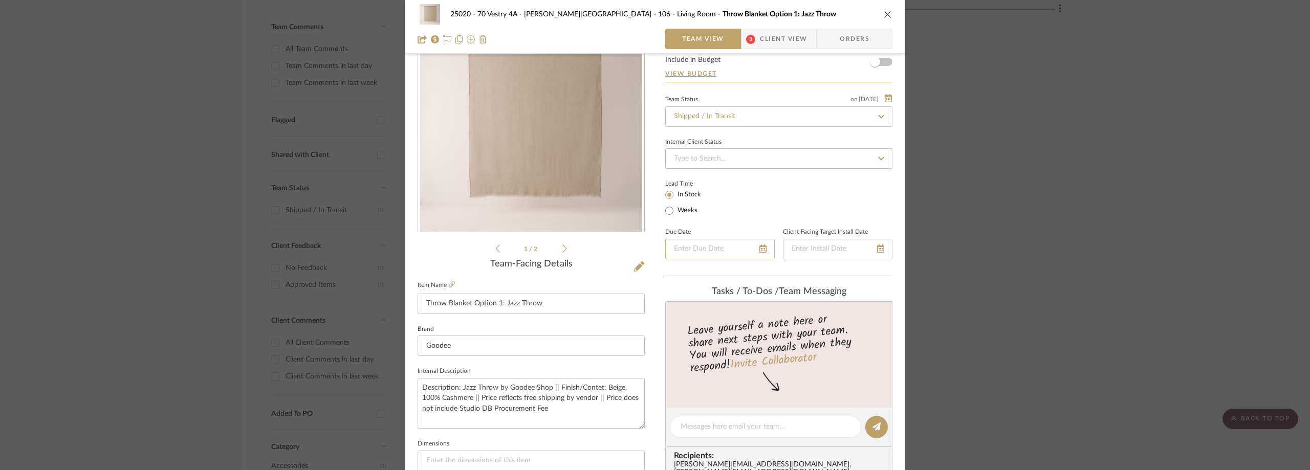
scroll to position [205, 0]
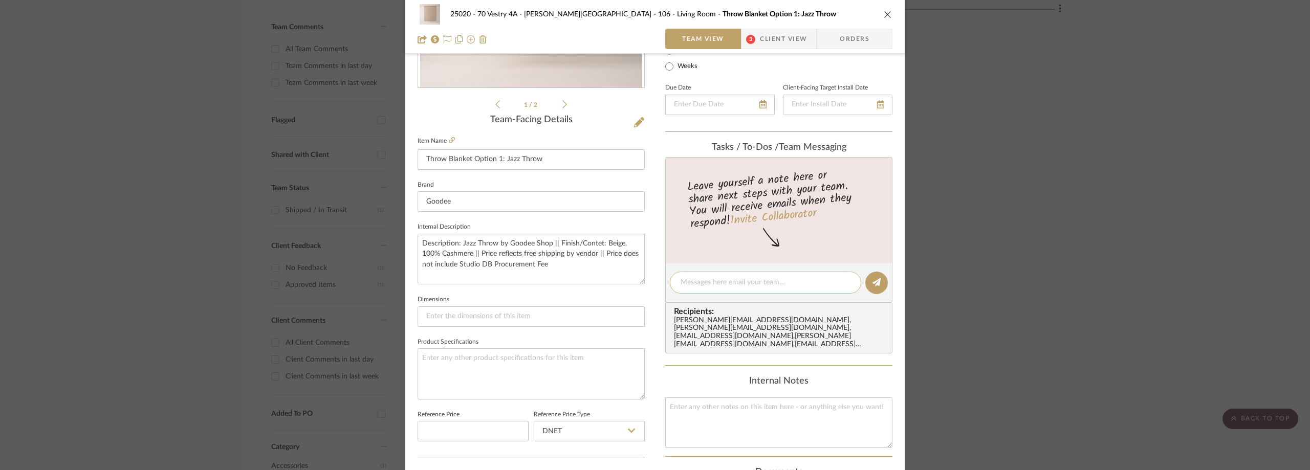
paste textarea "UPS tracking number: 1ZAG5554YW02329537"
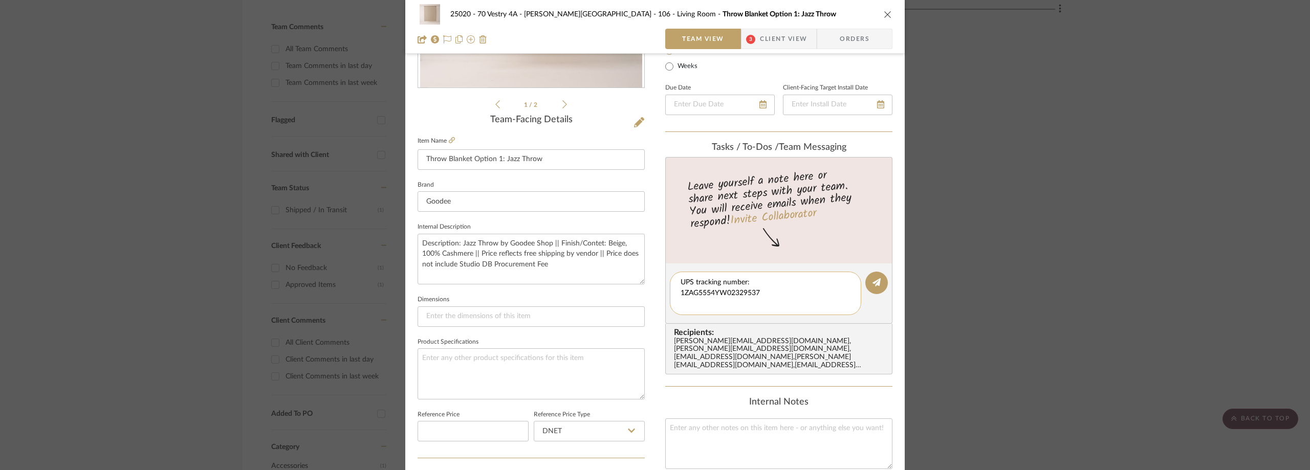
paste textarea "delivery estimate: August 28"
type textarea "UPS tracking number: 1ZAG5554YW02329537 delivery estimate: August 28"
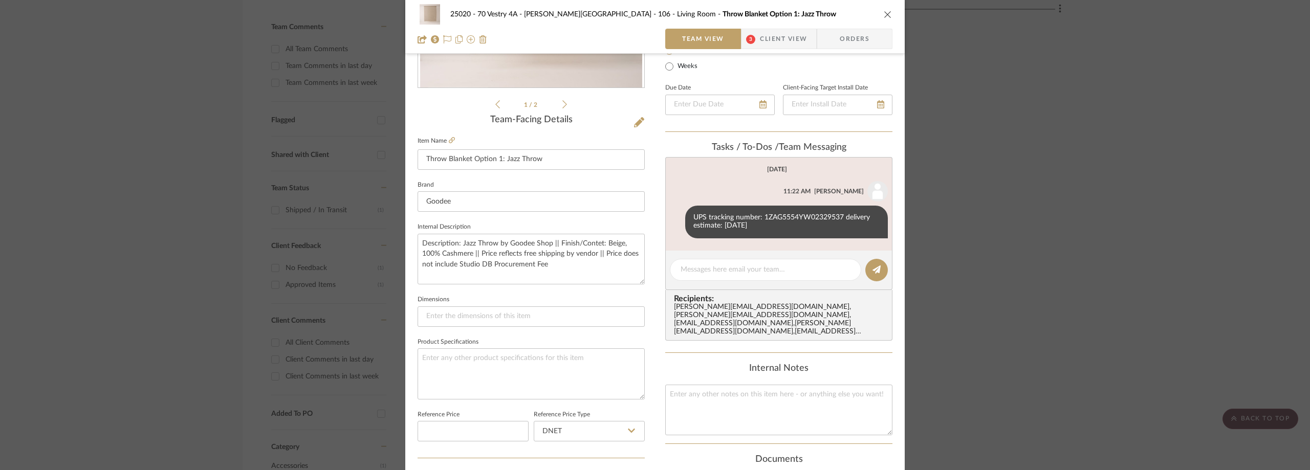
click at [1051, 173] on div "25020 - 70 Vestry 4A - Grant-Stanleigh 106 - Living Room Throw Blanket Option 1…" at bounding box center [655, 235] width 1310 height 470
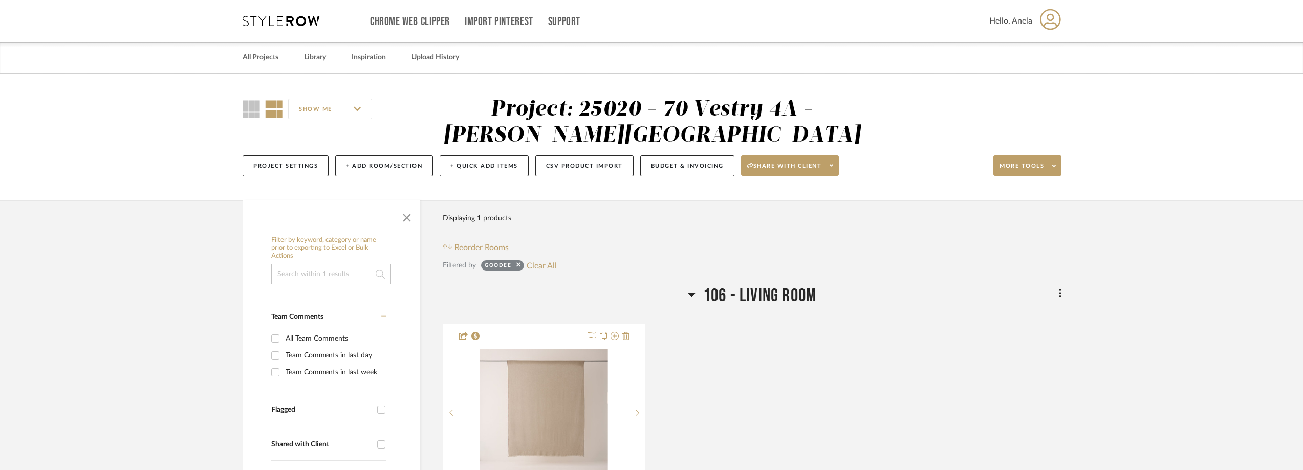
click at [558, 264] on div "Filtered by Goodee Clear All" at bounding box center [752, 265] width 619 height 13
click at [551, 264] on button "Clear All" at bounding box center [542, 265] width 30 height 13
checkbox input "false"
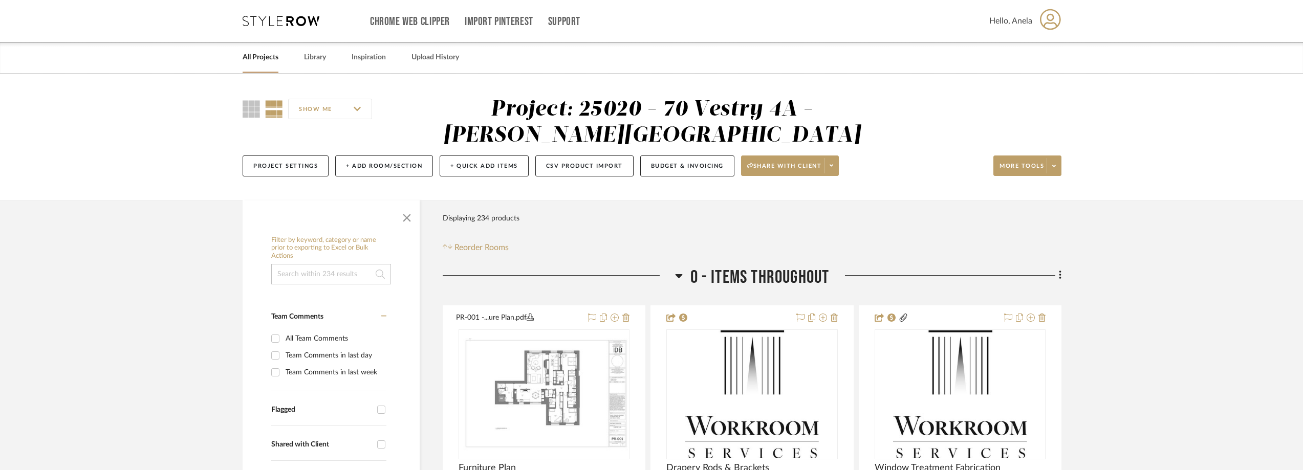
click at [286, 16] on icon at bounding box center [281, 21] width 77 height 10
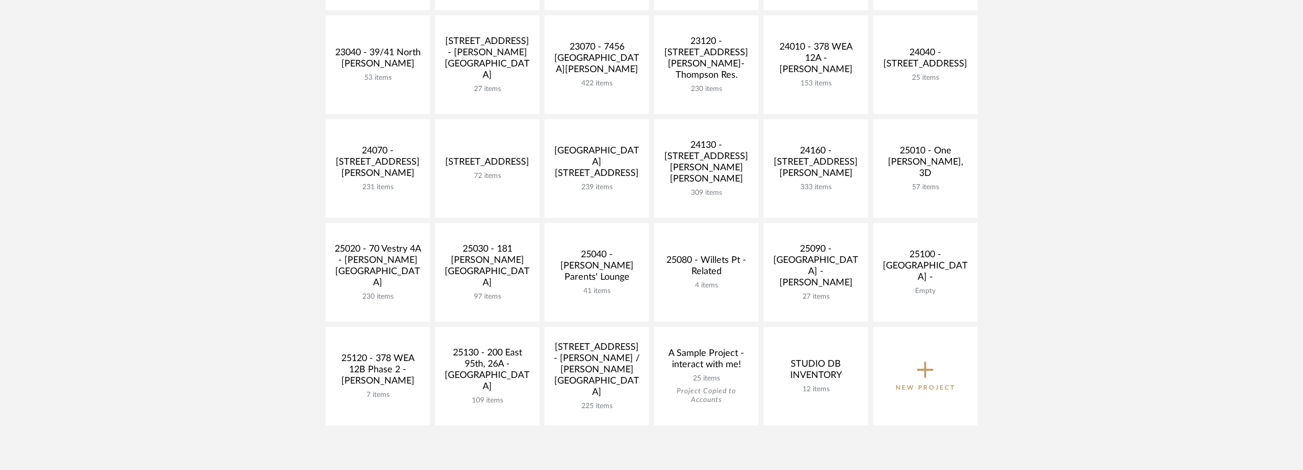
scroll to position [358, 0]
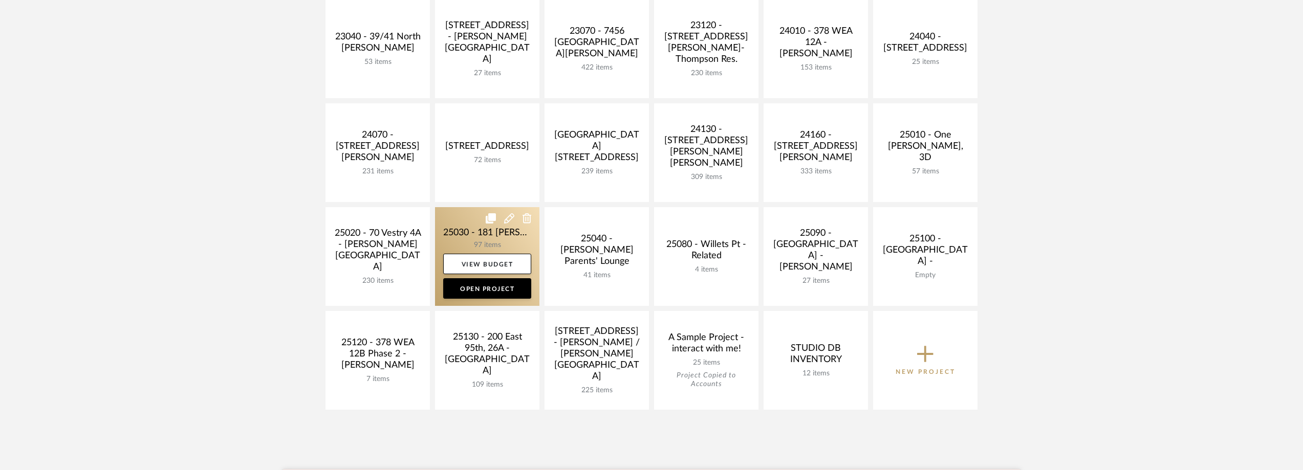
click at [487, 245] on link at bounding box center [487, 256] width 104 height 99
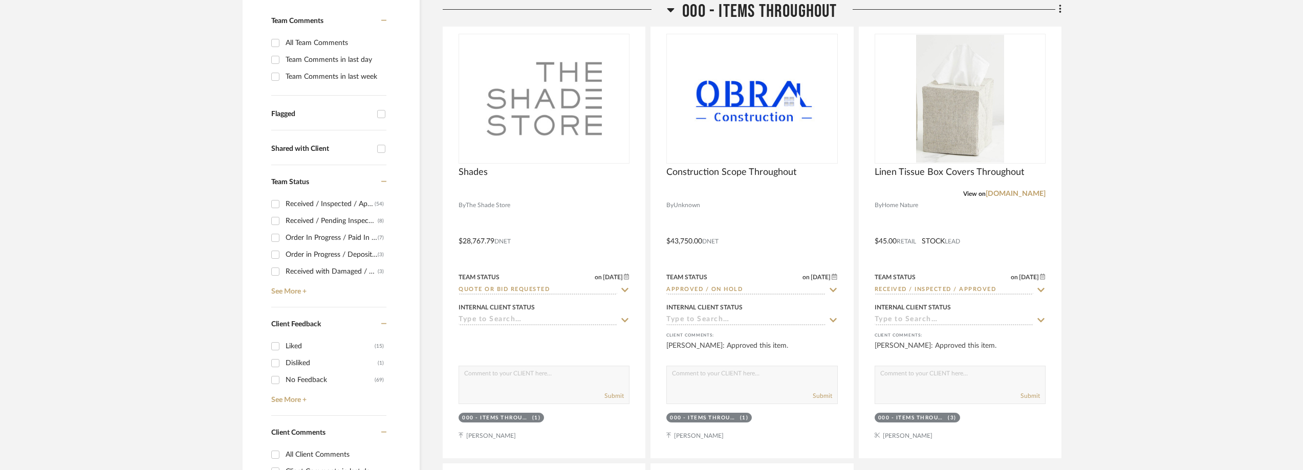
scroll to position [307, 0]
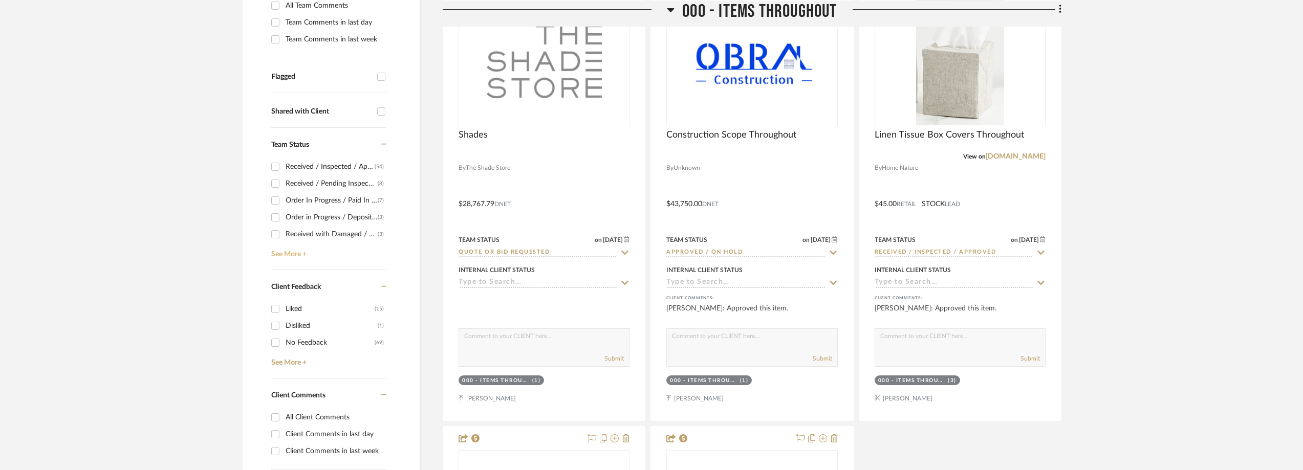
click at [310, 259] on link "See More +" at bounding box center [328, 251] width 118 height 16
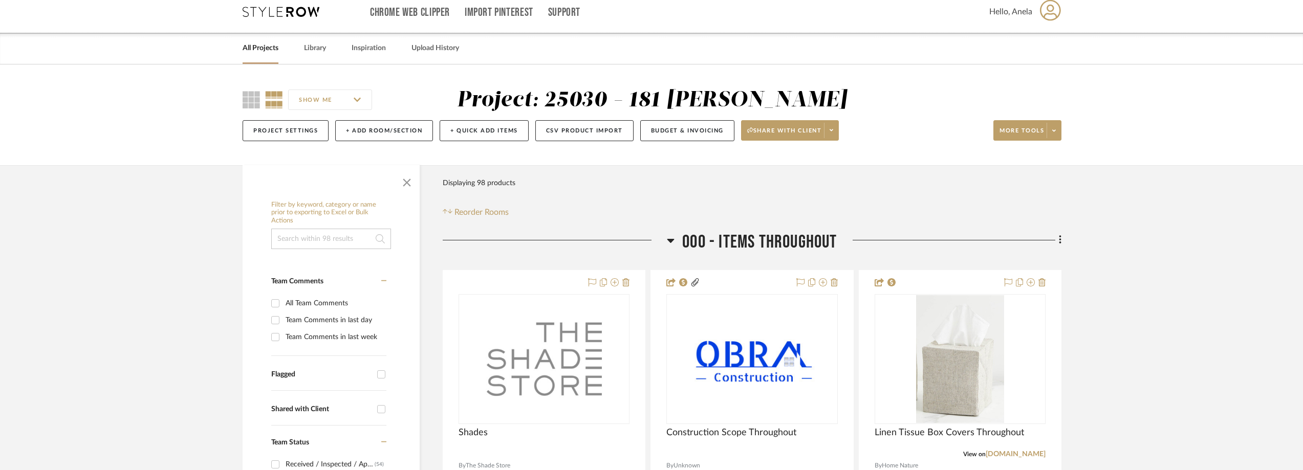
scroll to position [0, 0]
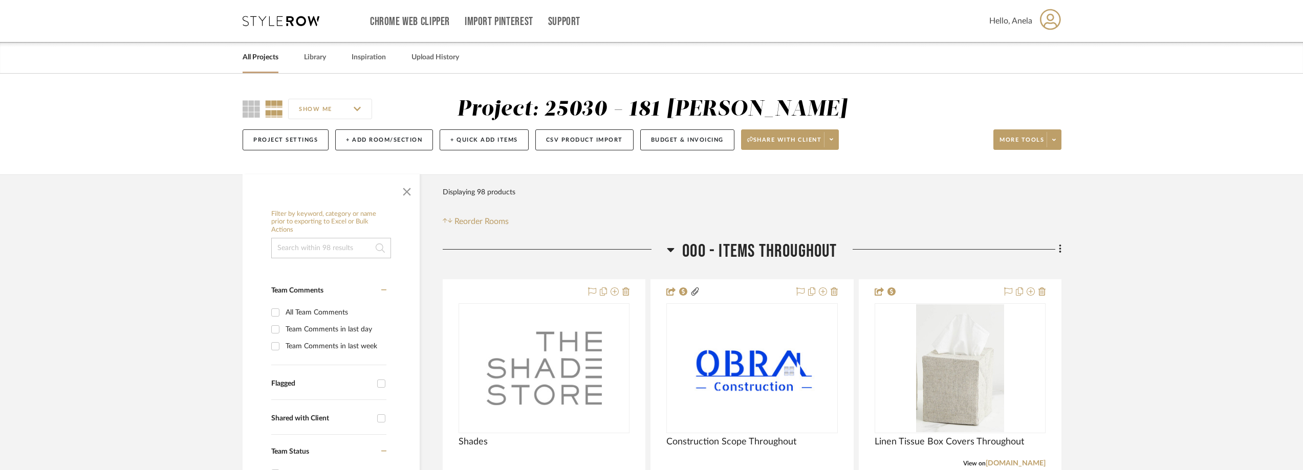
click at [281, 25] on icon at bounding box center [281, 21] width 77 height 10
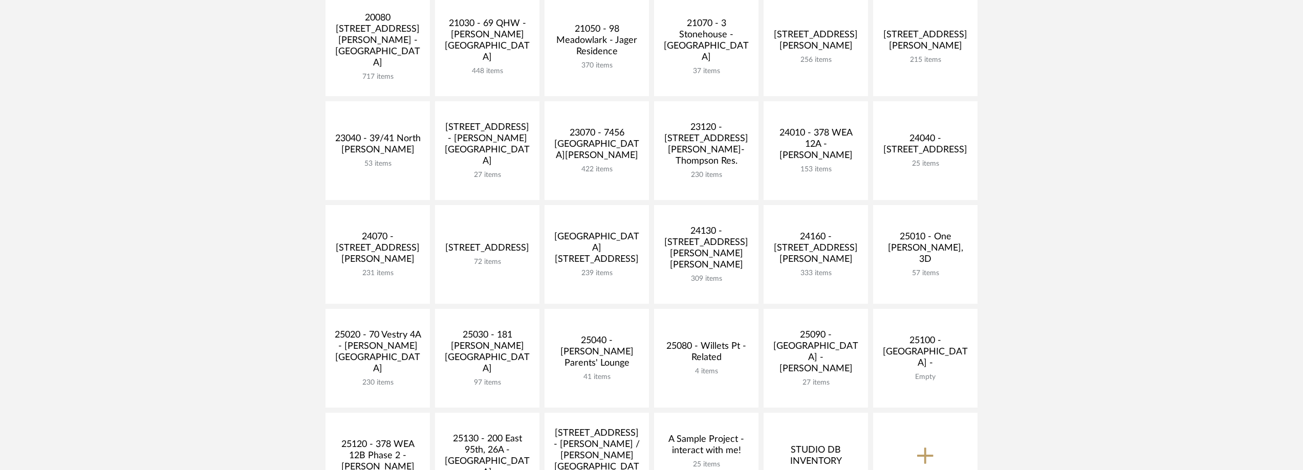
scroll to position [256, 0]
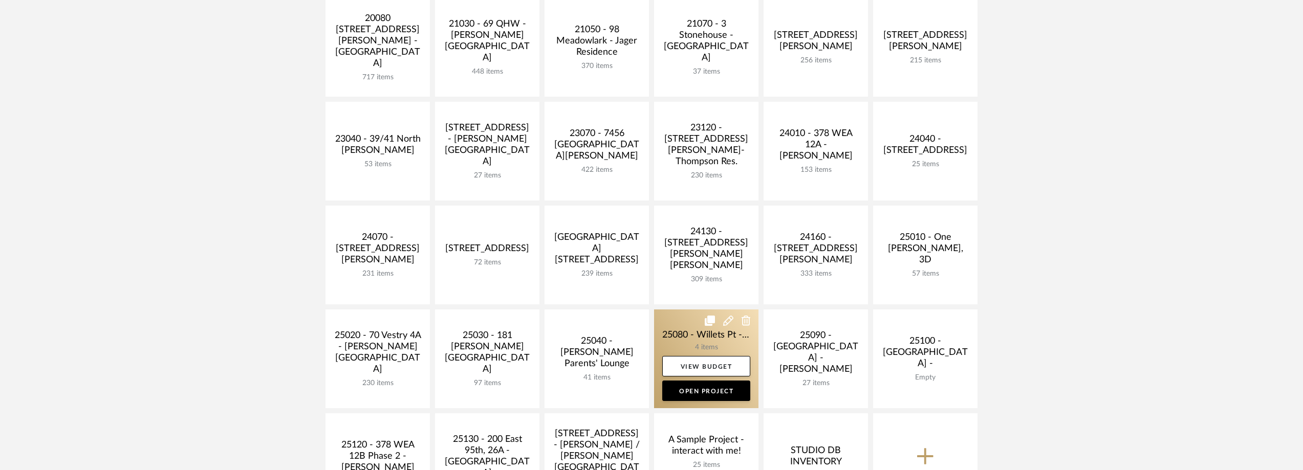
click at [693, 333] on link at bounding box center [706, 359] width 104 height 99
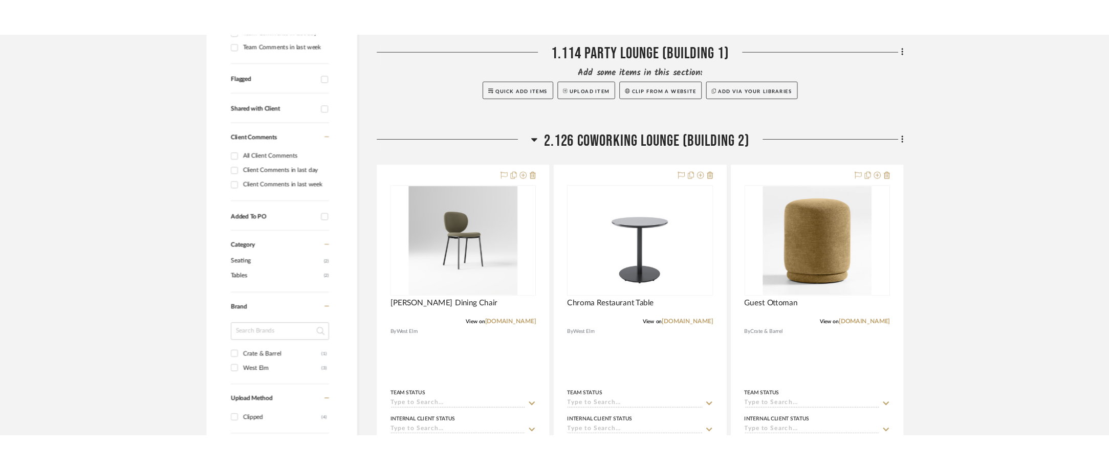
scroll to position [358, 0]
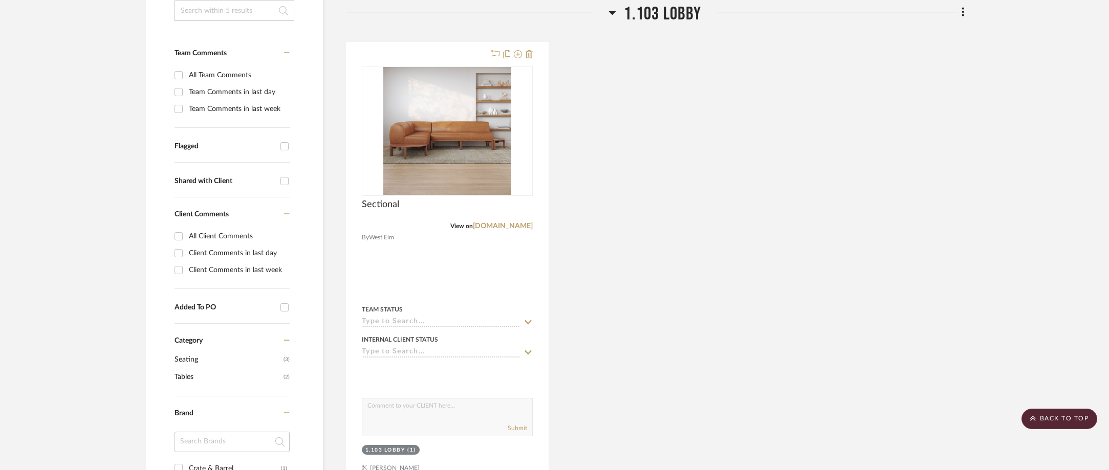
scroll to position [143, 0]
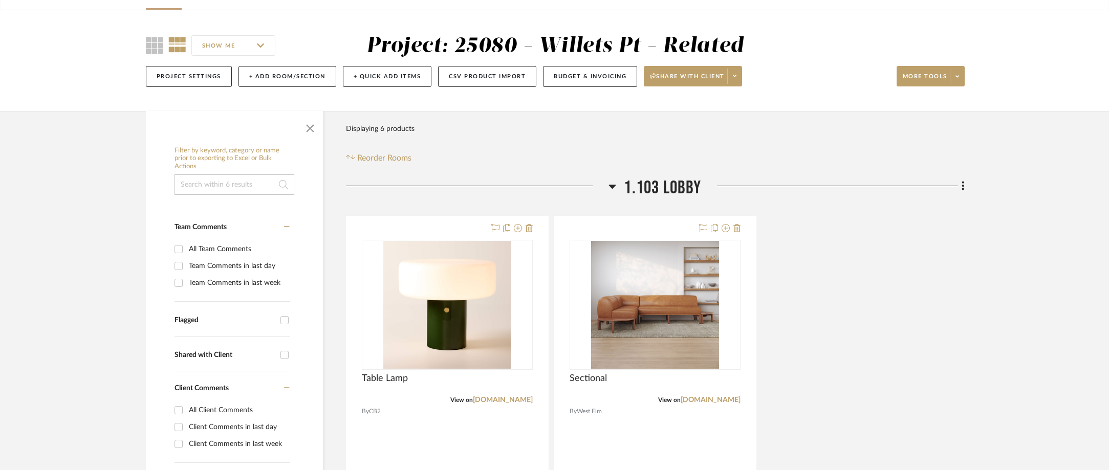
scroll to position [154, 0]
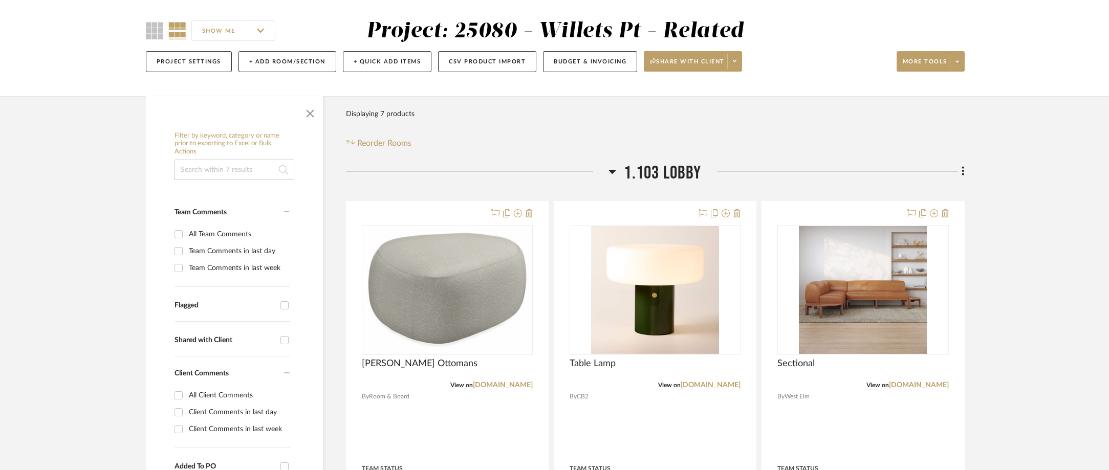
scroll to position [154, 0]
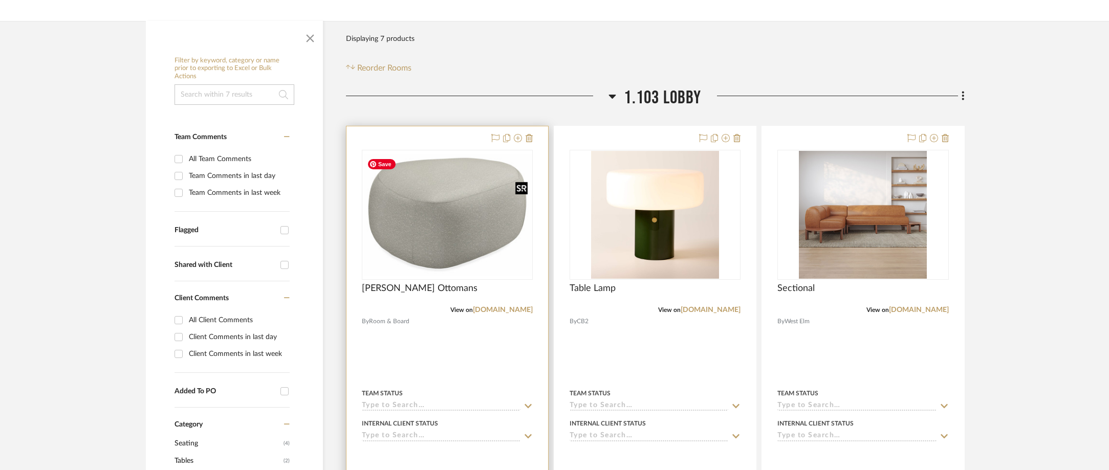
click at [0, 0] on img at bounding box center [0, 0] width 0 height 0
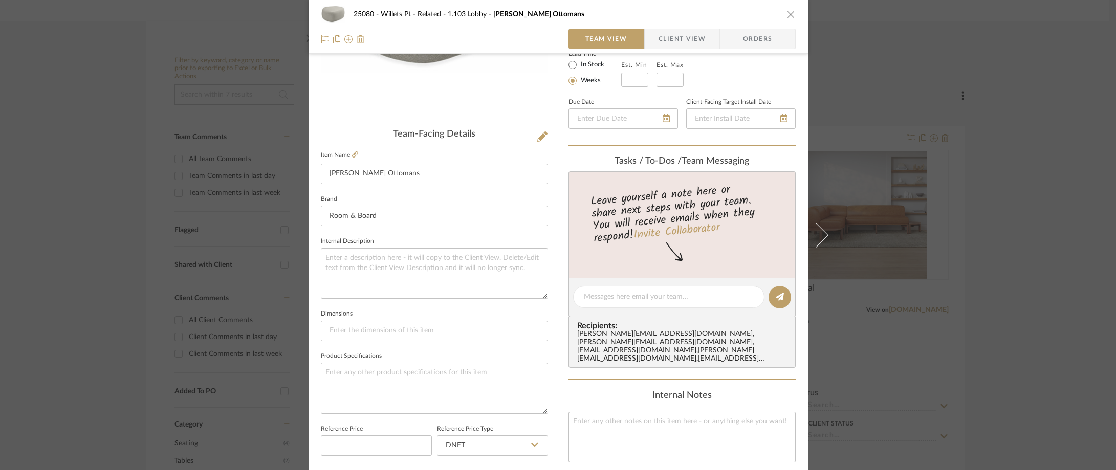
scroll to position [256, 0]
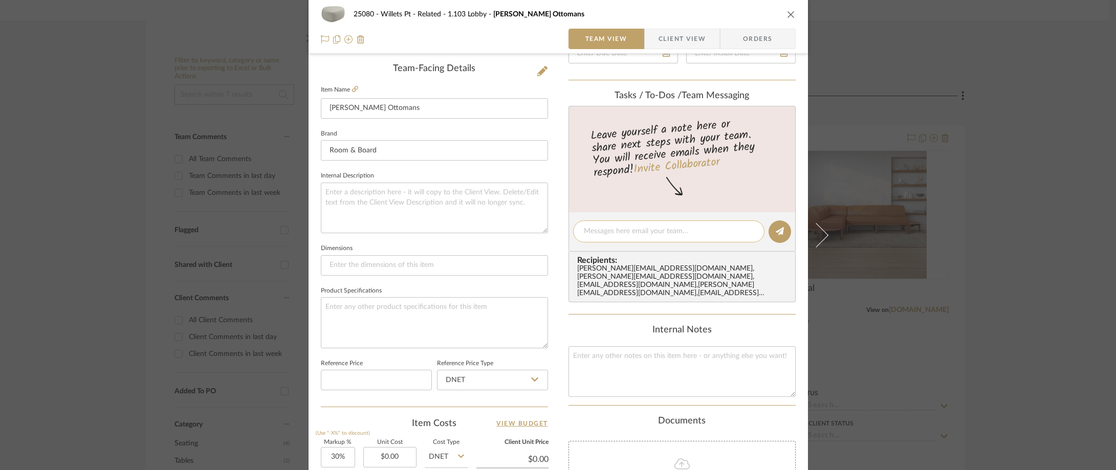
click at [614, 238] on div at bounding box center [668, 232] width 191 height 22
click at [622, 232] on textarea at bounding box center [669, 231] width 170 height 11
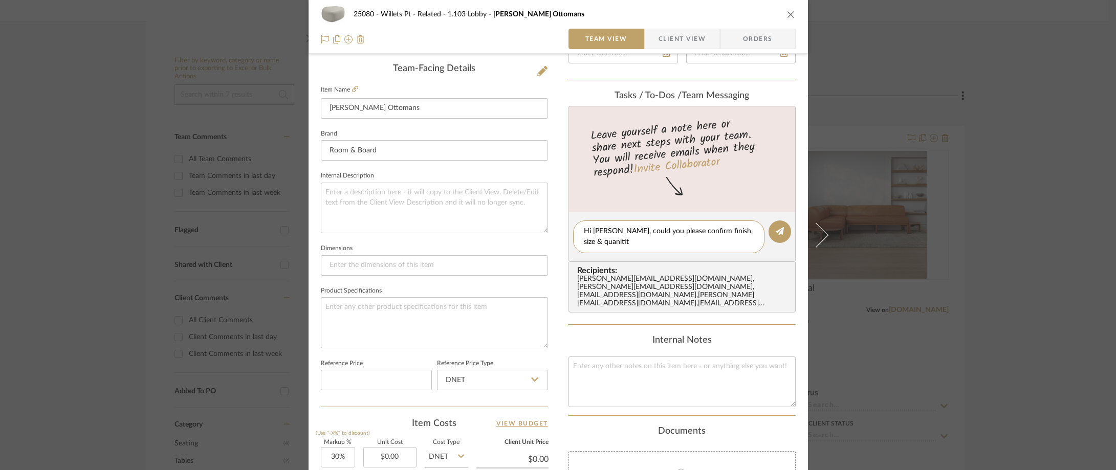
scroll to position [0, 0]
click at [590, 240] on textarea "Hi Jada, could you please confirm finish, size & quanitity? Thanks!" at bounding box center [669, 236] width 170 height 21
type textarea "Hi Jada, could you please confirm finish, size & quantity? Thanks!"
click at [776, 232] on icon at bounding box center [780, 231] width 8 height 8
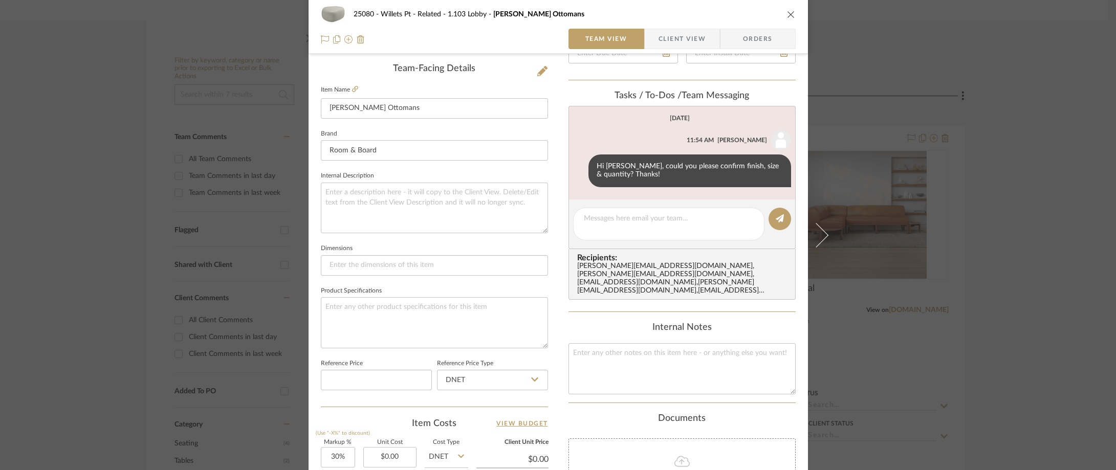
click at [77, 132] on div "25080 - Willets Pt - Related 1.103 Lobby Asher Ottomans Team View Client View O…" at bounding box center [558, 235] width 1116 height 470
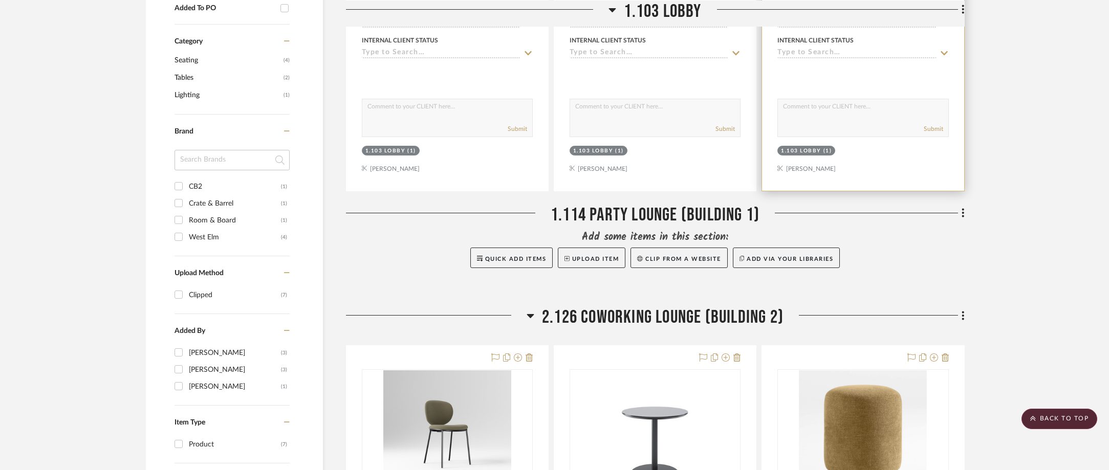
scroll to position [614, 0]
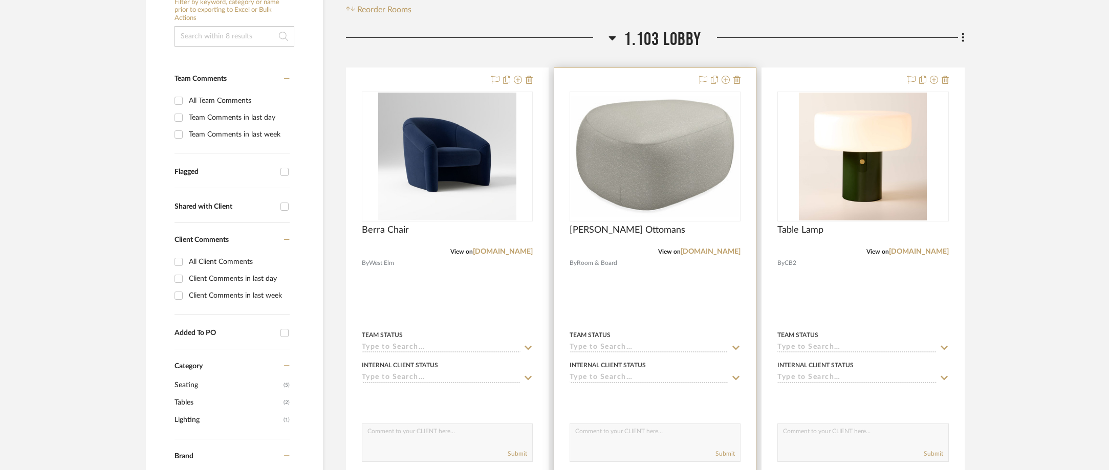
scroll to position [256, 0]
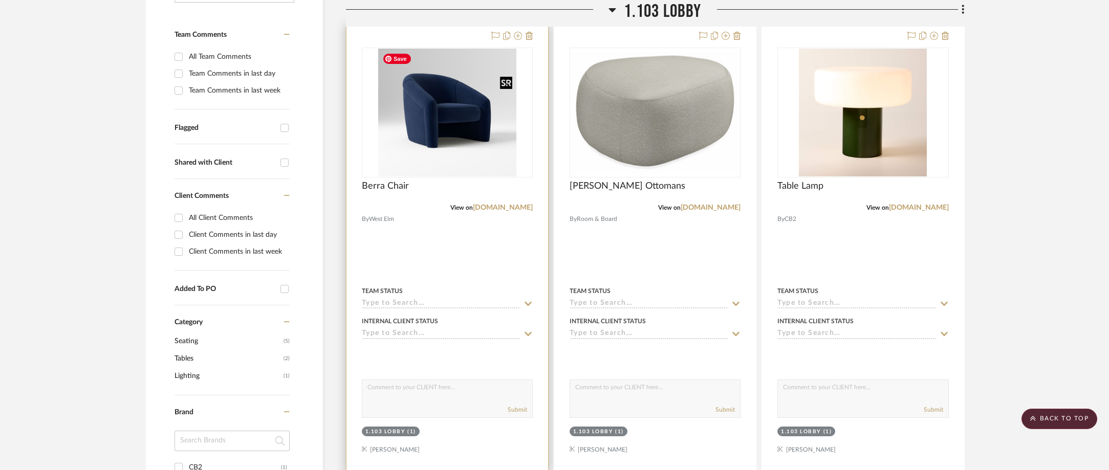
click at [495, 148] on img "0" at bounding box center [447, 113] width 138 height 128
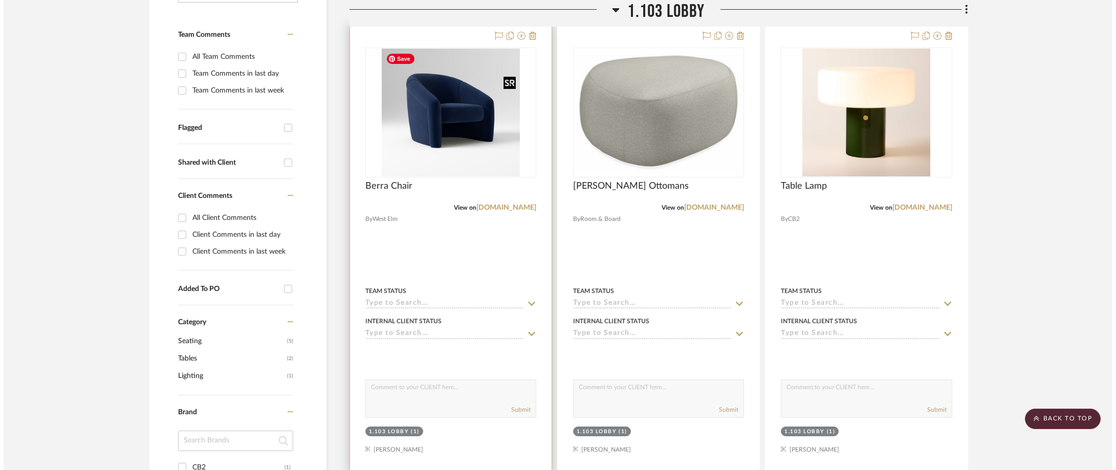
scroll to position [0, 0]
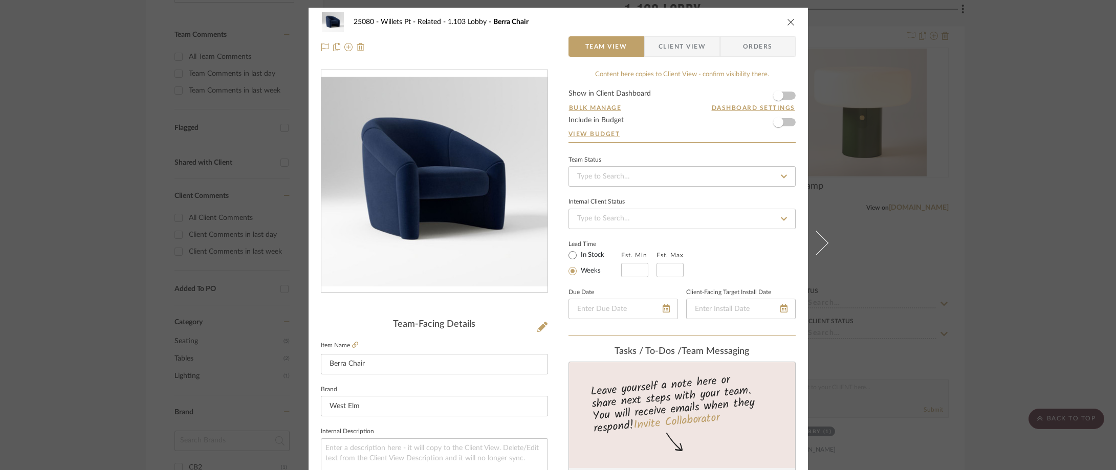
click at [687, 49] on span "Client View" at bounding box center [682, 46] width 47 height 20
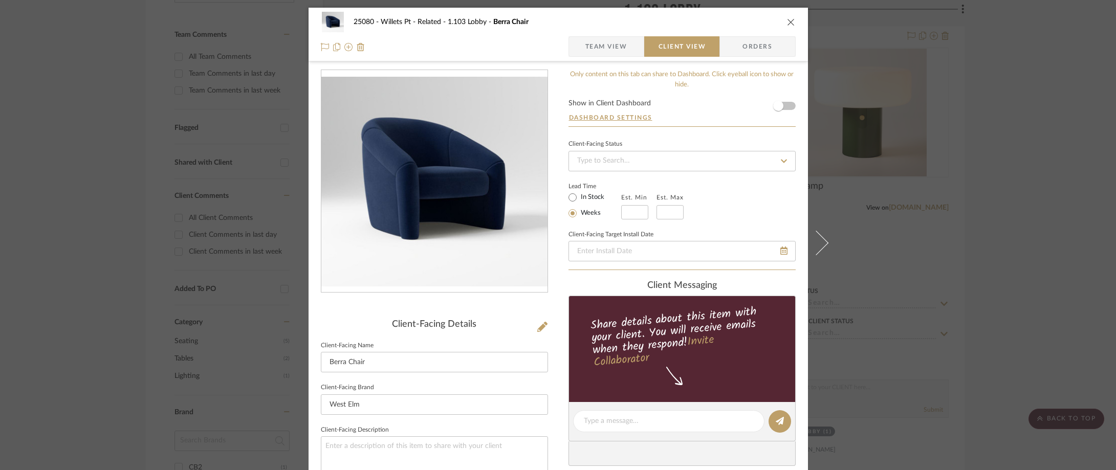
scroll to position [205, 0]
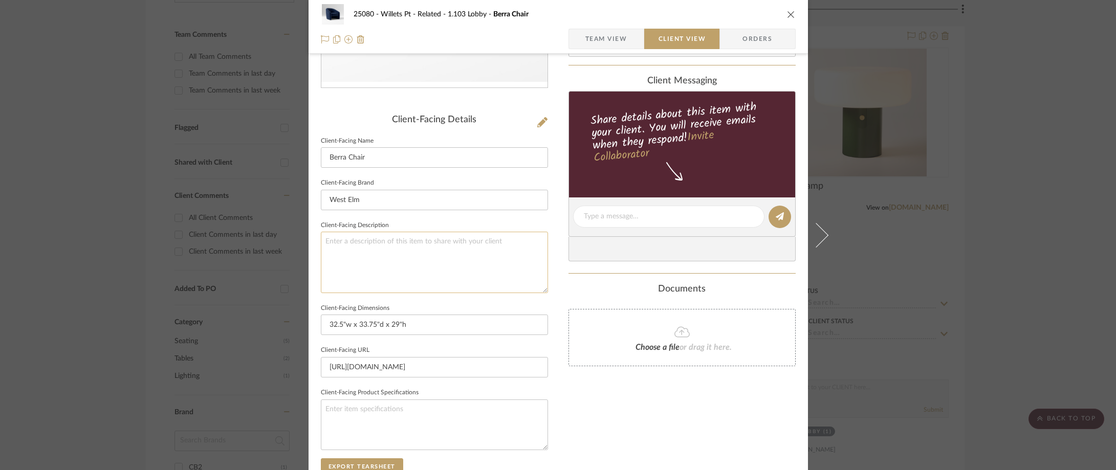
click at [449, 265] on textarea at bounding box center [434, 262] width 227 height 61
type textarea "Description: Berra Chair by West Elm || Color/Finish:"
drag, startPoint x: 506, startPoint y: 221, endPoint x: 551, endPoint y: 171, distance: 67.0
click at [506, 221] on fieldset "Client-Facing Description Description: Berra Chair by West Elm || Color/Finish:" at bounding box center [434, 256] width 227 height 75
click at [495, 243] on textarea "Description: Berra Chair by West Elm || Color/Finish:" at bounding box center [434, 262] width 227 height 61
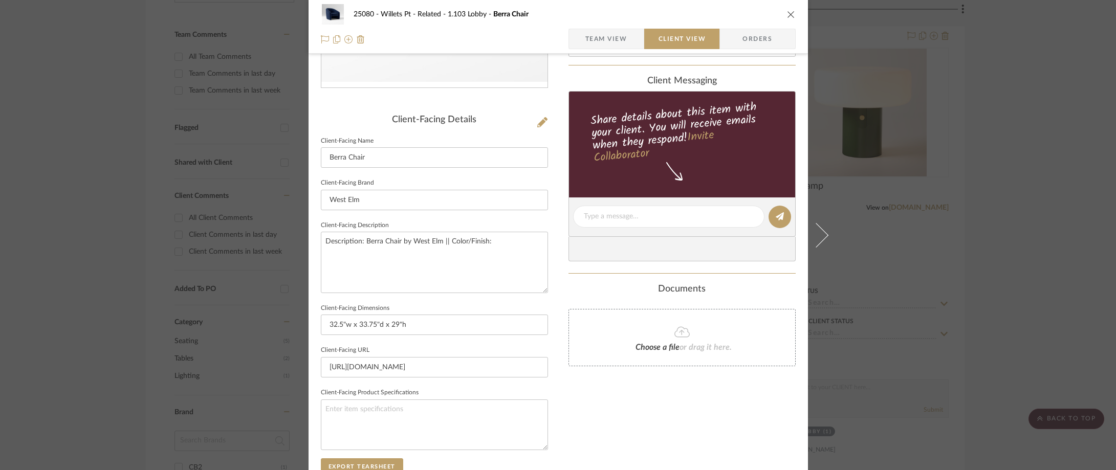
click at [505, 226] on fieldset "Client-Facing Description Description: Berra Chair by West Elm || Color/Finish:" at bounding box center [434, 256] width 227 height 75
click at [604, 37] on span "Team View" at bounding box center [606, 39] width 42 height 20
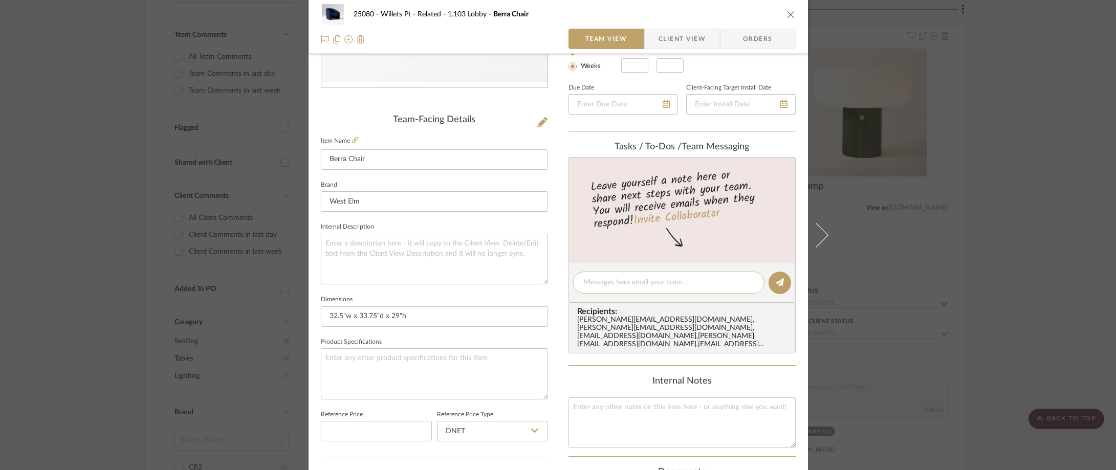
click at [648, 281] on textarea at bounding box center [669, 282] width 170 height 11
click at [651, 280] on textarea "Hi Jada, is Ink Blue - Perfromance" at bounding box center [669, 282] width 170 height 11
click at [727, 280] on textarea "Hi Jada, is Ink Blue - Performance" at bounding box center [669, 282] width 170 height 11
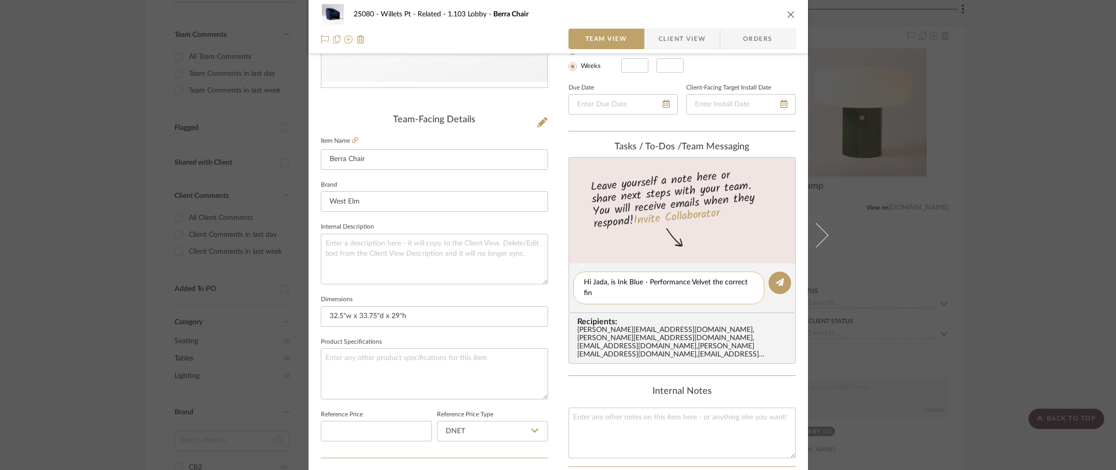
scroll to position [0, 0]
click at [623, 292] on textarea "Hi Jada, is Ink Blue - Performance Velvet the correct finish? I could find the …" at bounding box center [669, 287] width 170 height 21
type textarea "Hi Jada, is Ink Blue - Performance Velvet the correct finish? I couldn't find t…"
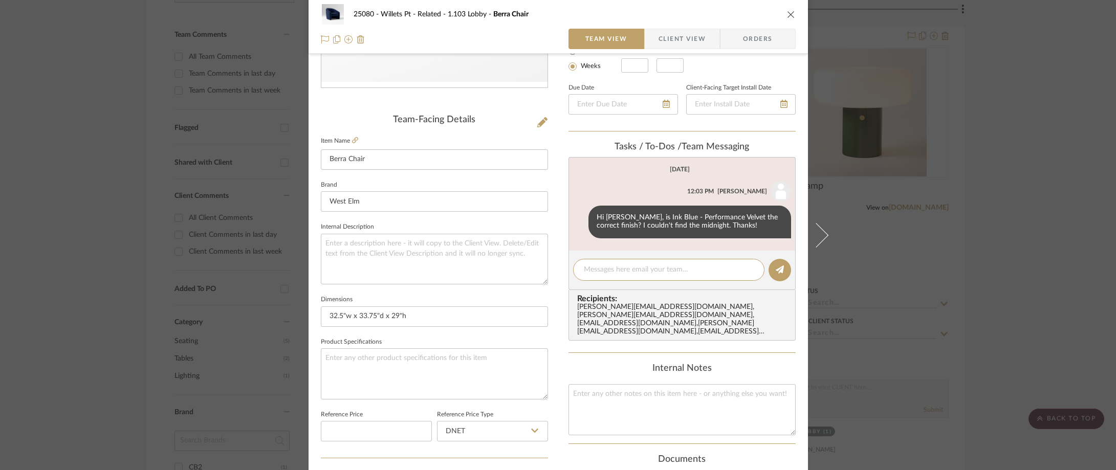
click at [648, 48] on span "button" at bounding box center [652, 39] width 14 height 20
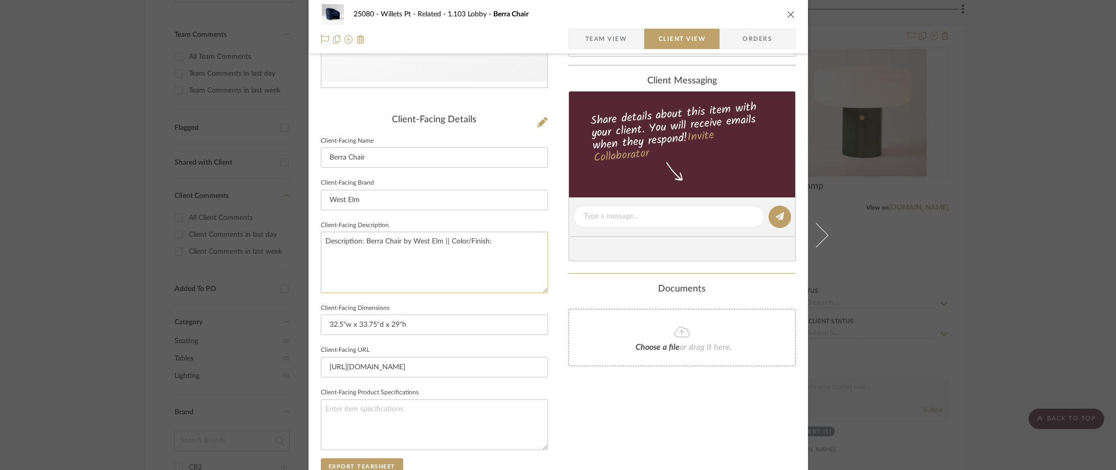
click at [512, 247] on textarea "Description: Berra Chair by West Elm || Color/Finish:" at bounding box center [434, 262] width 227 height 61
paste textarea "Ink Blue, Performance Velvet"
type textarea "Description: Berra Chair by West Elm || Color/Finish: Ink Blue, Performance Vel…"
click at [514, 219] on fieldset "Client-Facing Description Description: Berra Chair by West Elm || Color/Finish:…" at bounding box center [434, 256] width 227 height 75
click at [906, 151] on div "25080 - Willets Pt - Related 1.103 Lobby Berra Chair Team View Client View Orde…" at bounding box center [558, 235] width 1116 height 470
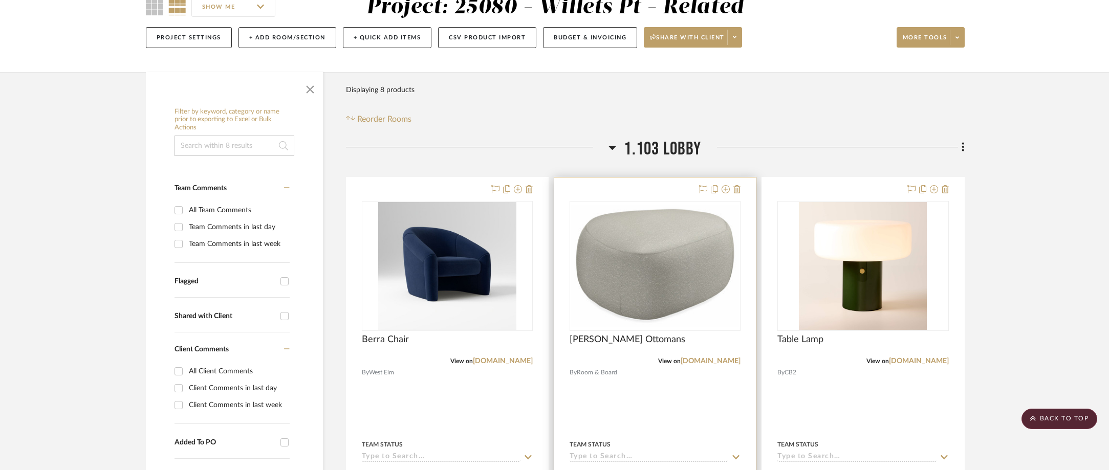
scroll to position [409, 0]
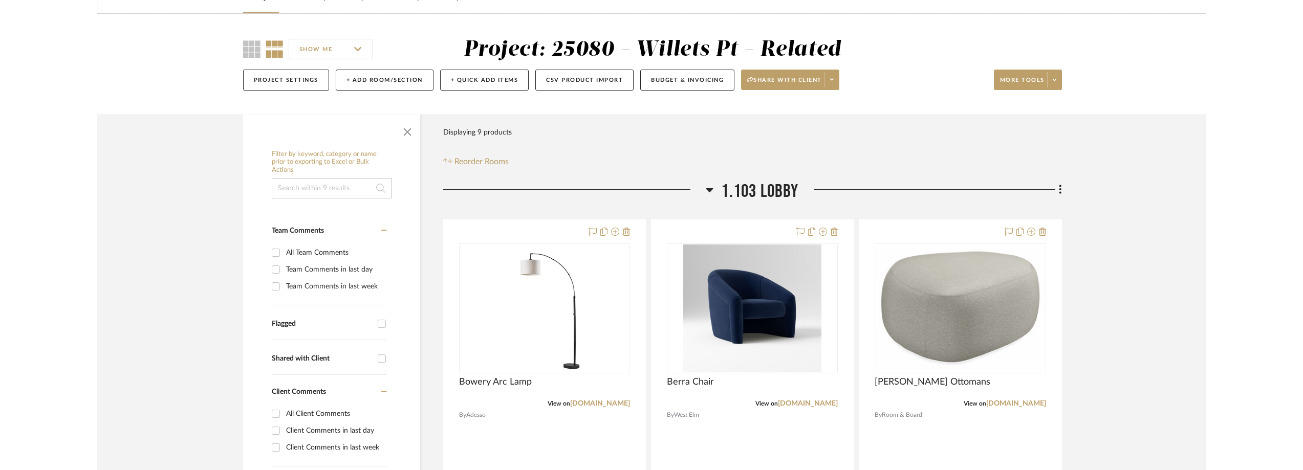
scroll to position [205, 0]
